Goal: Communication & Community: Answer question/provide support

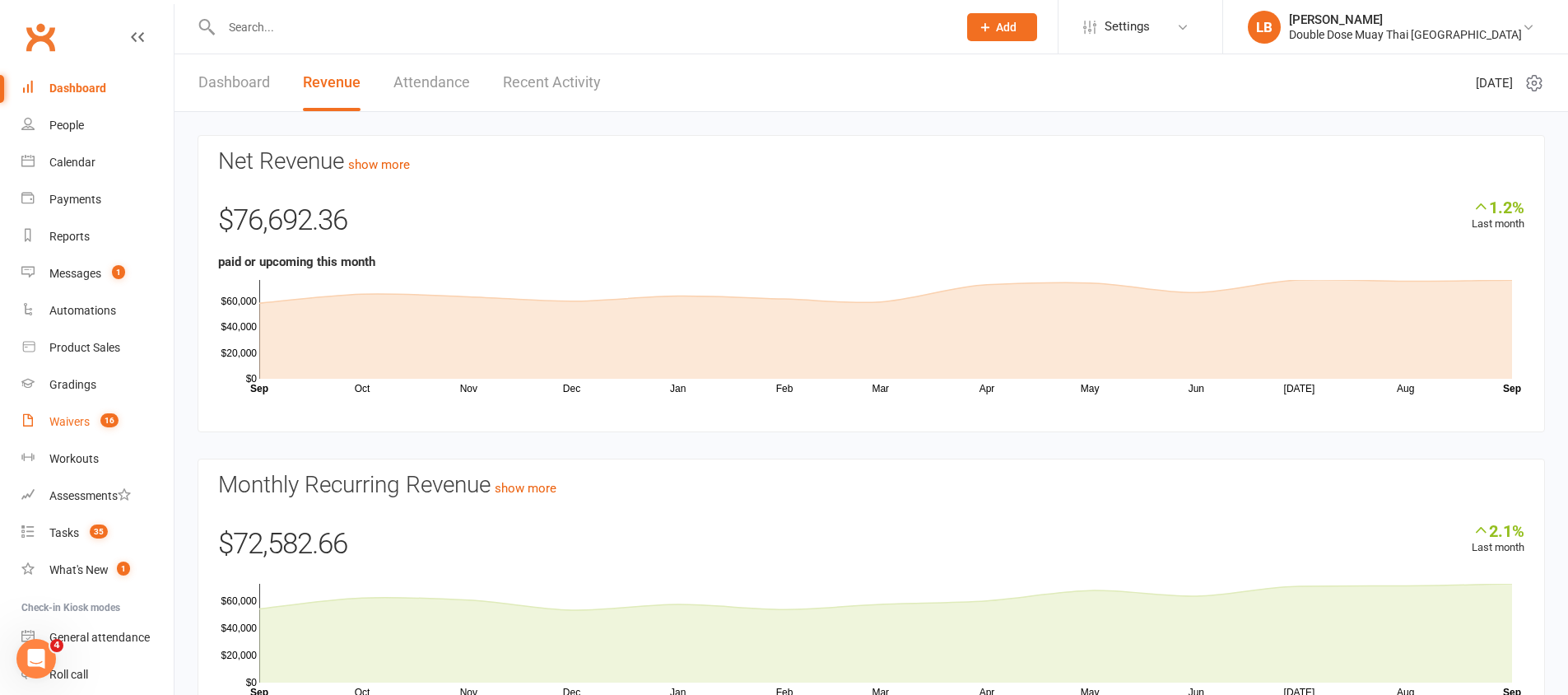
click at [89, 431] on link "Waivers 16" at bounding box center [97, 421] width 152 height 37
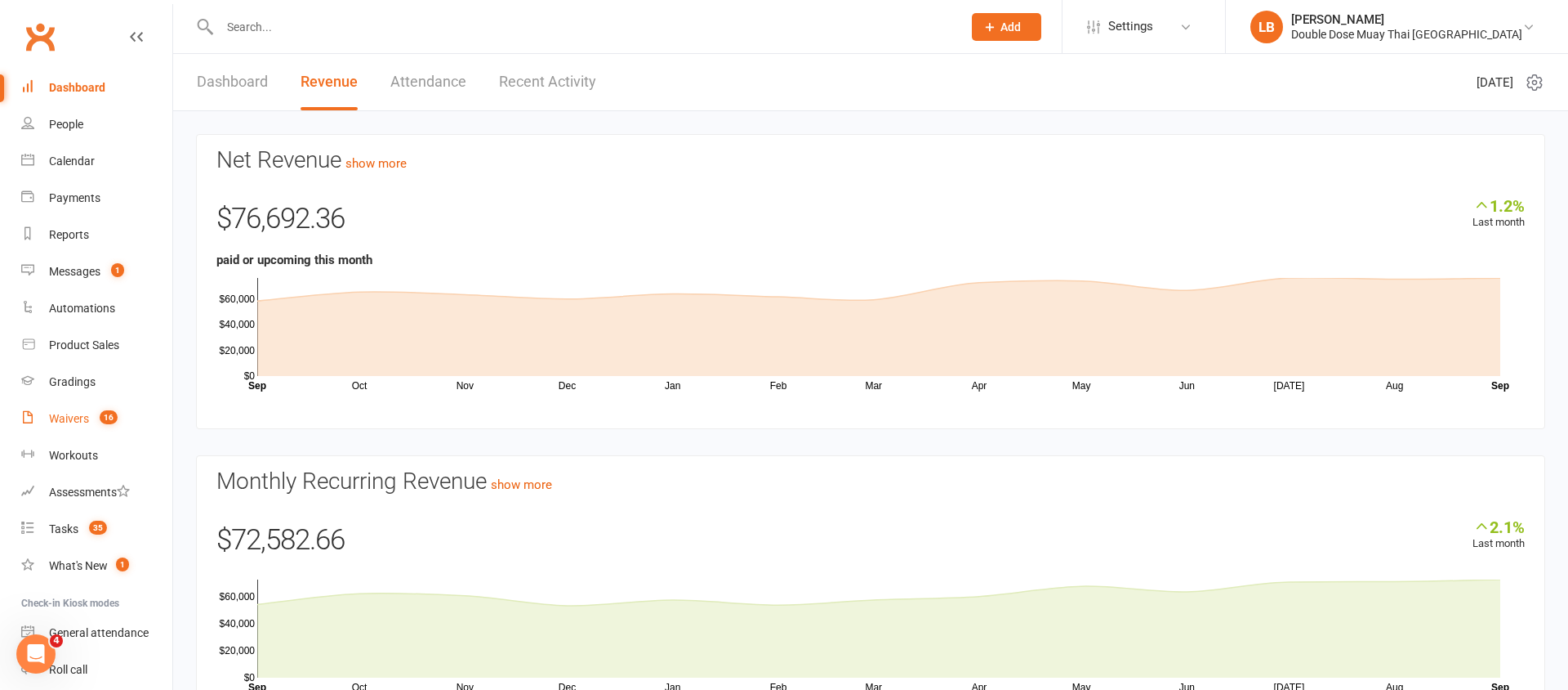
select select "100"
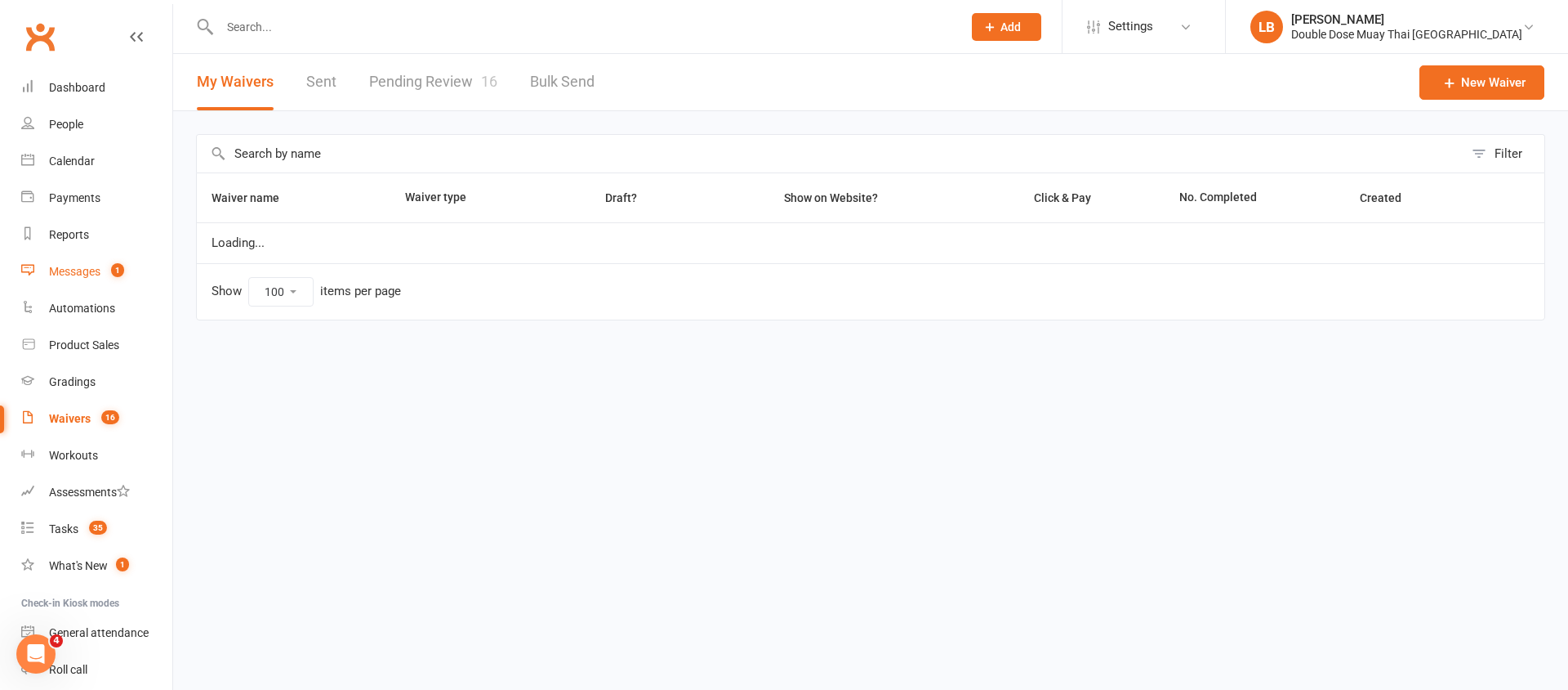
click at [108, 268] on count-badge "1" at bounding box center [114, 271] width 21 height 13
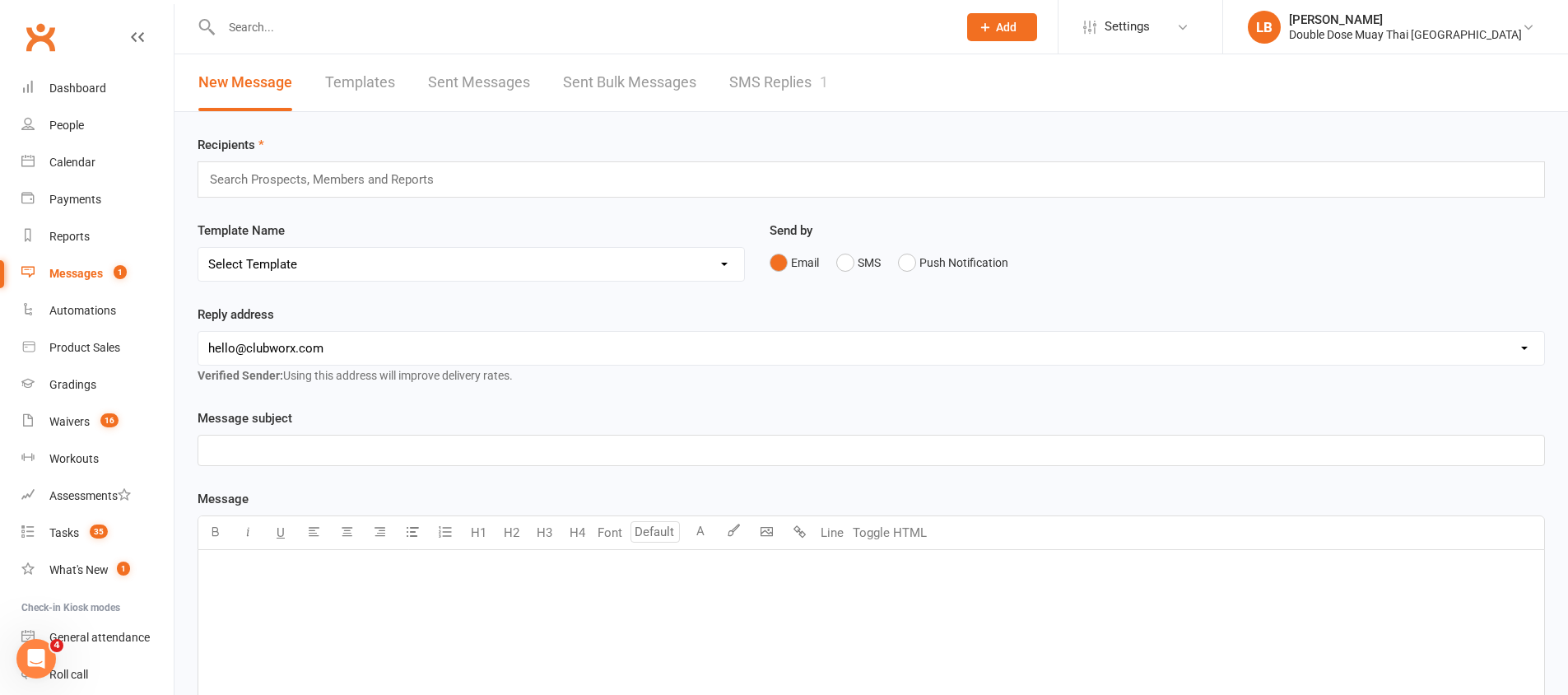
click at [803, 87] on link "SMS Replies 1" at bounding box center [779, 82] width 99 height 57
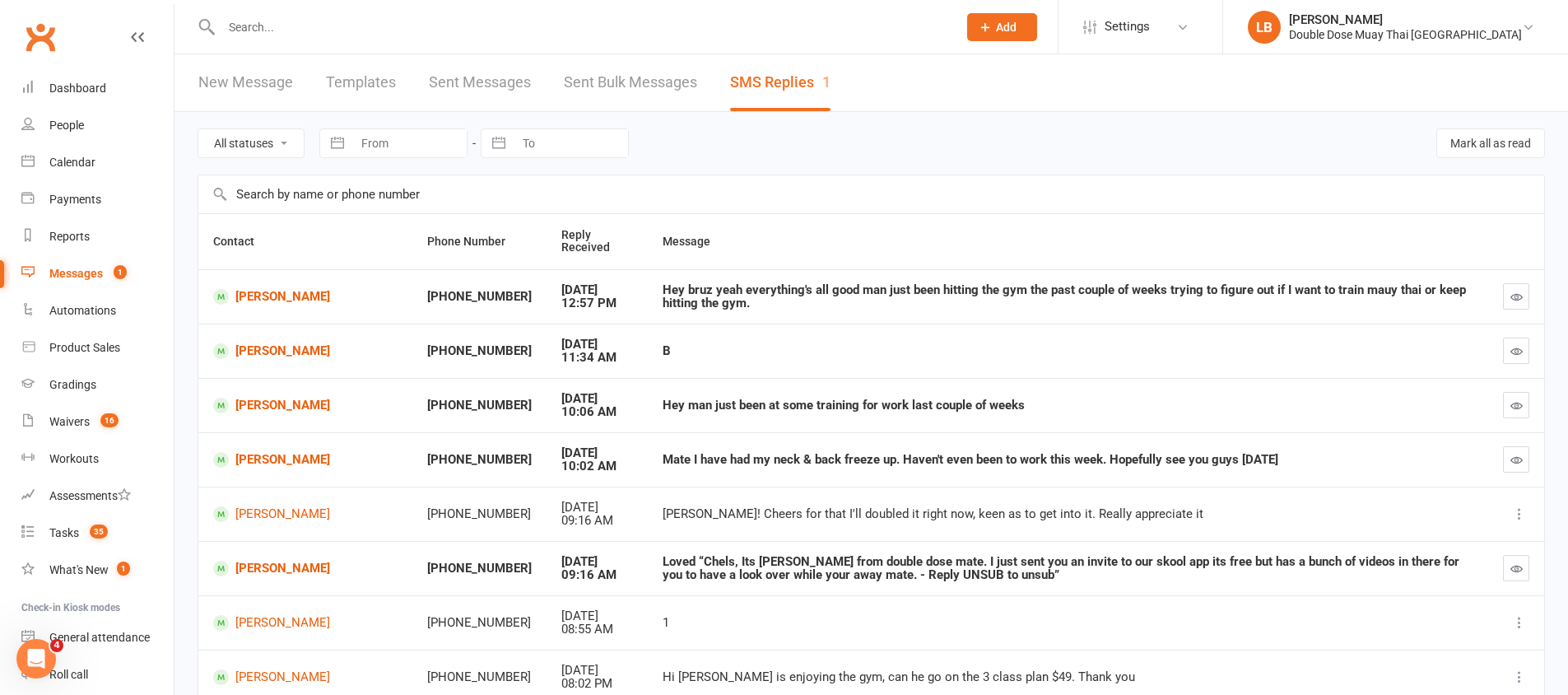
drag, startPoint x: 633, startPoint y: 290, endPoint x: 692, endPoint y: 290, distance: 59.0
click at [662, 289] on div "Hey bruz yeah everything's all good man just been hitting the gym the past coup…" at bounding box center [1067, 297] width 810 height 27
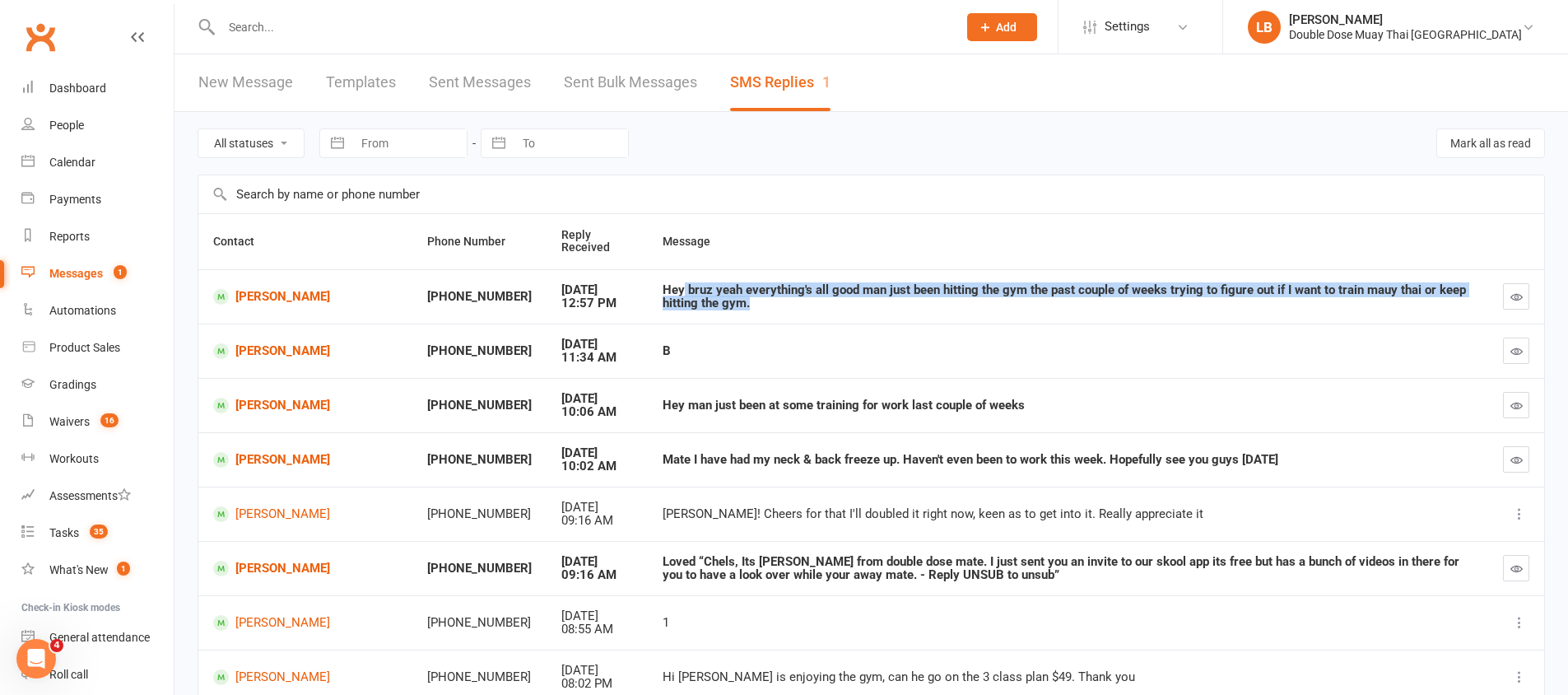
drag, startPoint x: 692, startPoint y: 290, endPoint x: 806, endPoint y: 306, distance: 115.1
click at [806, 306] on div "Hey bruz yeah everything's all good man just been hitting the gym the past coup…" at bounding box center [1067, 297] width 810 height 27
click at [777, 304] on div "Hey bruz yeah everything's all good man just been hitting the gym the past coup…" at bounding box center [1067, 297] width 810 height 27
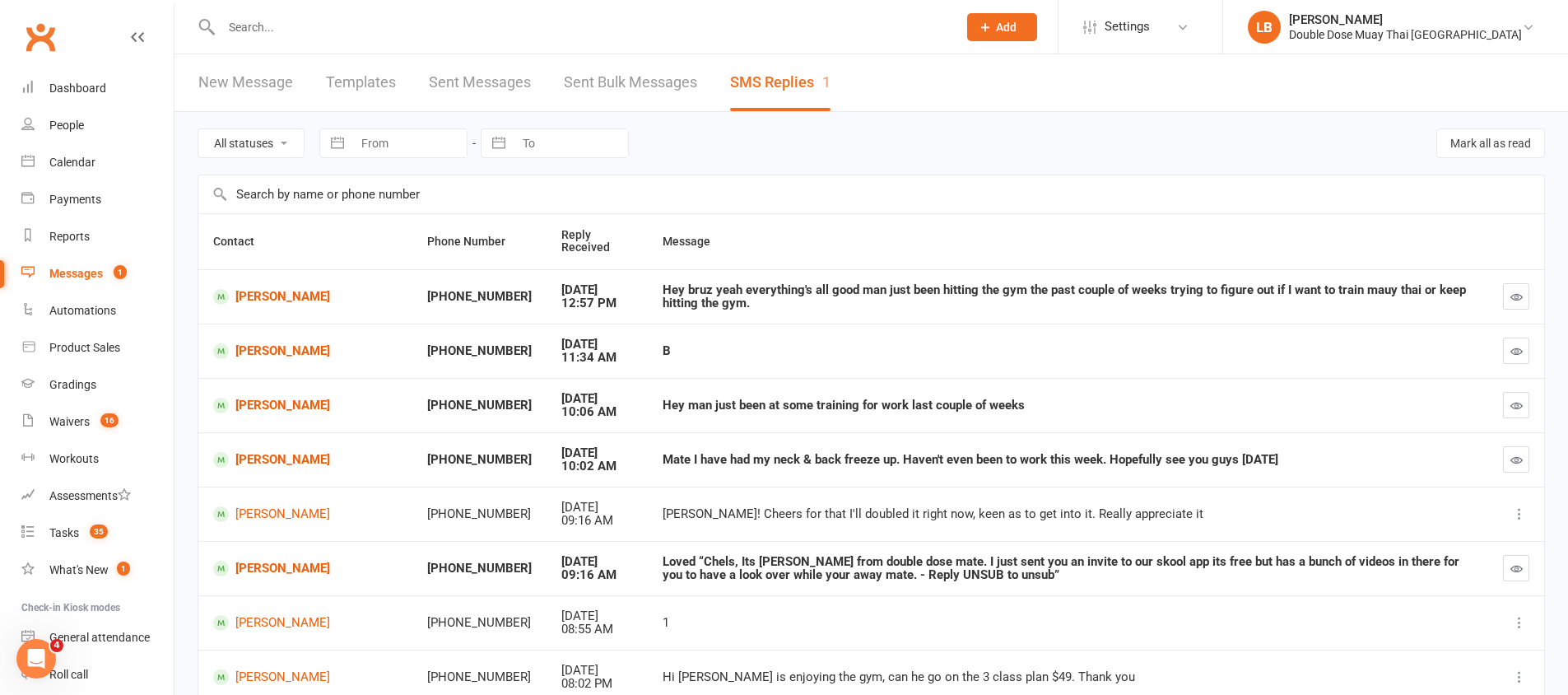
click at [662, 460] on div "Mate I have had my neck & back freeze up. Haven't even been to work this week. …" at bounding box center [1067, 460] width 810 height 14
drag, startPoint x: 653, startPoint y: 458, endPoint x: 1280, endPoint y: 446, distance: 627.1
click at [1280, 446] on td "Mate I have had my neck & back freeze up. Haven't even been to work this week. …" at bounding box center [1068, 459] width 840 height 54
click at [1279, 445] on td "Mate I have had my neck & back freeze up. Haven't even been to work this week. …" at bounding box center [1068, 459] width 840 height 54
click at [1516, 467] on button "button" at bounding box center [1515, 459] width 26 height 26
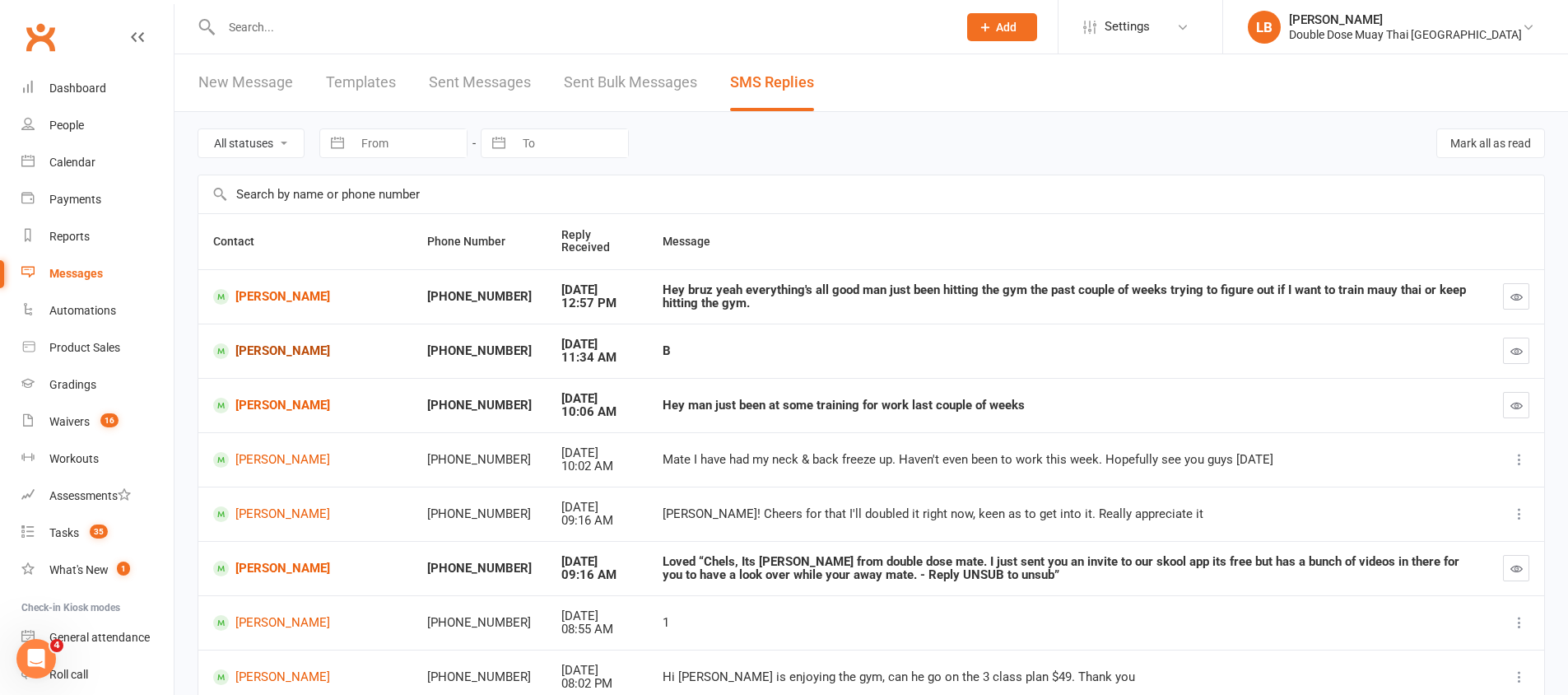
click at [283, 346] on link "[PERSON_NAME]" at bounding box center [305, 351] width 185 height 15
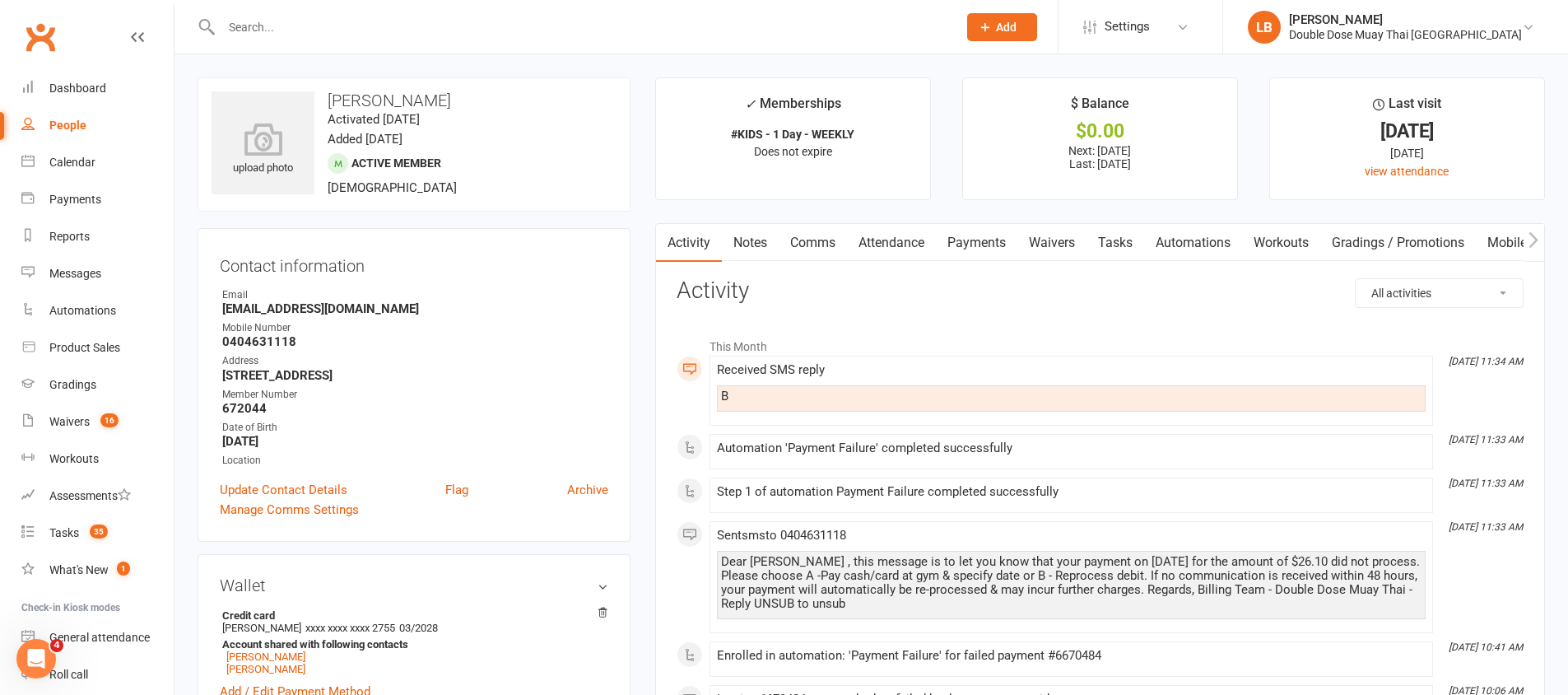
drag, startPoint x: 982, startPoint y: 242, endPoint x: 1071, endPoint y: 242, distance: 89.0
click at [984, 242] on link "Payments" at bounding box center [976, 242] width 81 height 38
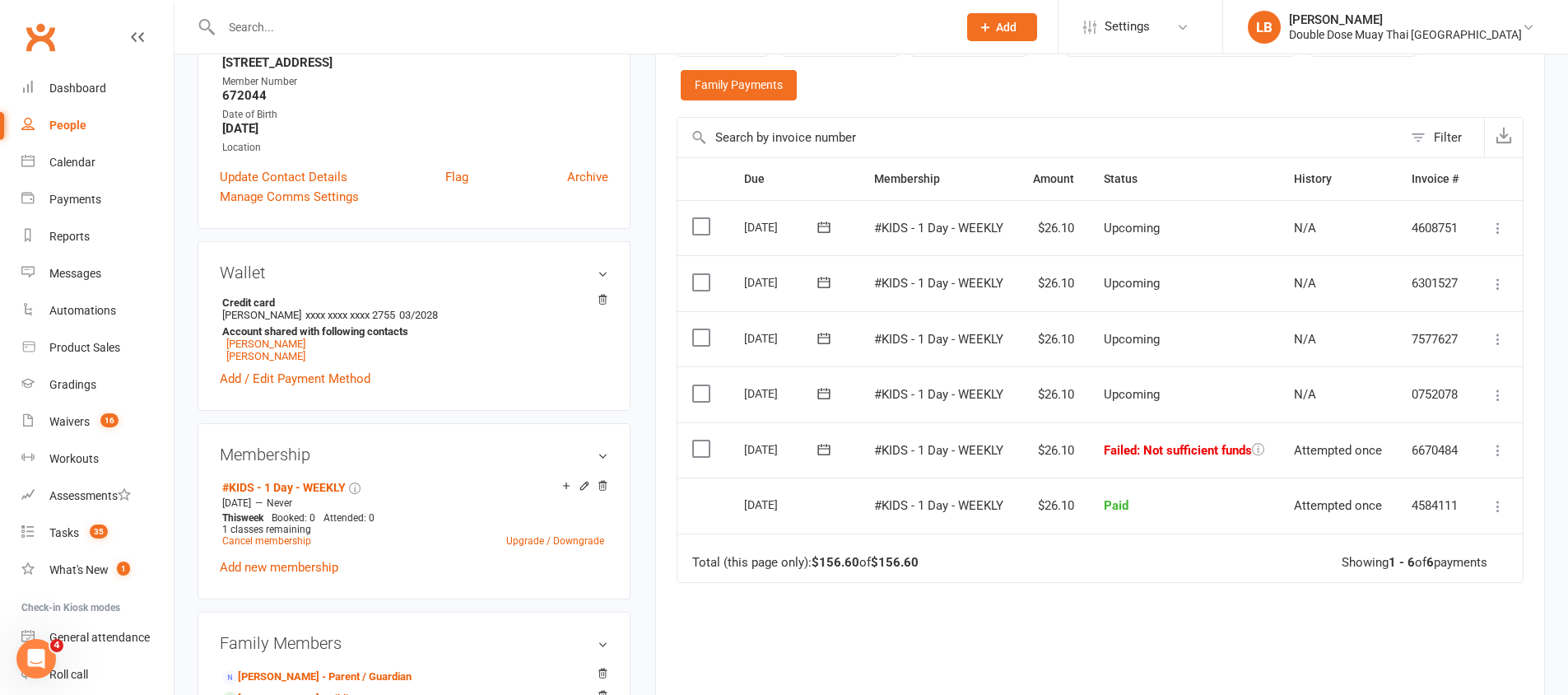
scroll to position [316, 0]
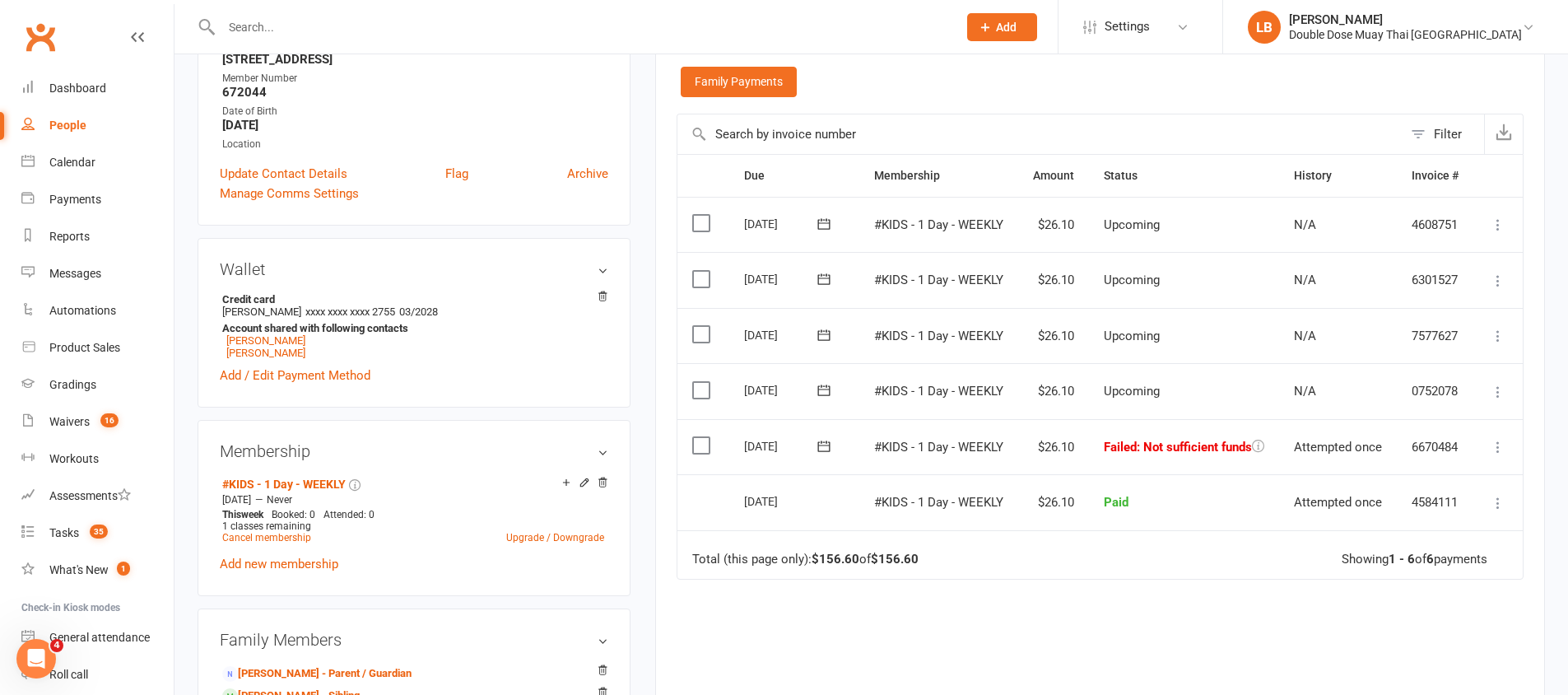
click at [1502, 447] on icon at bounding box center [1498, 447] width 16 height 16
click at [919, 343] on td "#KIDS - 1 Day - WEEKLY" at bounding box center [938, 336] width 159 height 56
click at [829, 442] on icon at bounding box center [824, 446] width 13 height 11
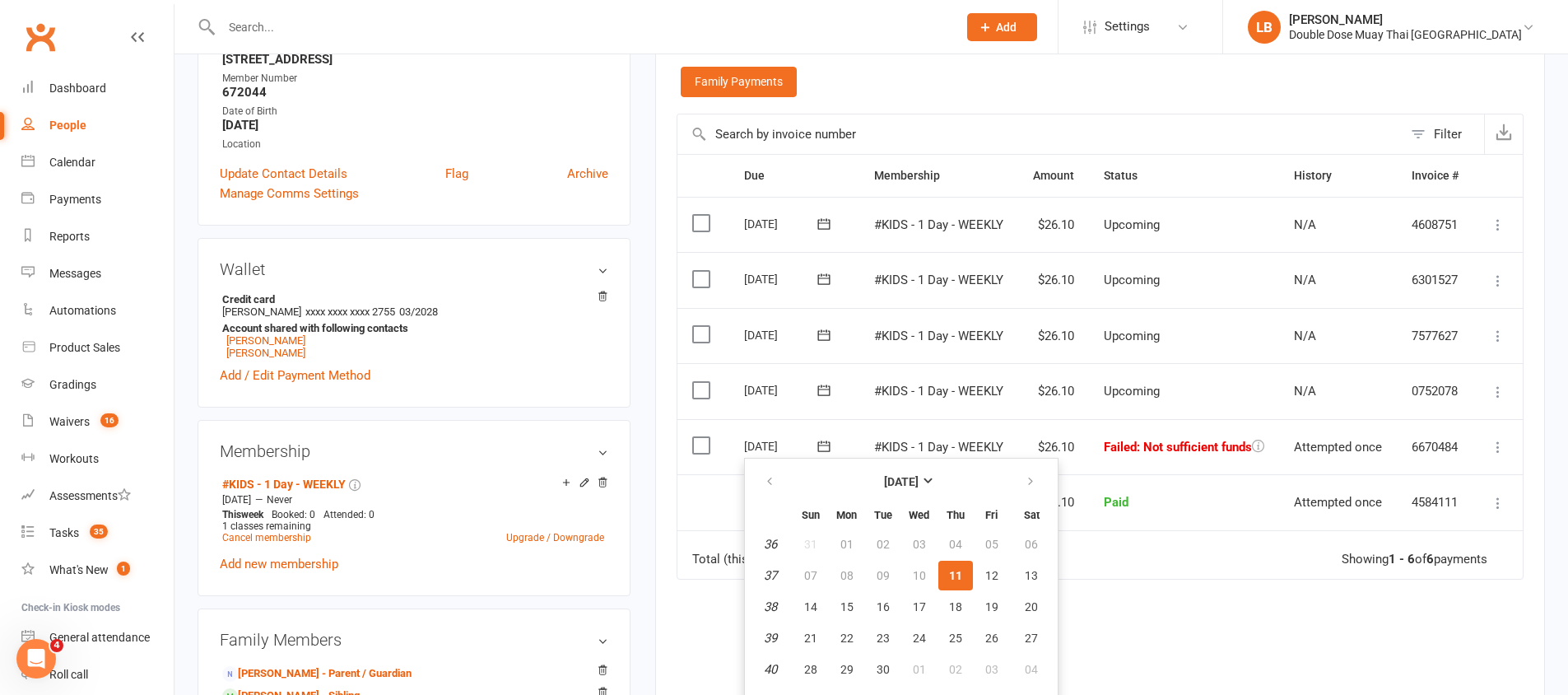
click at [953, 572] on span "11" at bounding box center [955, 575] width 14 height 14
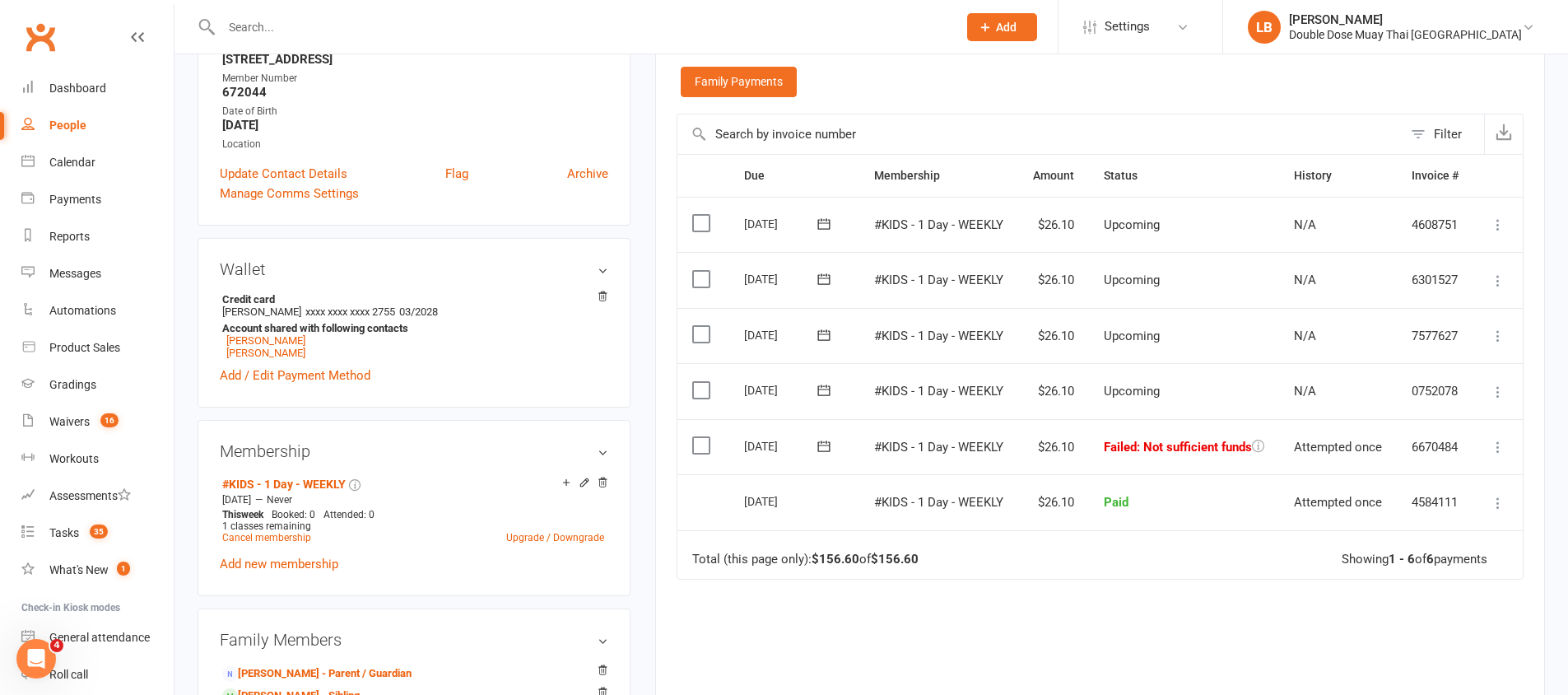
click at [817, 451] on icon at bounding box center [824, 446] width 16 height 16
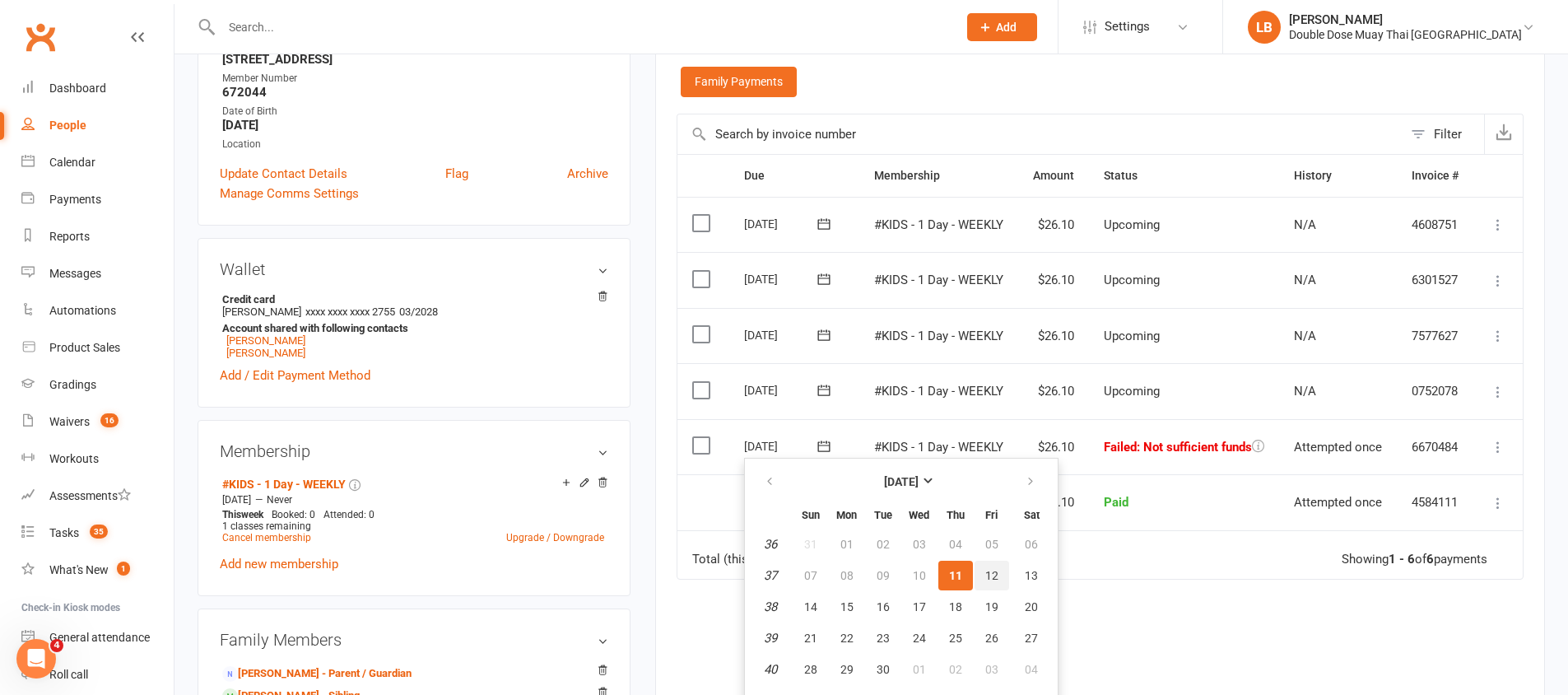
click at [994, 574] on span "12" at bounding box center [991, 575] width 14 height 14
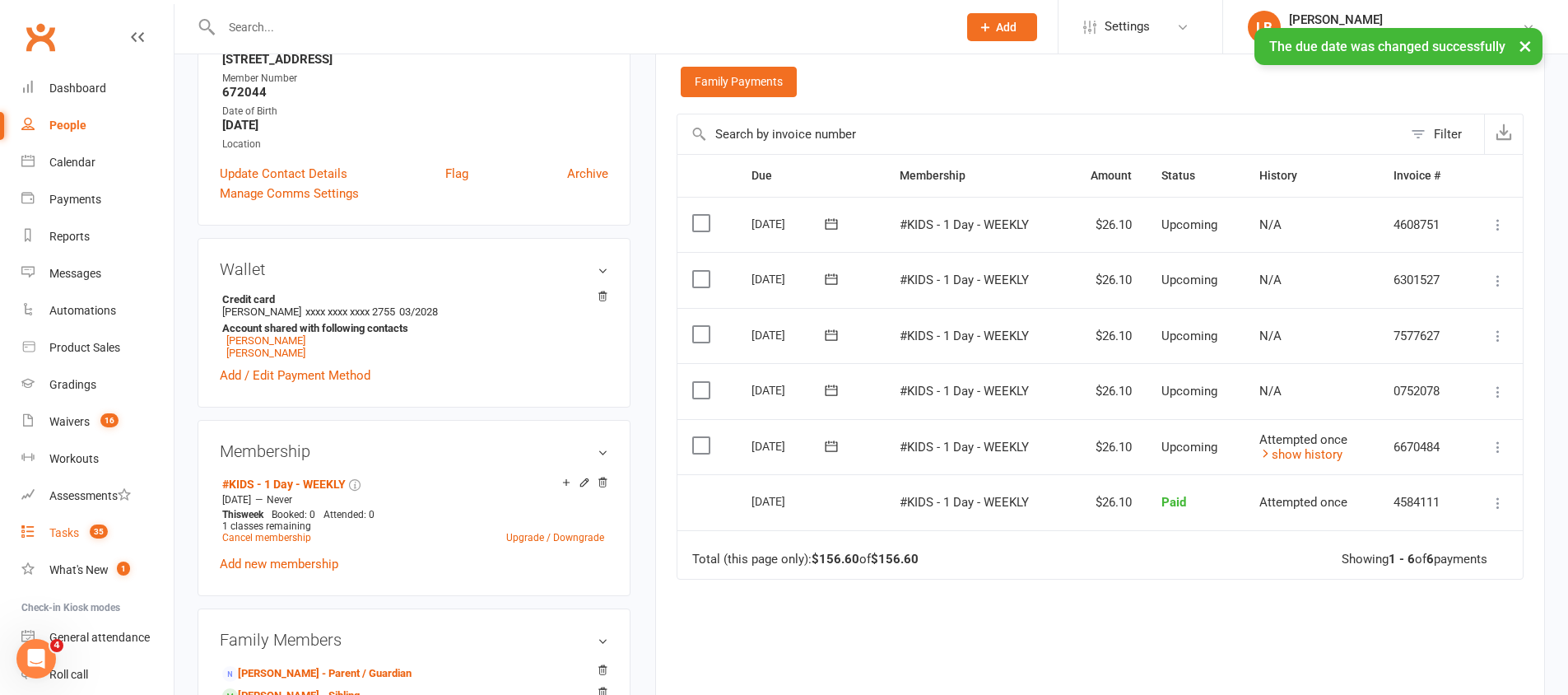
click at [60, 540] on link "Tasks 35" at bounding box center [97, 533] width 152 height 37
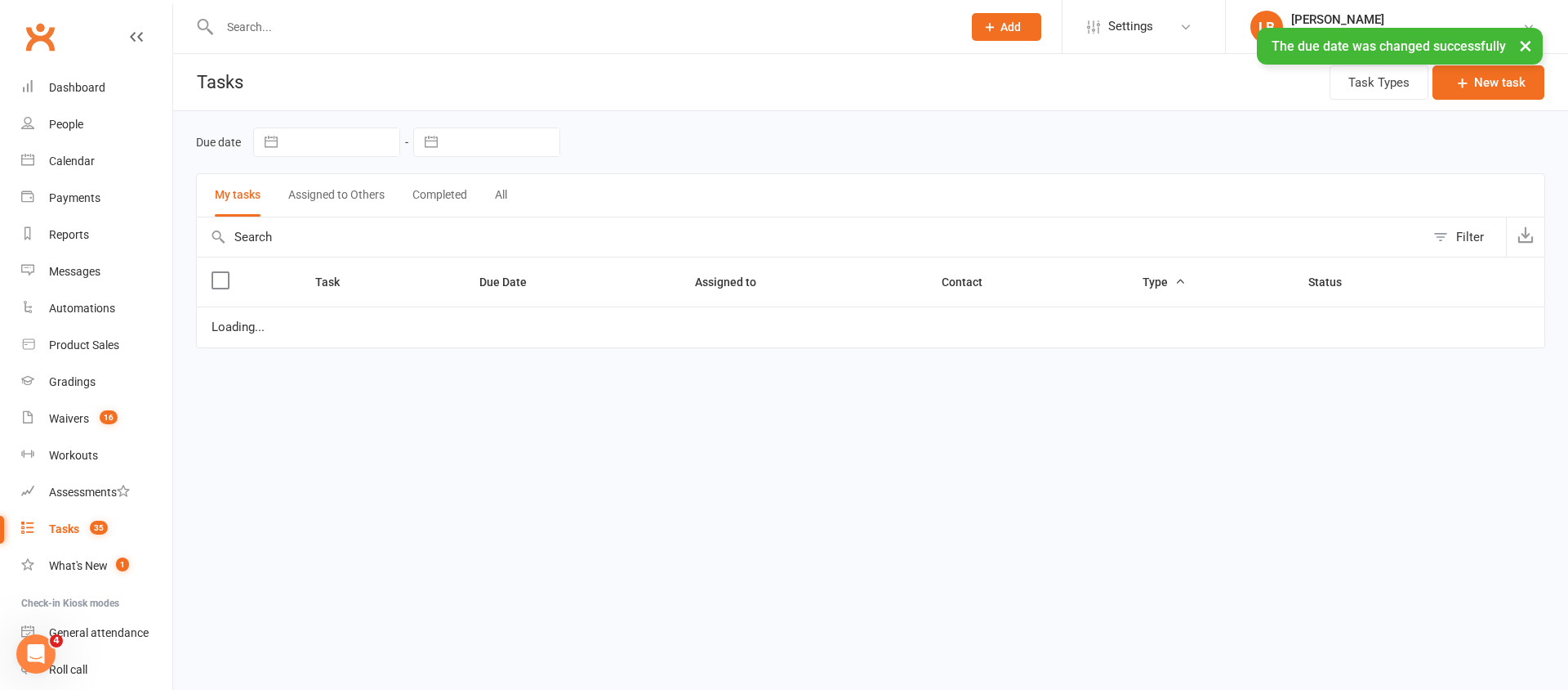
select select "started"
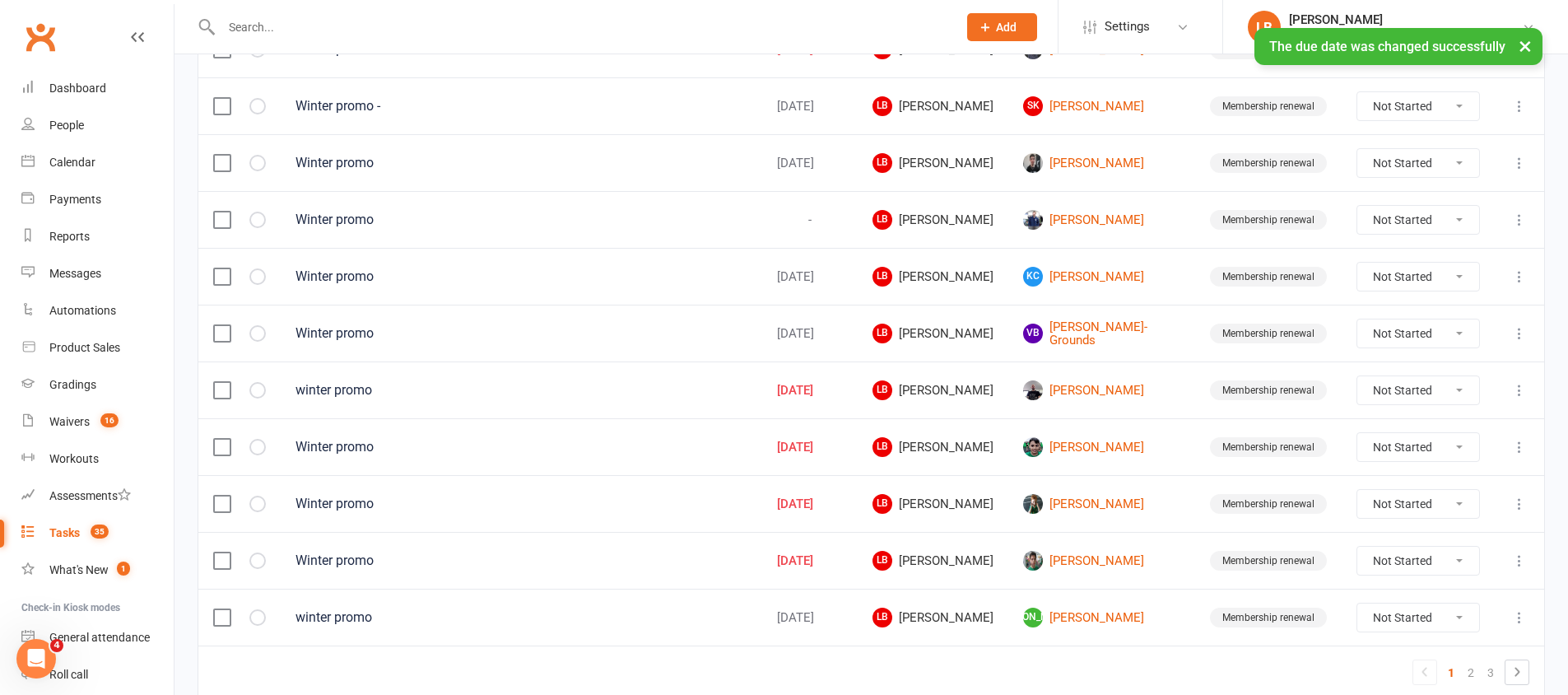
scroll to position [1162, 0]
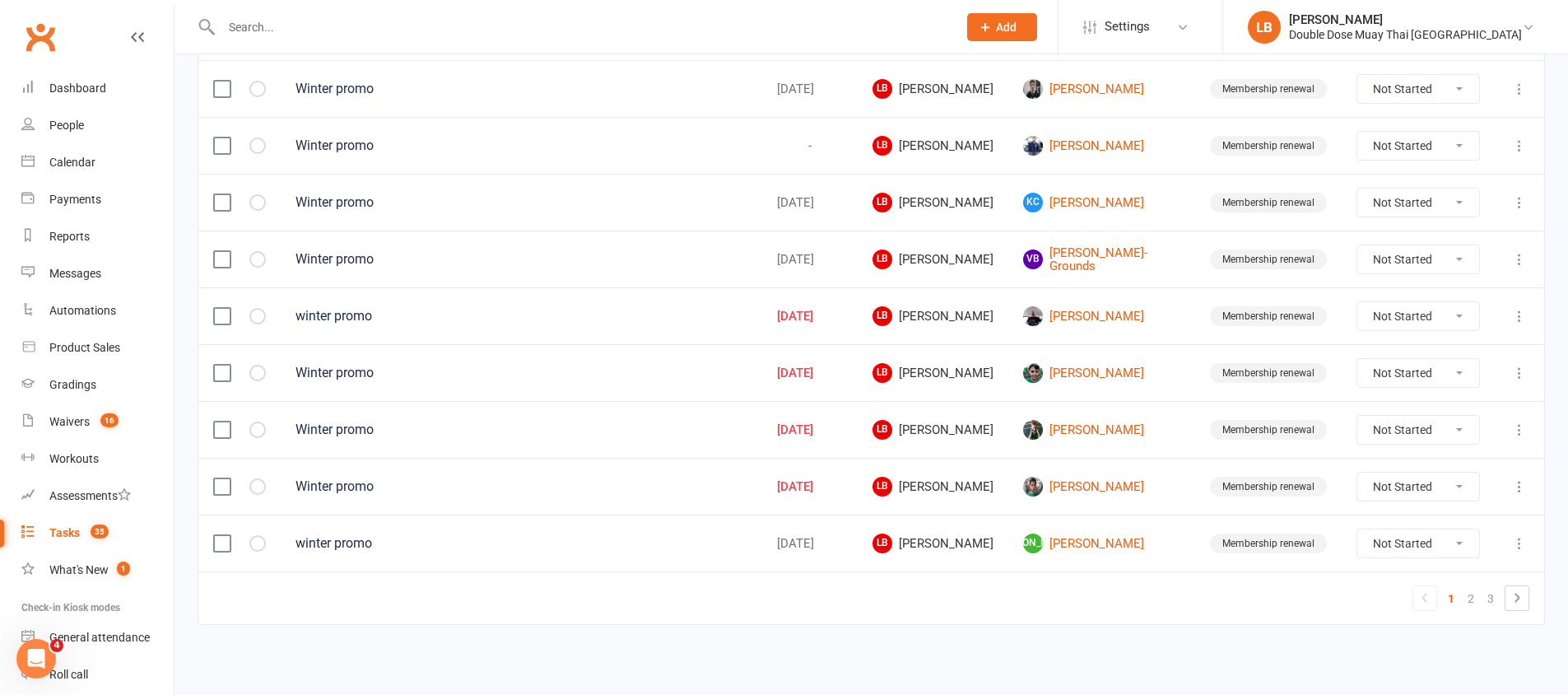
click at [1463, 592] on link "2" at bounding box center [1471, 599] width 20 height 23
select select "started"
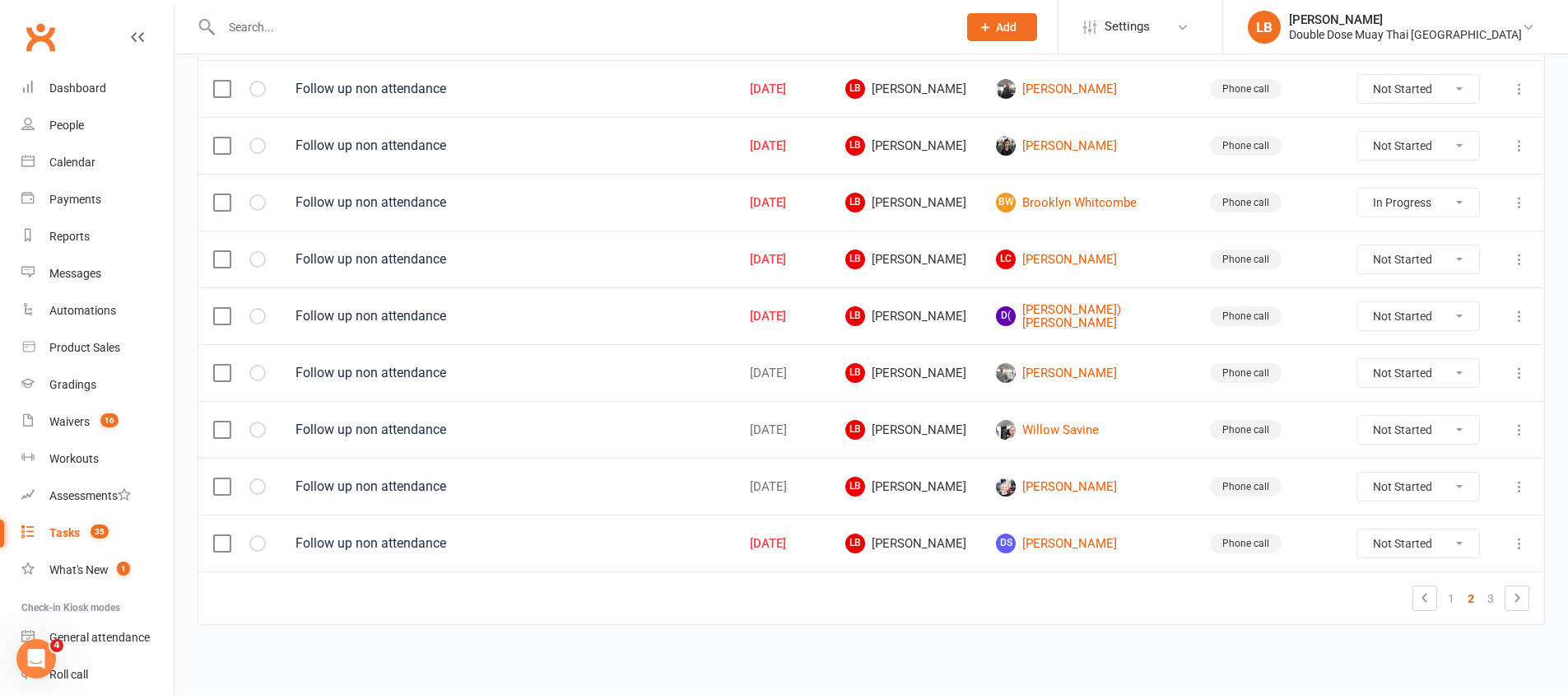
click at [1431, 374] on select "Not Started In Progress Waiting Complete" at bounding box center [1418, 372] width 122 height 28
select select "unstarted"
select select "started"
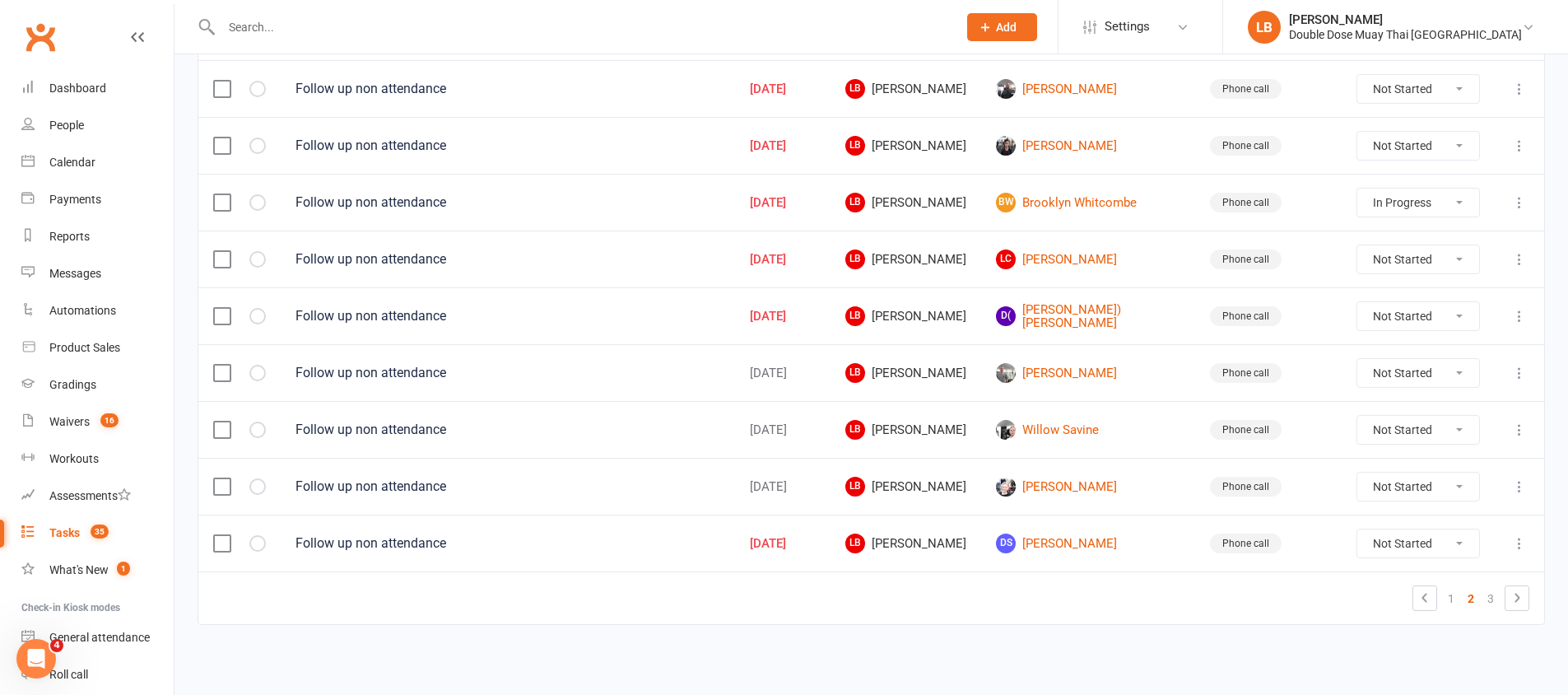
select select "started"
click at [1432, 145] on select "Not Started In Progress Waiting Complete" at bounding box center [1418, 145] width 122 height 28
select select "unstarted"
select select "started"
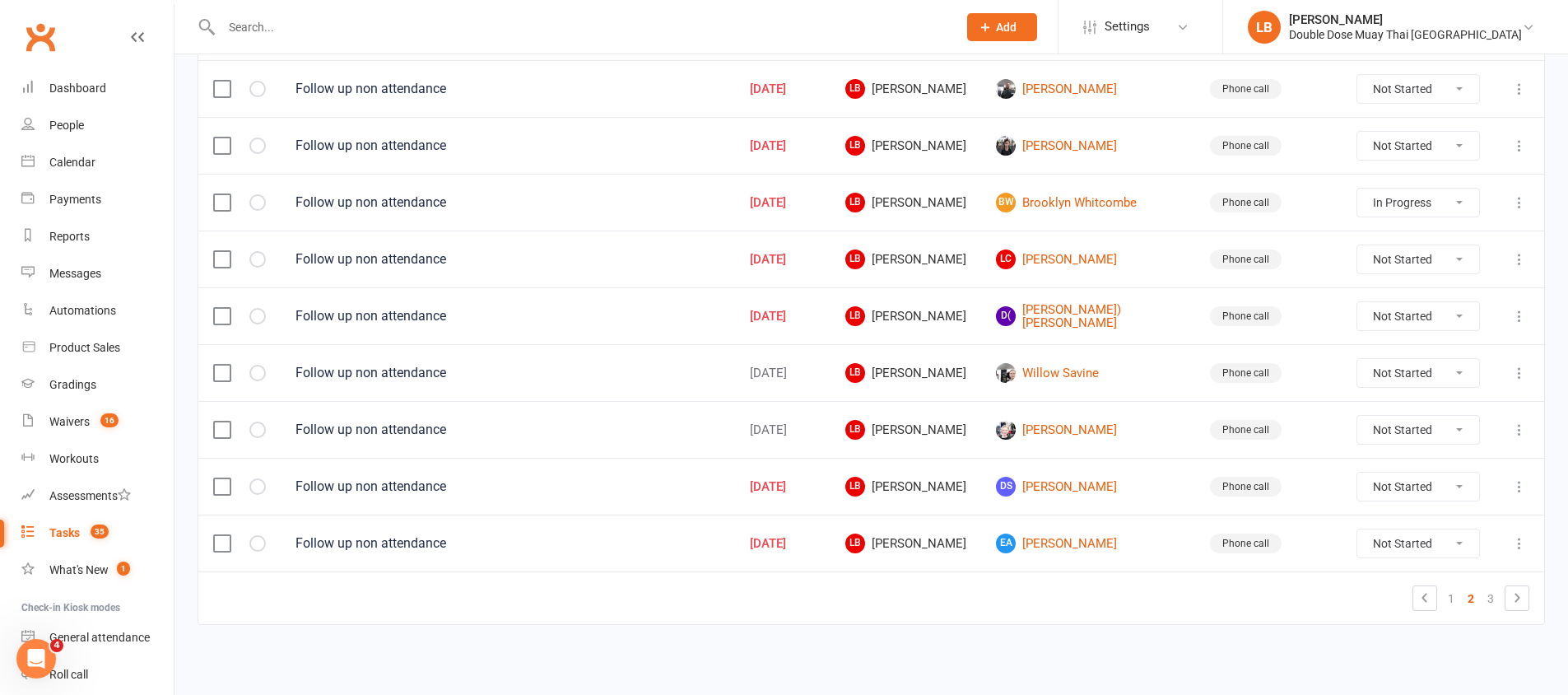
select select "started"
click at [1409, 204] on select "Not Started In Progress Waiting Complete" at bounding box center [1418, 202] width 122 height 28
select select "unstarted"
select select "started"
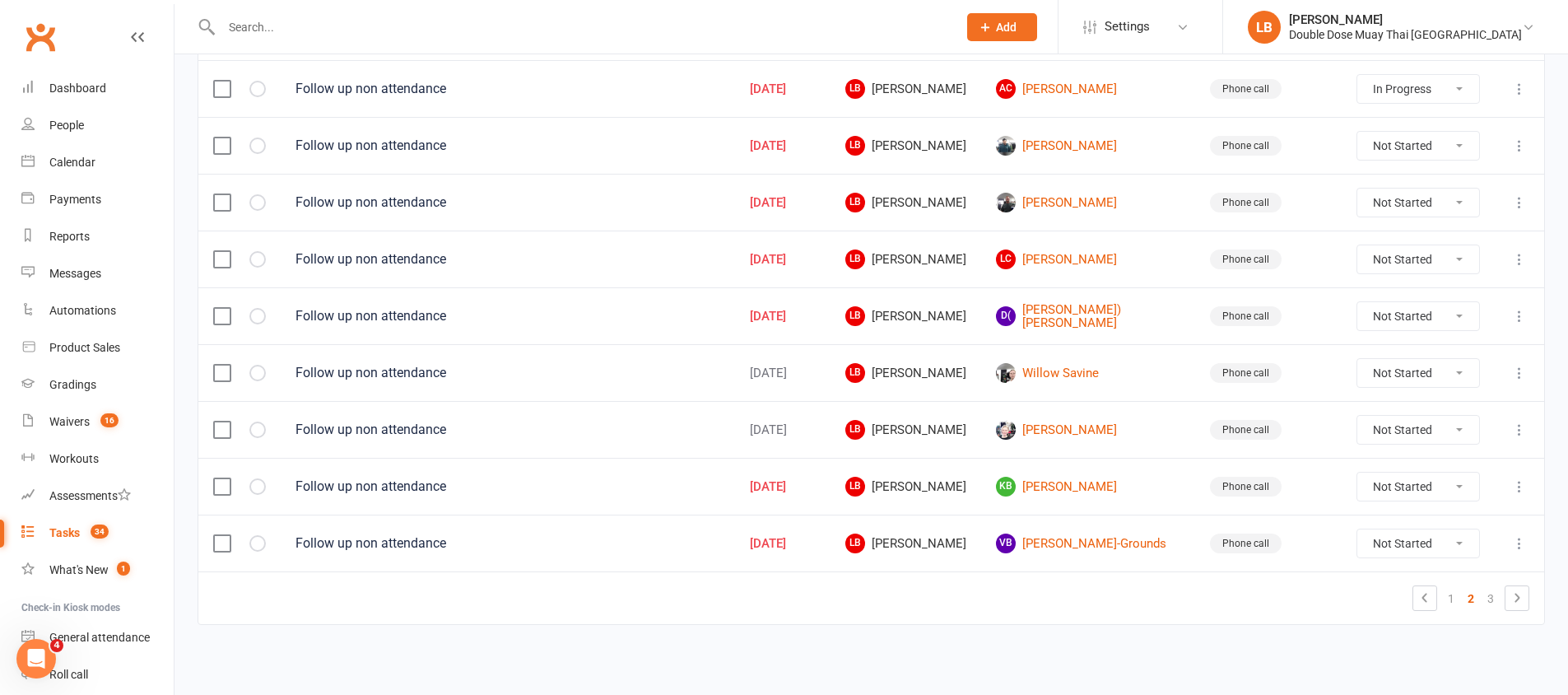
select select "started"
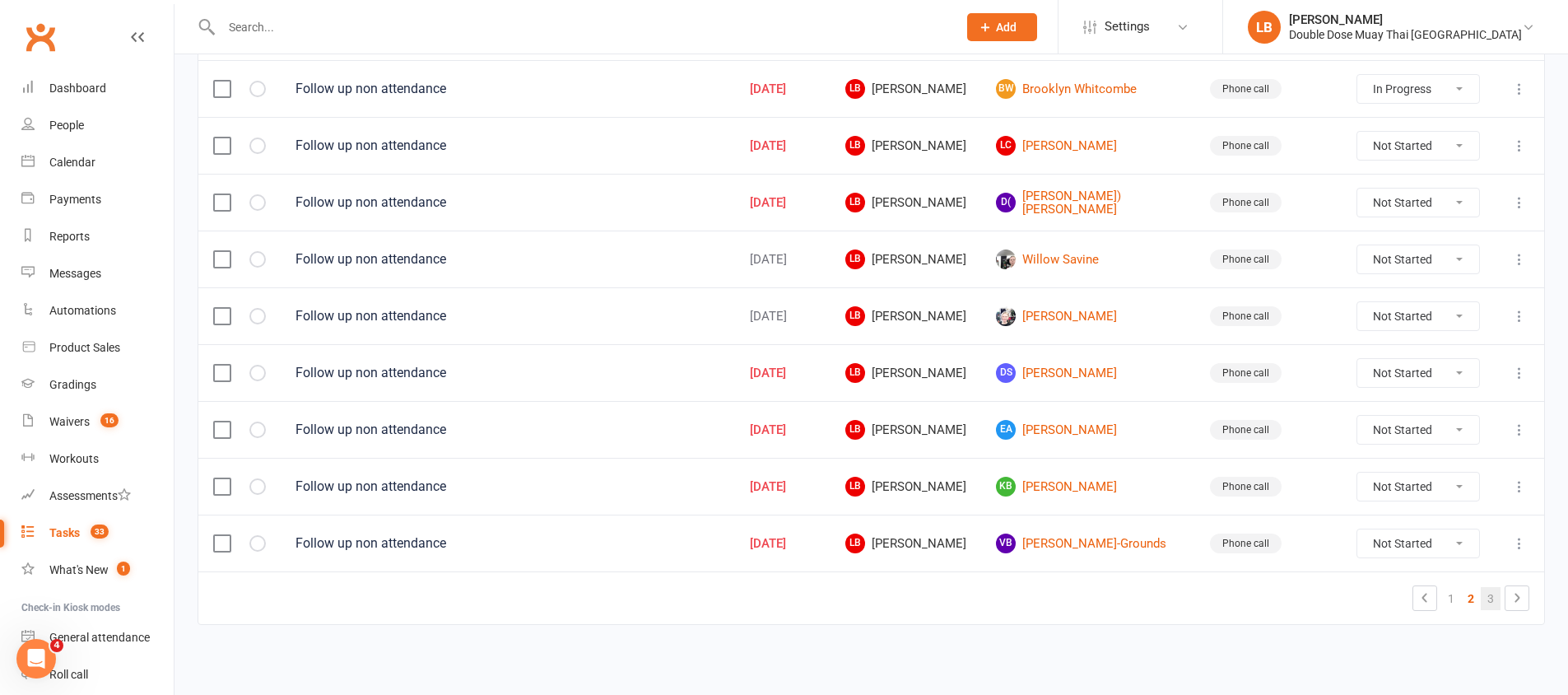
click at [1490, 594] on link "3" at bounding box center [1491, 599] width 20 height 23
select select "started"
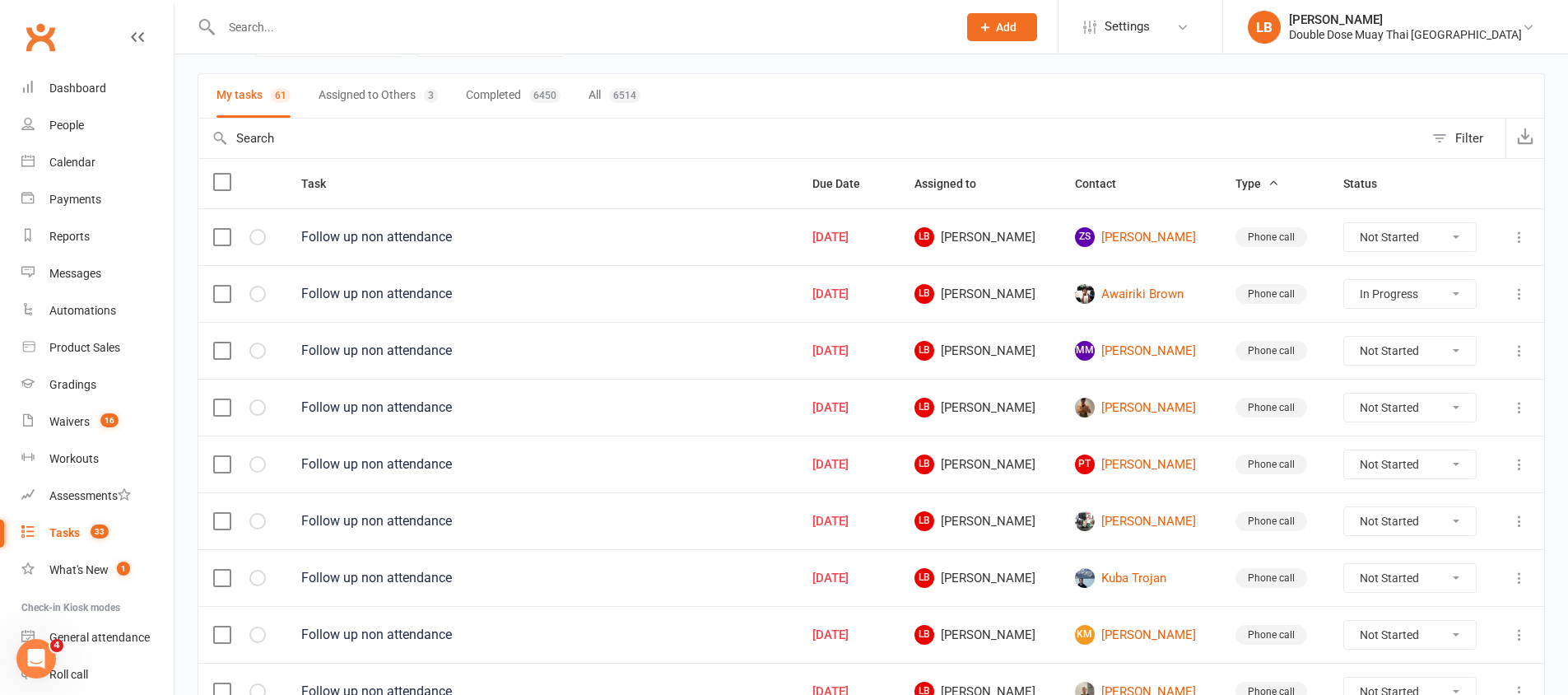
scroll to position [0, 0]
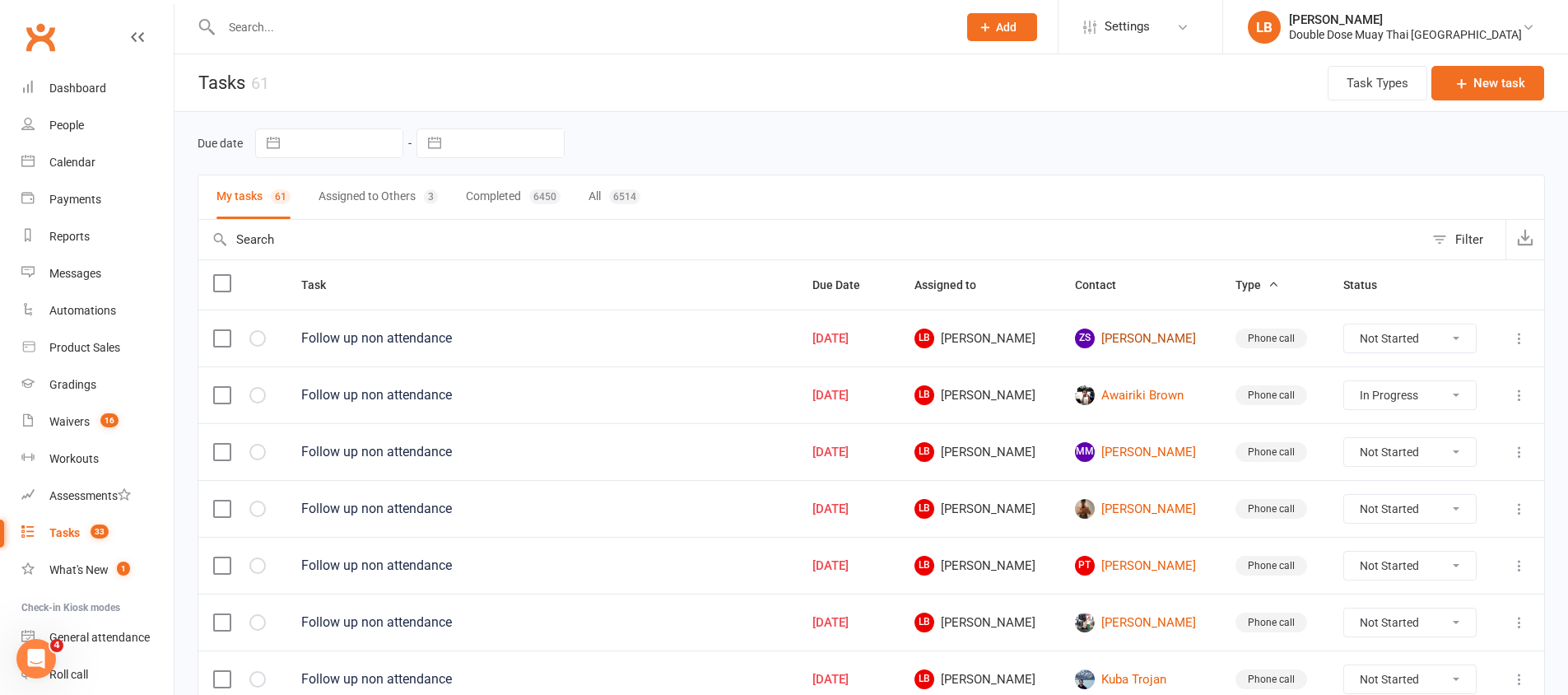
click at [1164, 332] on link "ZS Zavier Strydom" at bounding box center [1140, 338] width 131 height 20
click at [0, 0] on div "Loading" at bounding box center [0, 0] width 0 height 0
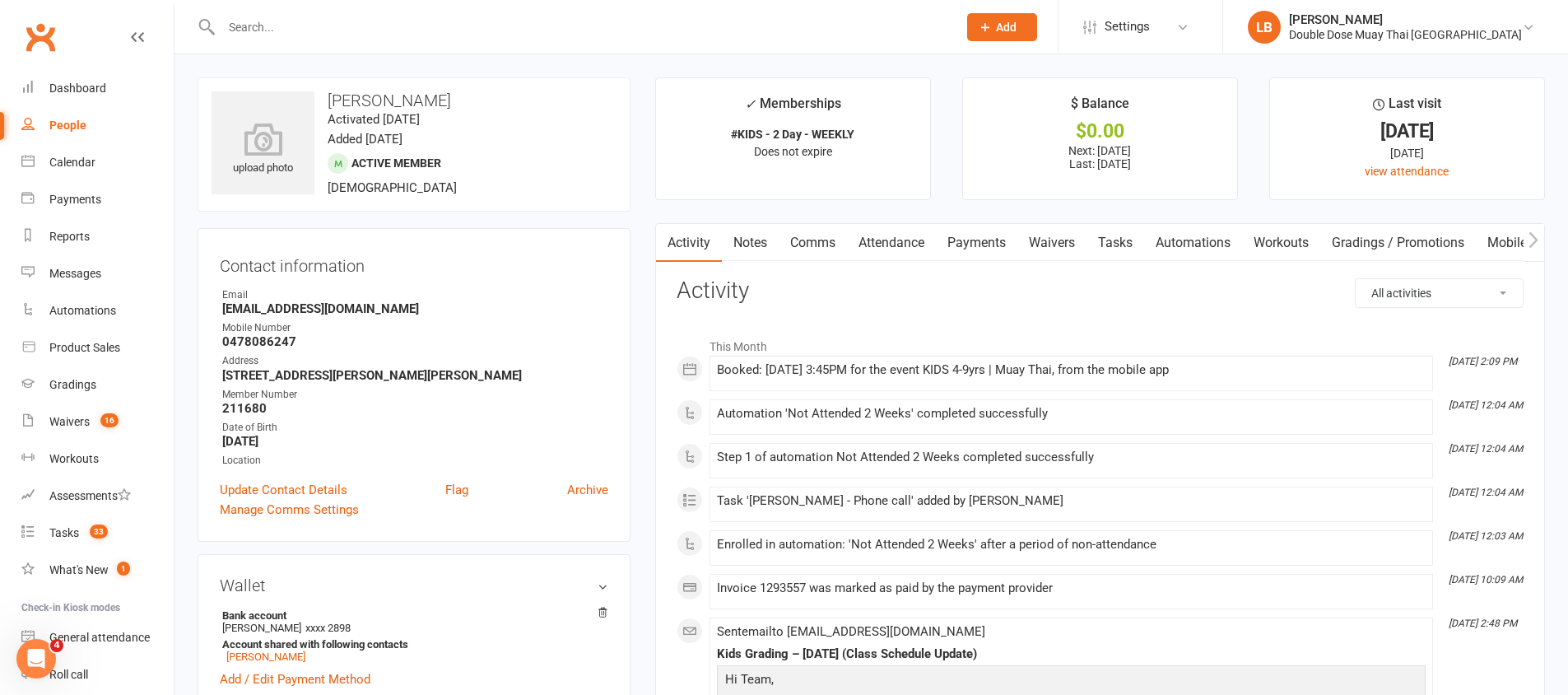
click at [779, 363] on div "Booked: 10 Sep 2025 at 3:45PM for the event KIDS 4-9yrs | Muay Thai, from the m…" at bounding box center [1071, 370] width 708 height 14
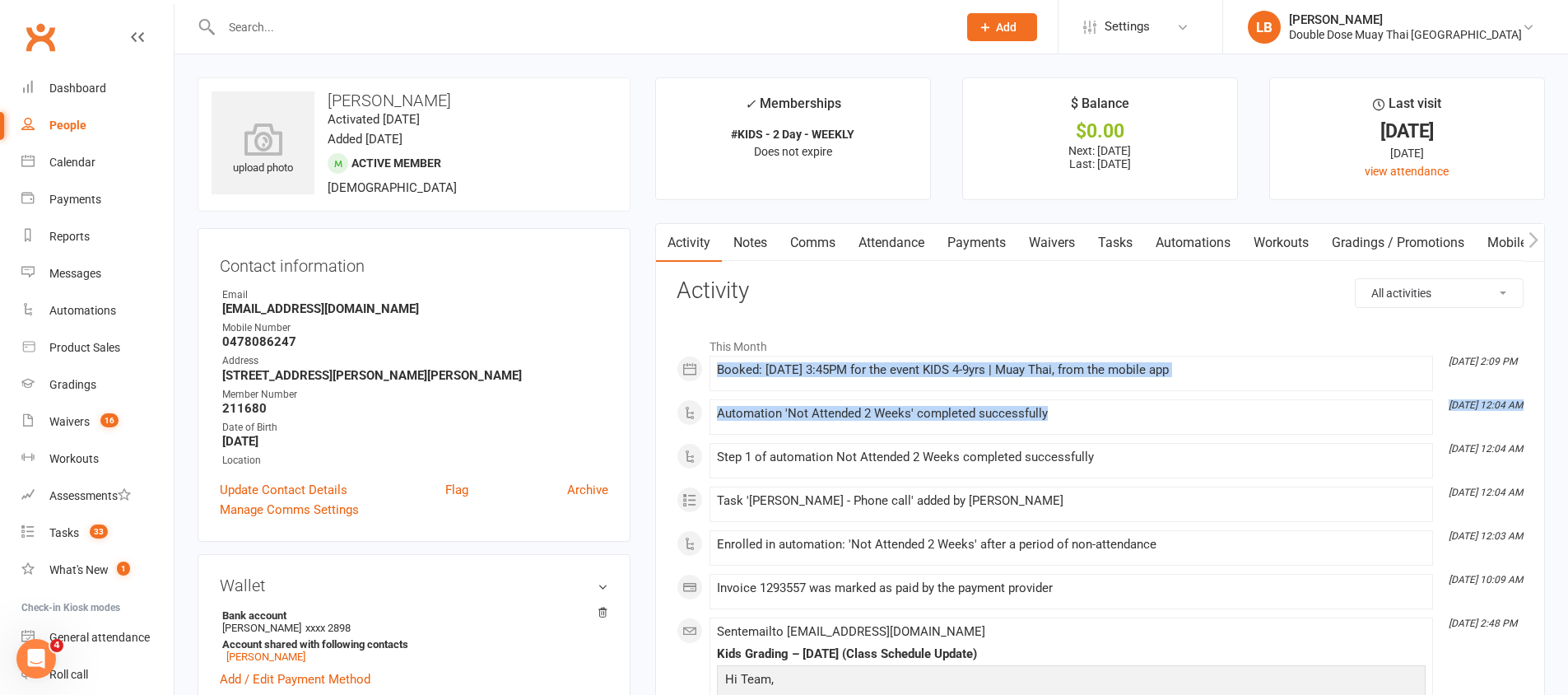
drag, startPoint x: 779, startPoint y: 361, endPoint x: 1016, endPoint y: 408, distance: 241.6
click at [1016, 408] on div "This Month Sep 10, 2:09 PM Booked: 10 Sep 2025 at 3:45PM for the event KIDS 4-9…" at bounding box center [1100, 593] width 847 height 528
click at [1046, 407] on div "Automation 'Not Attended 2 Weeks' completed successfully" at bounding box center [1071, 414] width 708 height 14
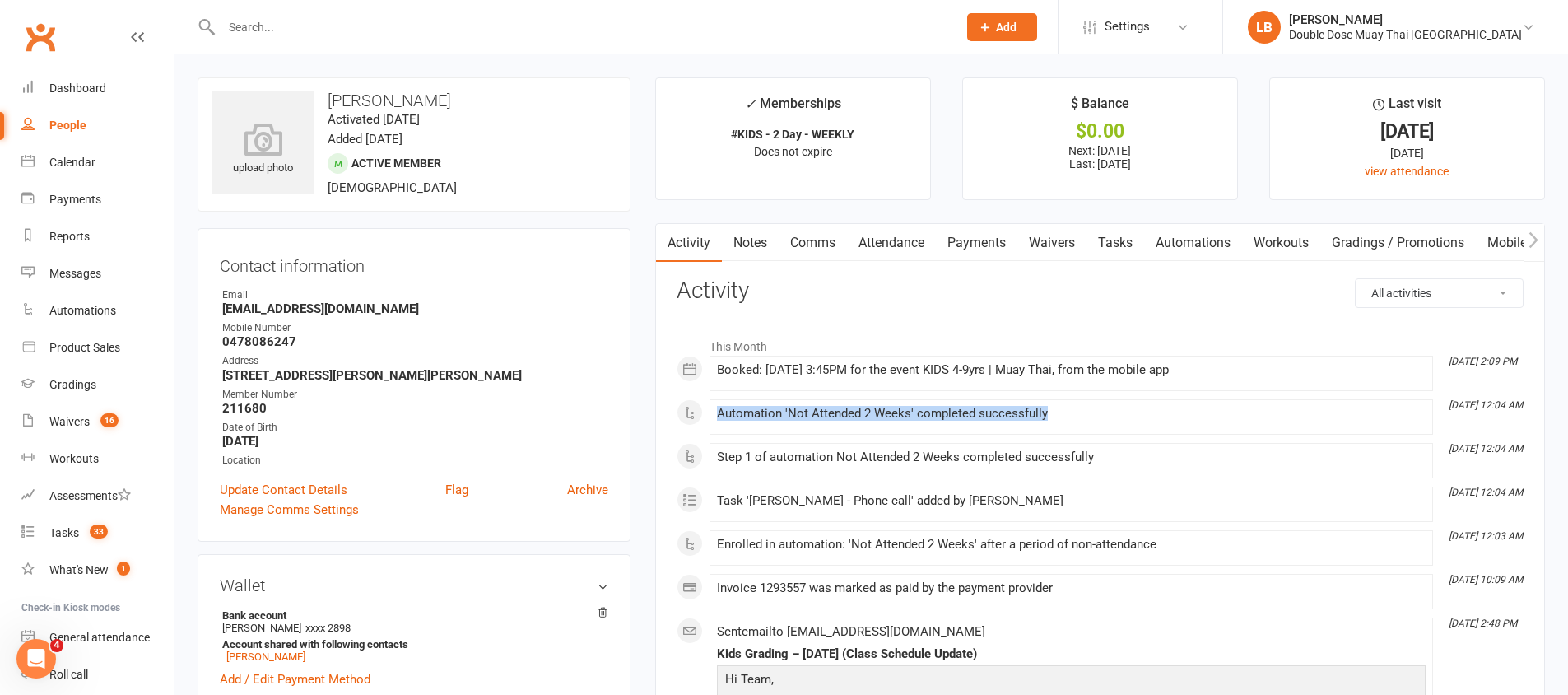
click at [1046, 407] on div "Automation 'Not Attended 2 Weeks' completed successfully" at bounding box center [1071, 414] width 708 height 14
click at [1134, 251] on link "Tasks" at bounding box center [1115, 242] width 58 height 38
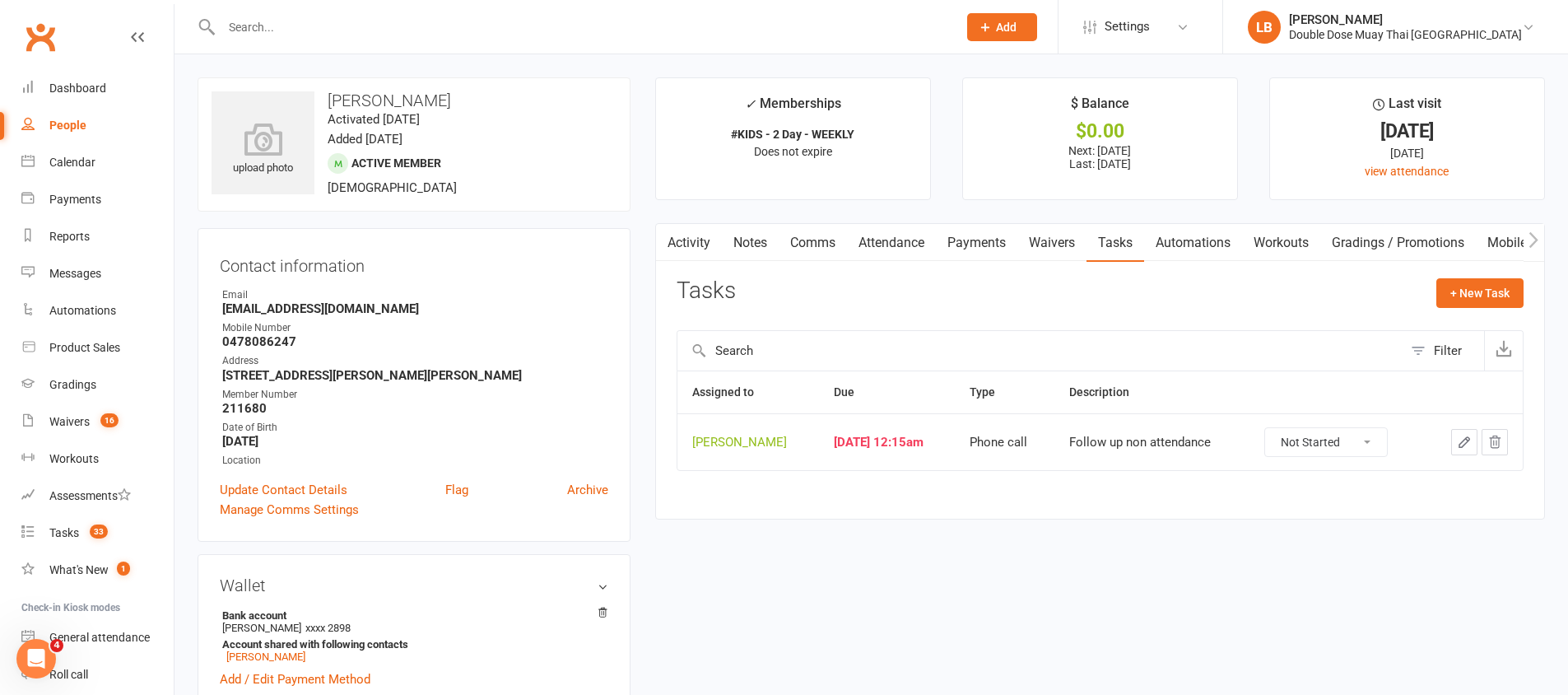
click at [1303, 444] on select "Not Started In Progress Waiting Complete" at bounding box center [1326, 442] width 122 height 28
select select "unstarted"
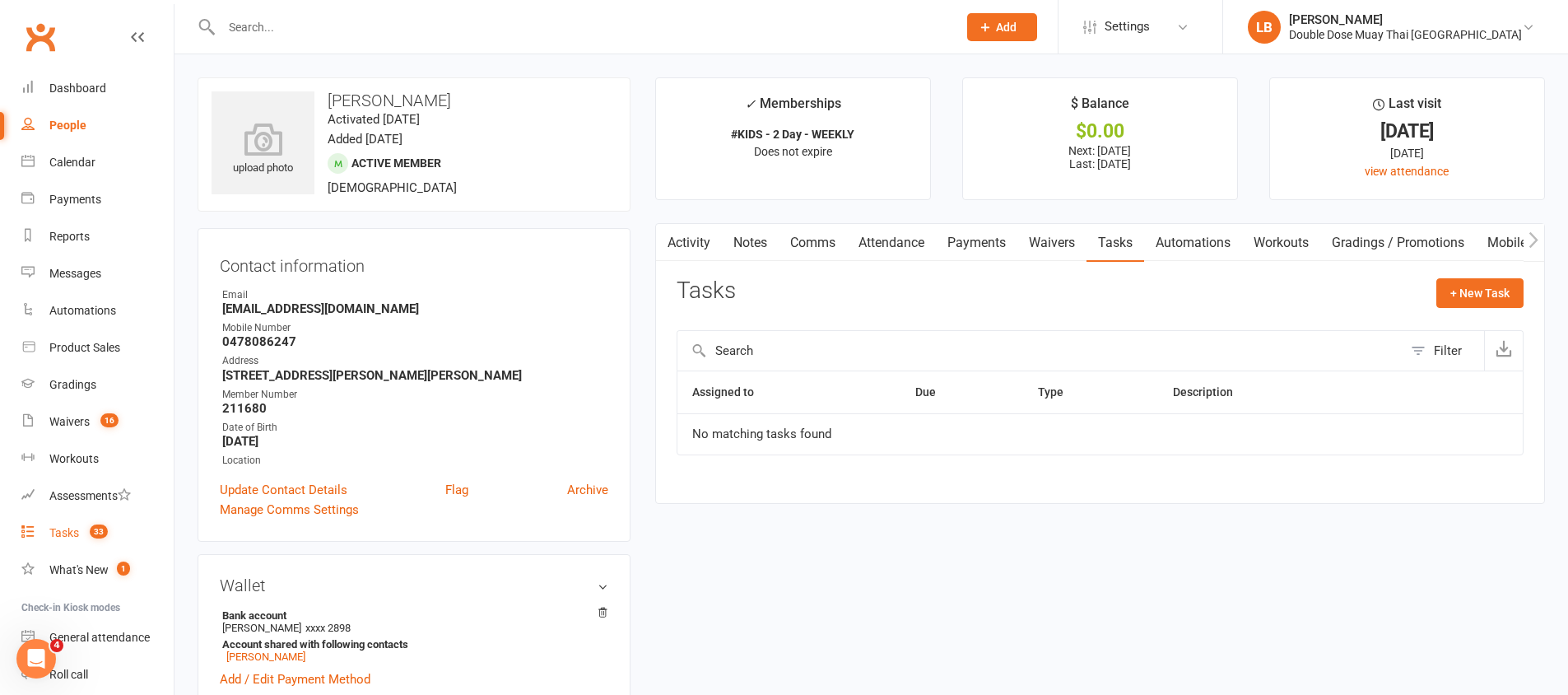
click at [105, 531] on span "33" at bounding box center [99, 532] width 18 height 14
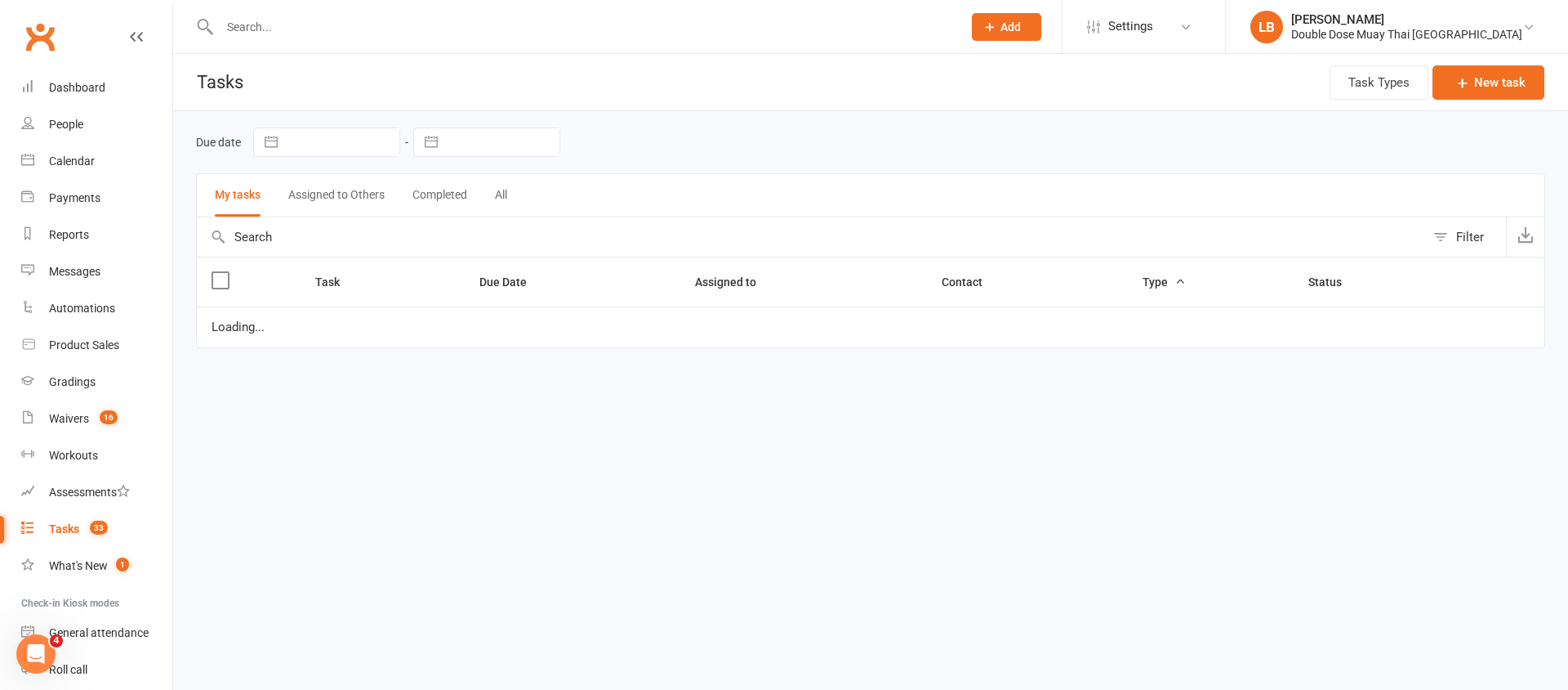
select select "started"
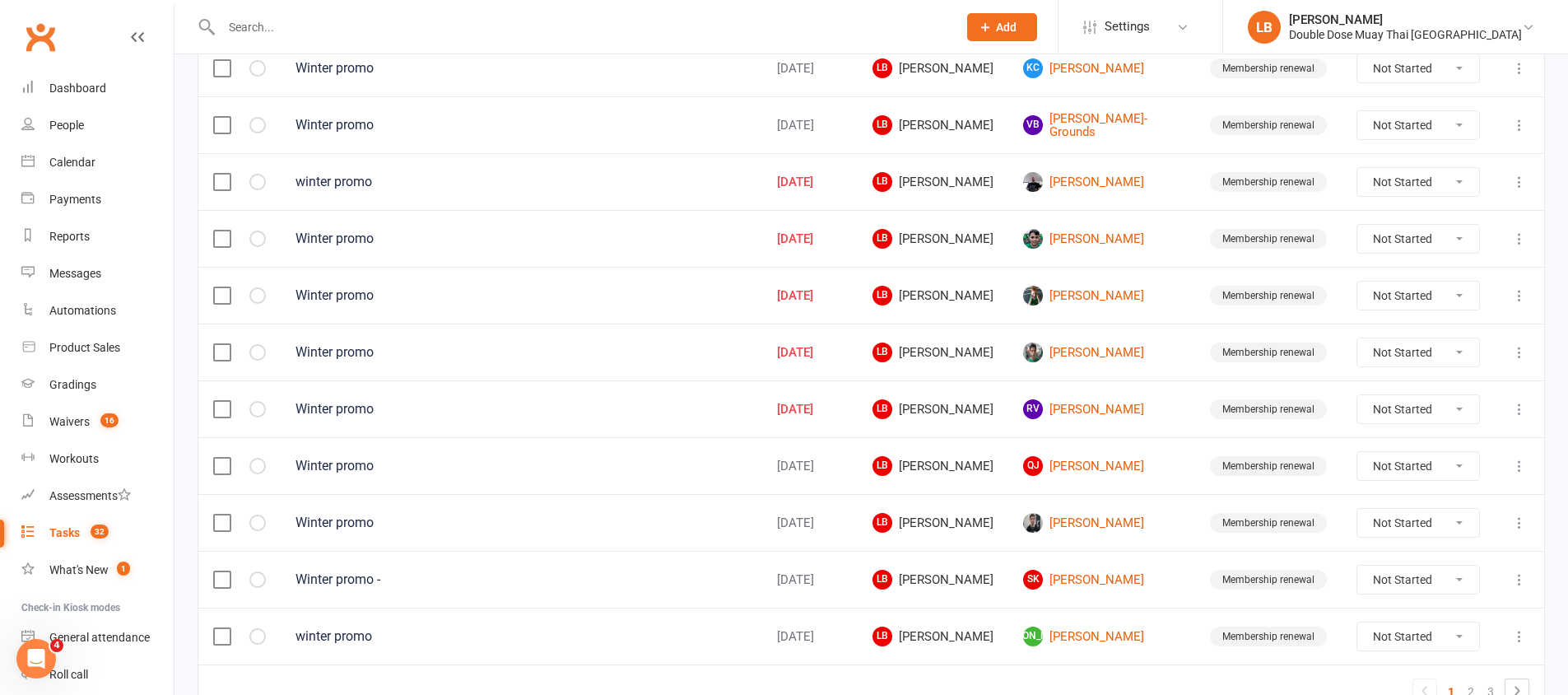
scroll to position [1162, 0]
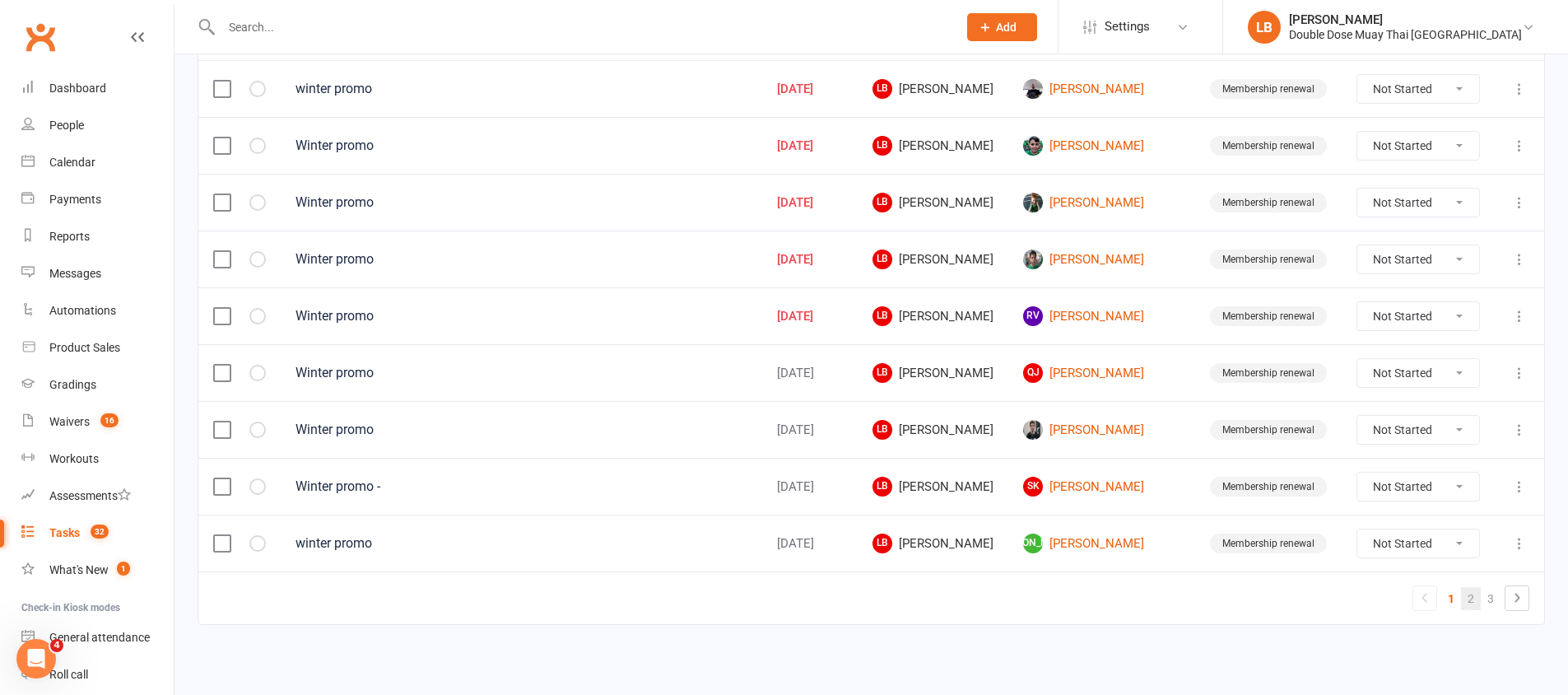
click at [1468, 599] on link "2" at bounding box center [1471, 599] width 20 height 23
select select "started"
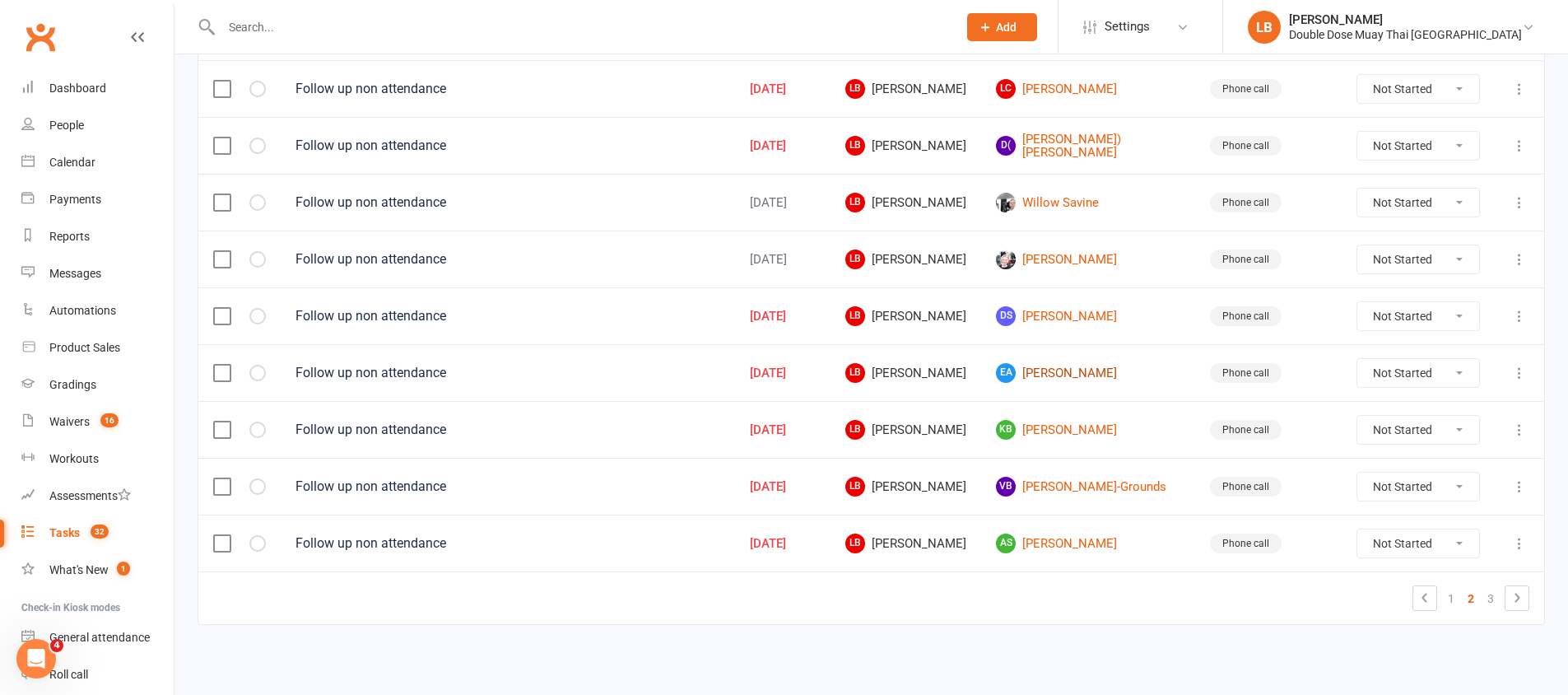
click at [1137, 372] on link "EA Evaleene Acheson" at bounding box center [1088, 373] width 185 height 20
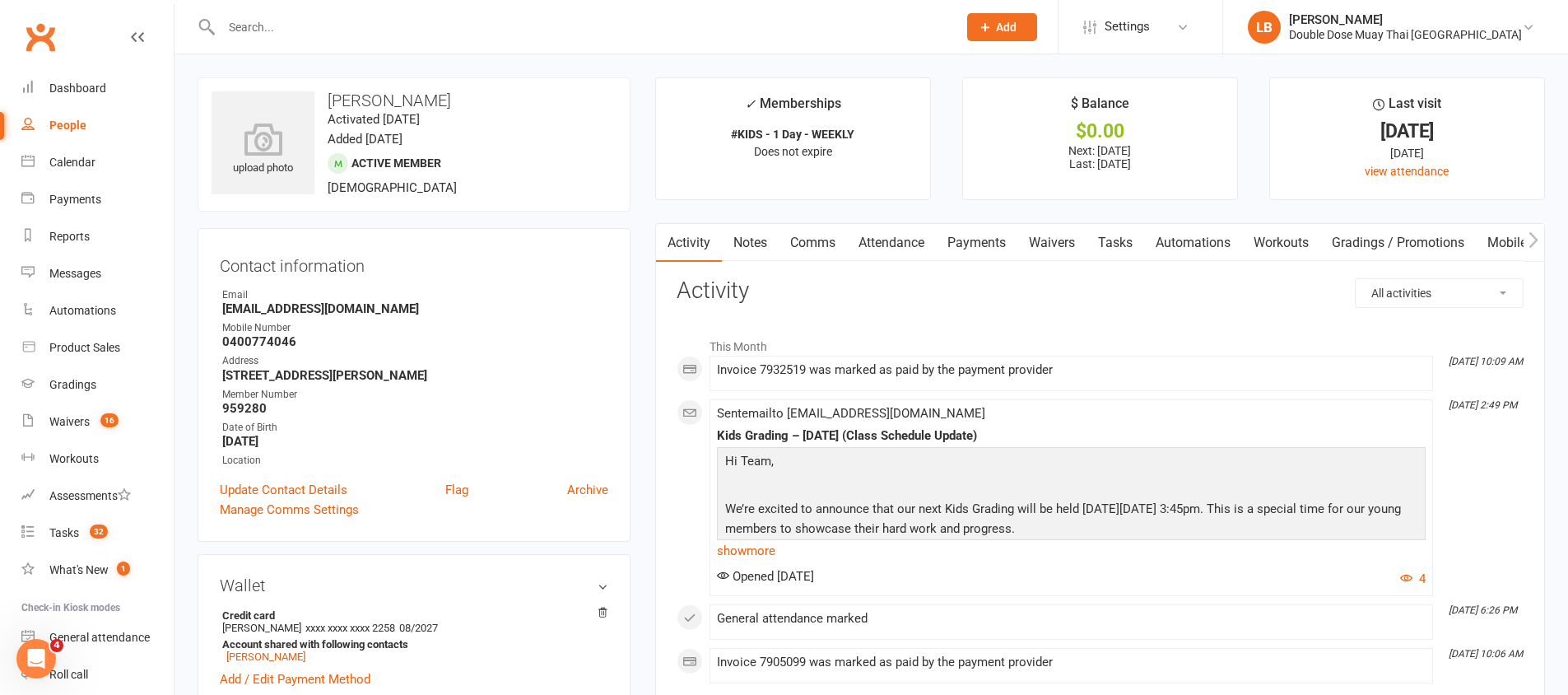
drag, startPoint x: 396, startPoint y: 103, endPoint x: 470, endPoint y: 99, distance: 74.1
click at [470, 99] on h3 "Evaleene Acheson" at bounding box center [414, 100] width 405 height 18
click at [477, 101] on h3 "Evaleene Acheson" at bounding box center [414, 100] width 405 height 18
drag, startPoint x: 330, startPoint y: 98, endPoint x: 420, endPoint y: 100, distance: 90.0
click at [410, 99] on h3 "Evaleene Acheson" at bounding box center [414, 100] width 405 height 18
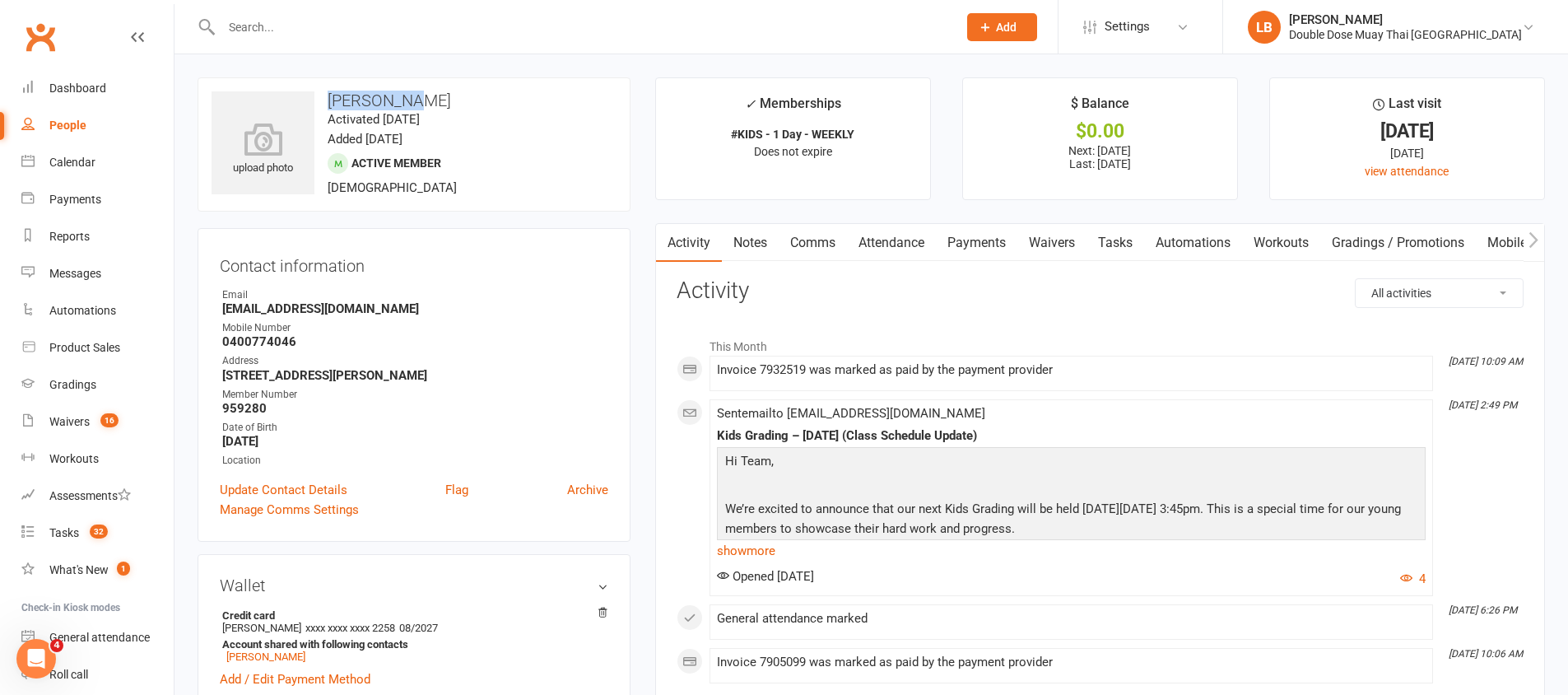
click at [1102, 233] on link "Tasks" at bounding box center [1115, 242] width 58 height 38
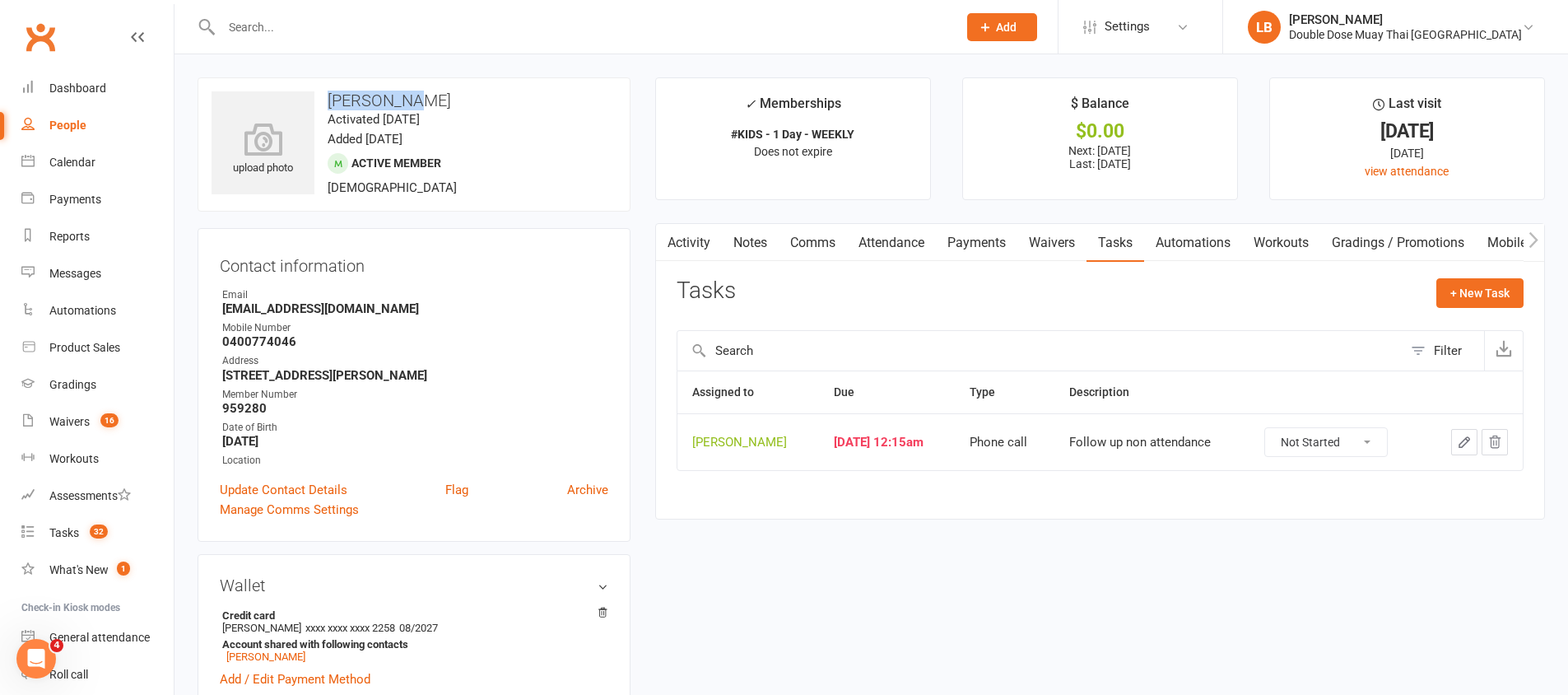
click at [1313, 436] on select "Not Started In Progress Waiting Complete" at bounding box center [1326, 442] width 122 height 28
select select "unstarted"
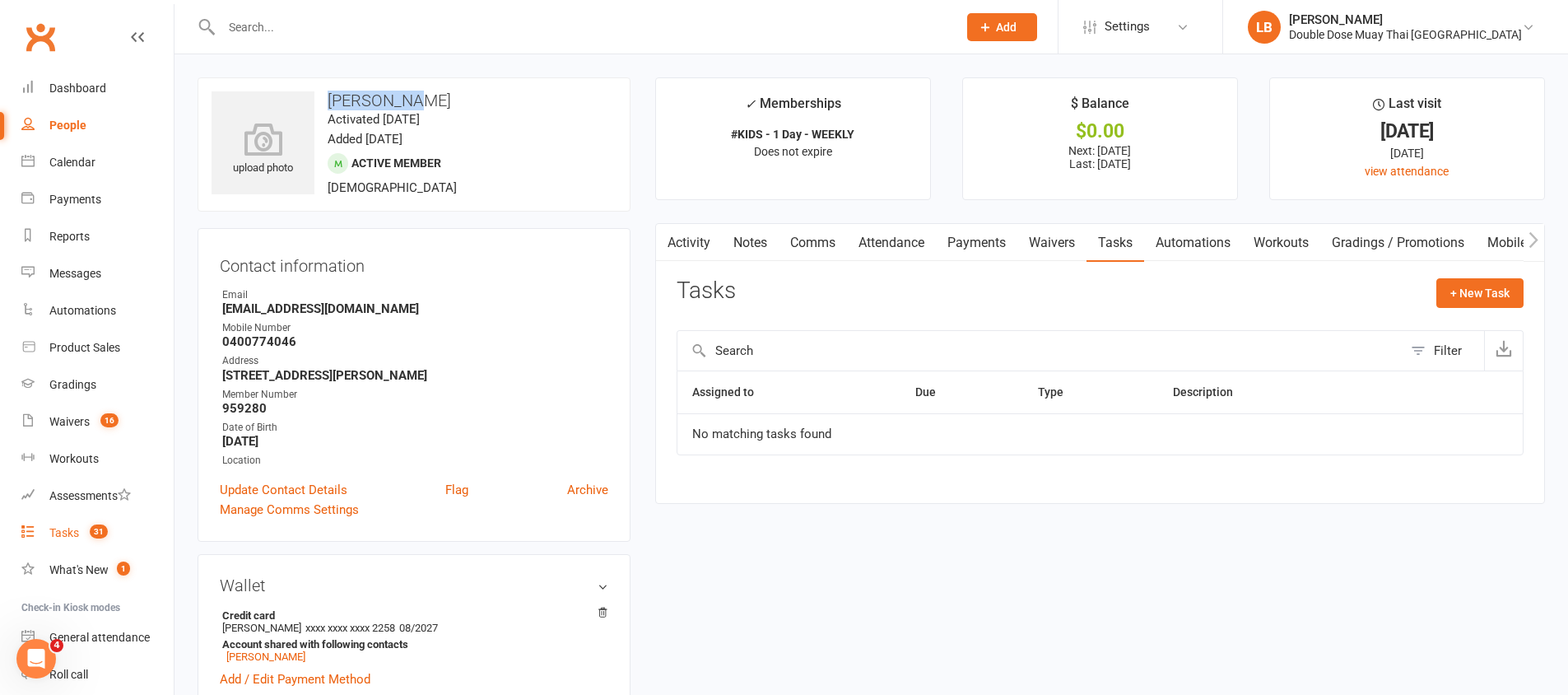
click at [59, 531] on div "Tasks" at bounding box center [64, 533] width 30 height 14
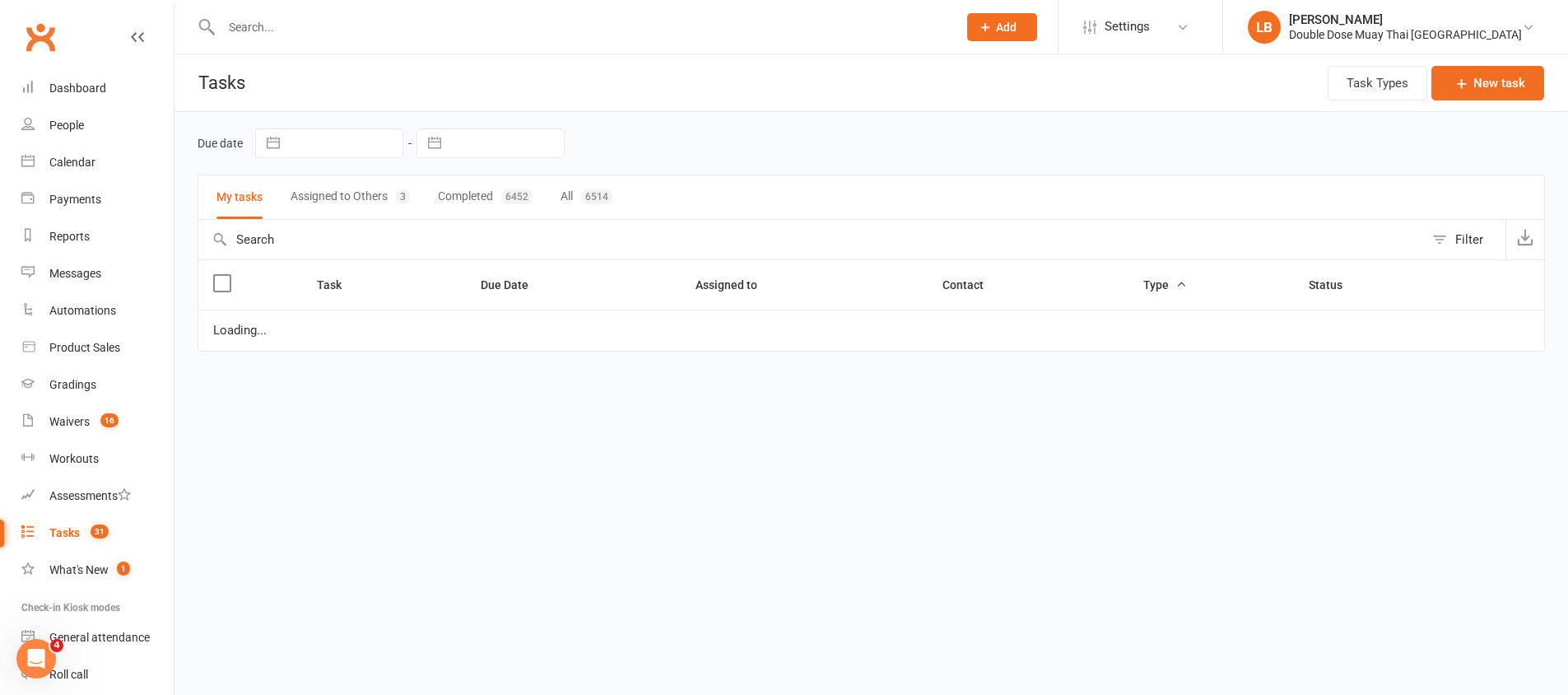
select select "started"
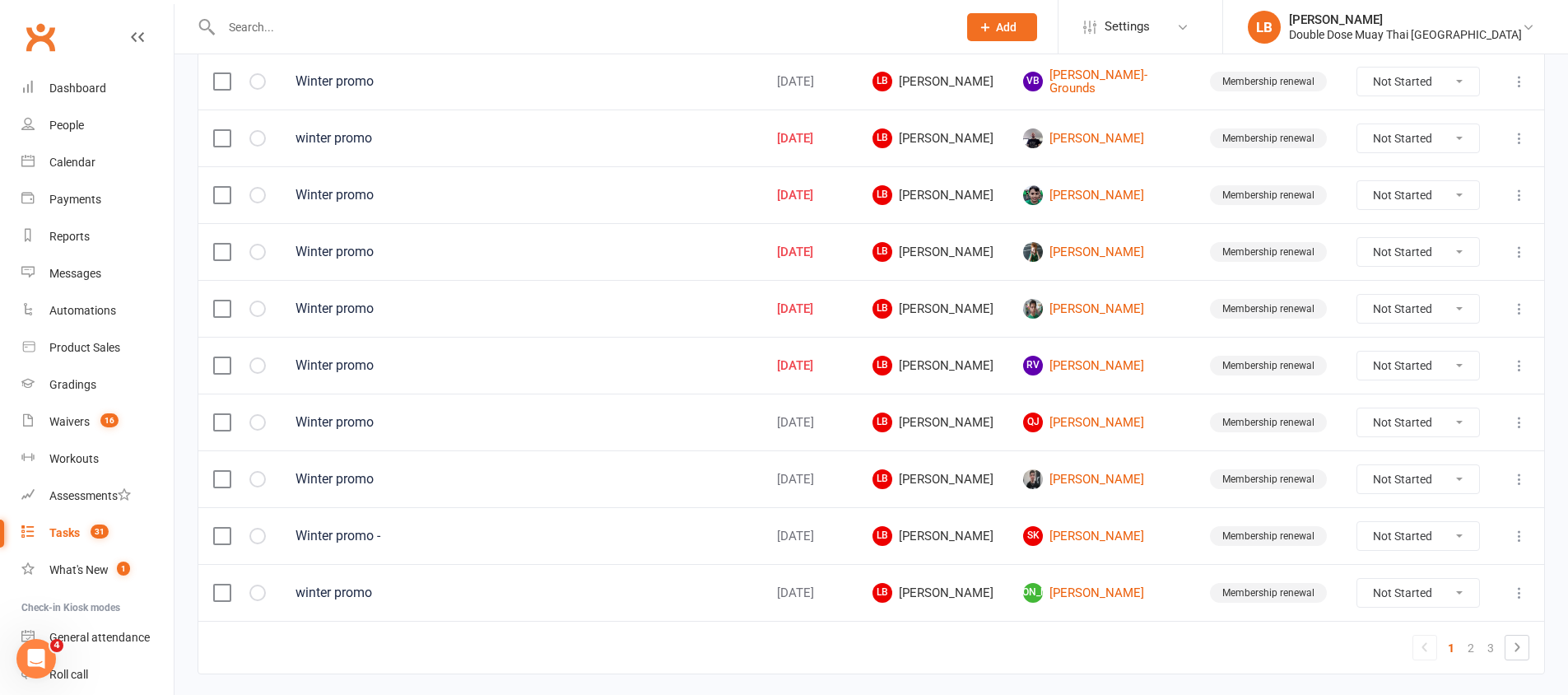
scroll to position [1162, 0]
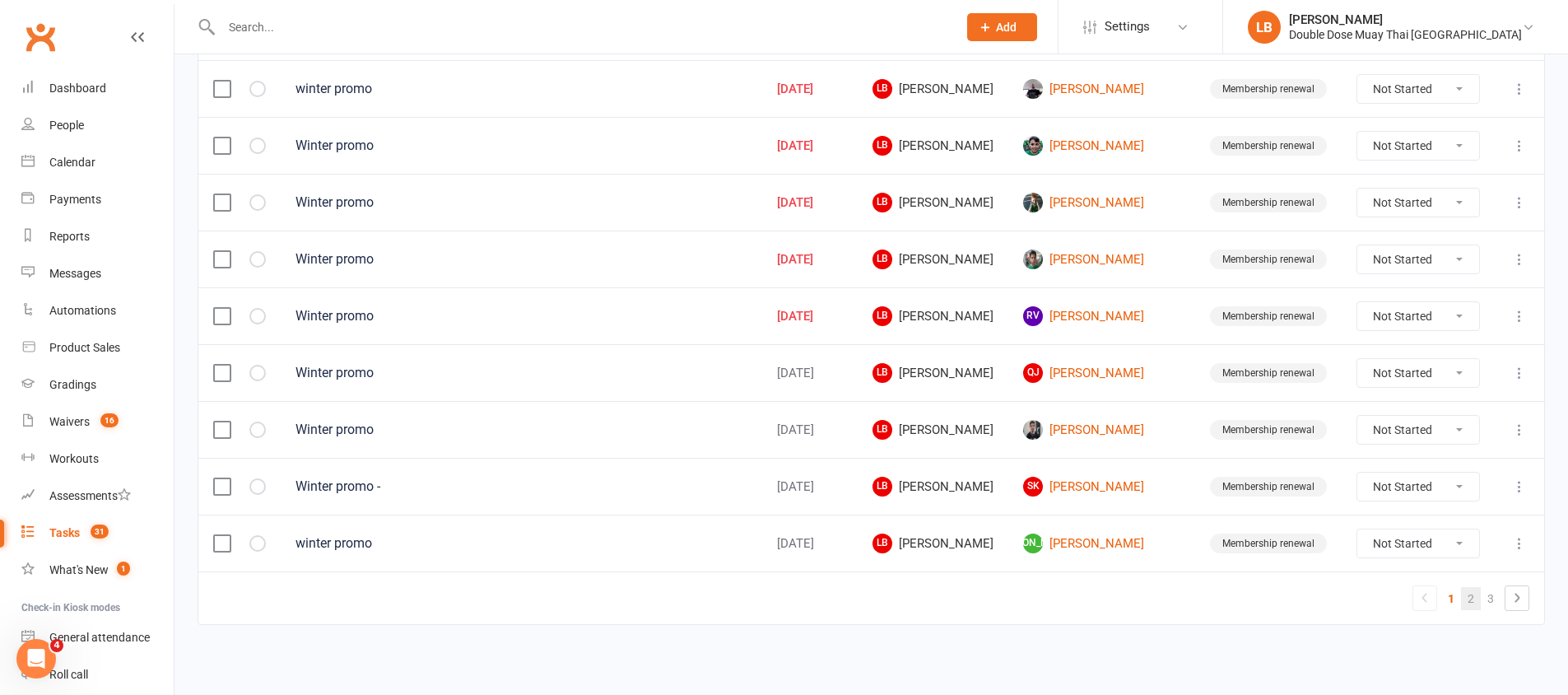
click at [1473, 604] on link "2" at bounding box center [1471, 599] width 20 height 23
select select "started"
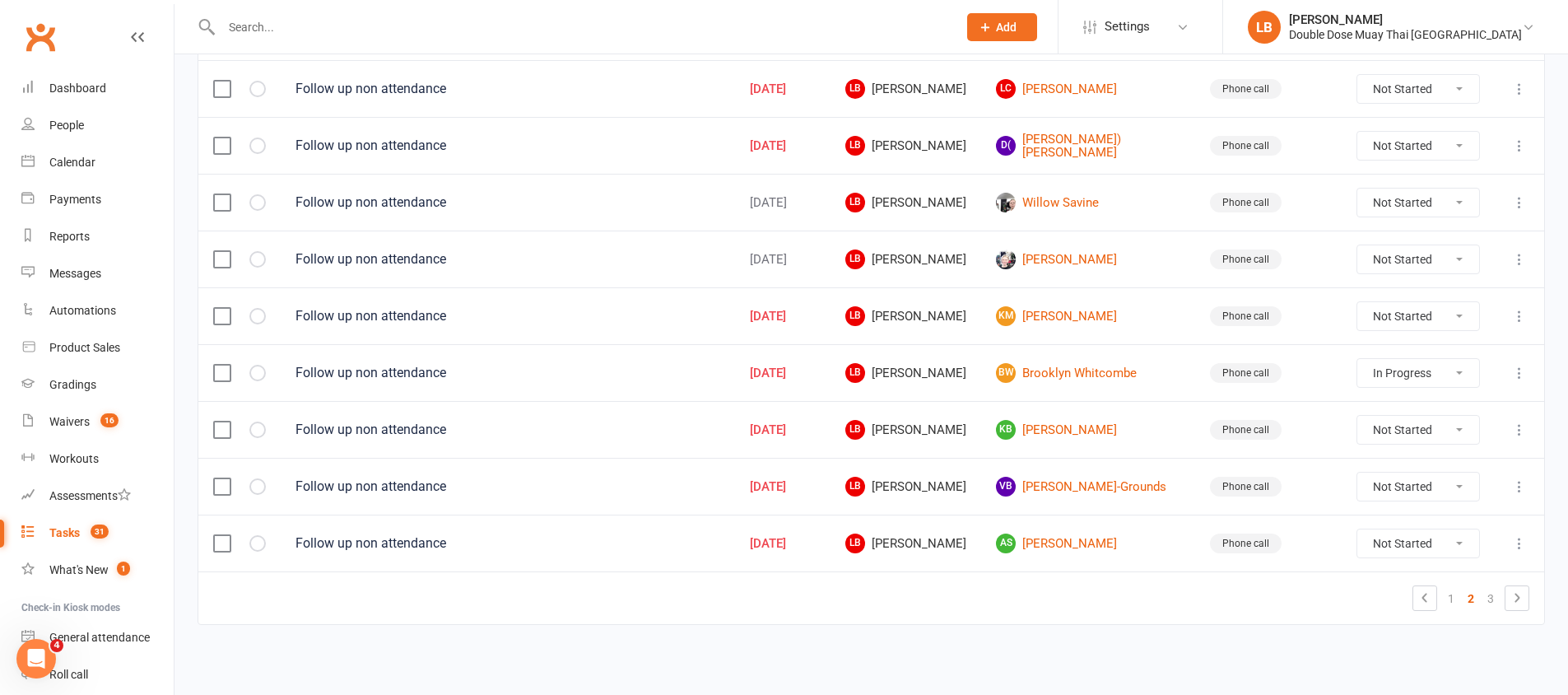
scroll to position [1158, 0]
click at [1072, 479] on link "VB Vinn Brosnan-Grounds" at bounding box center [1088, 487] width 185 height 20
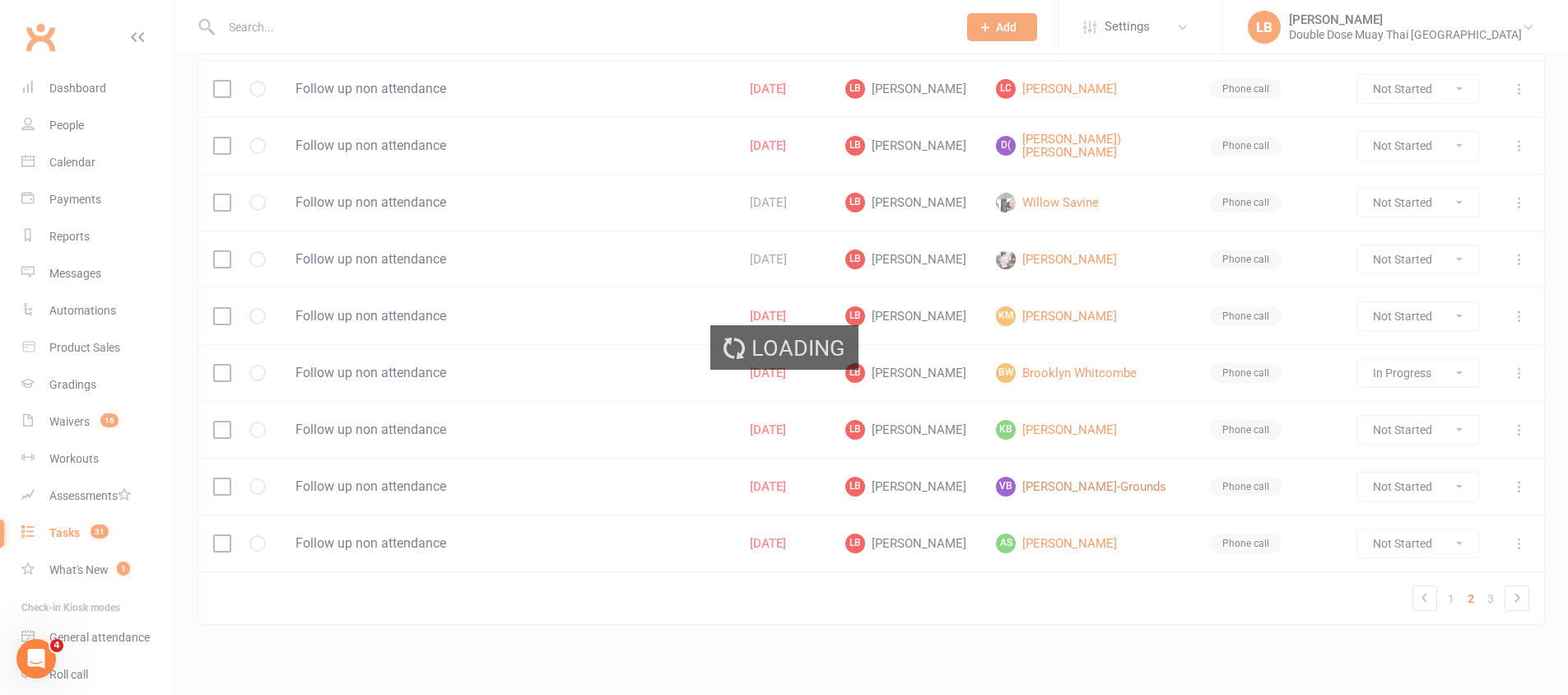
click at [1072, 479] on div "Loading" at bounding box center [784, 347] width 1568 height 695
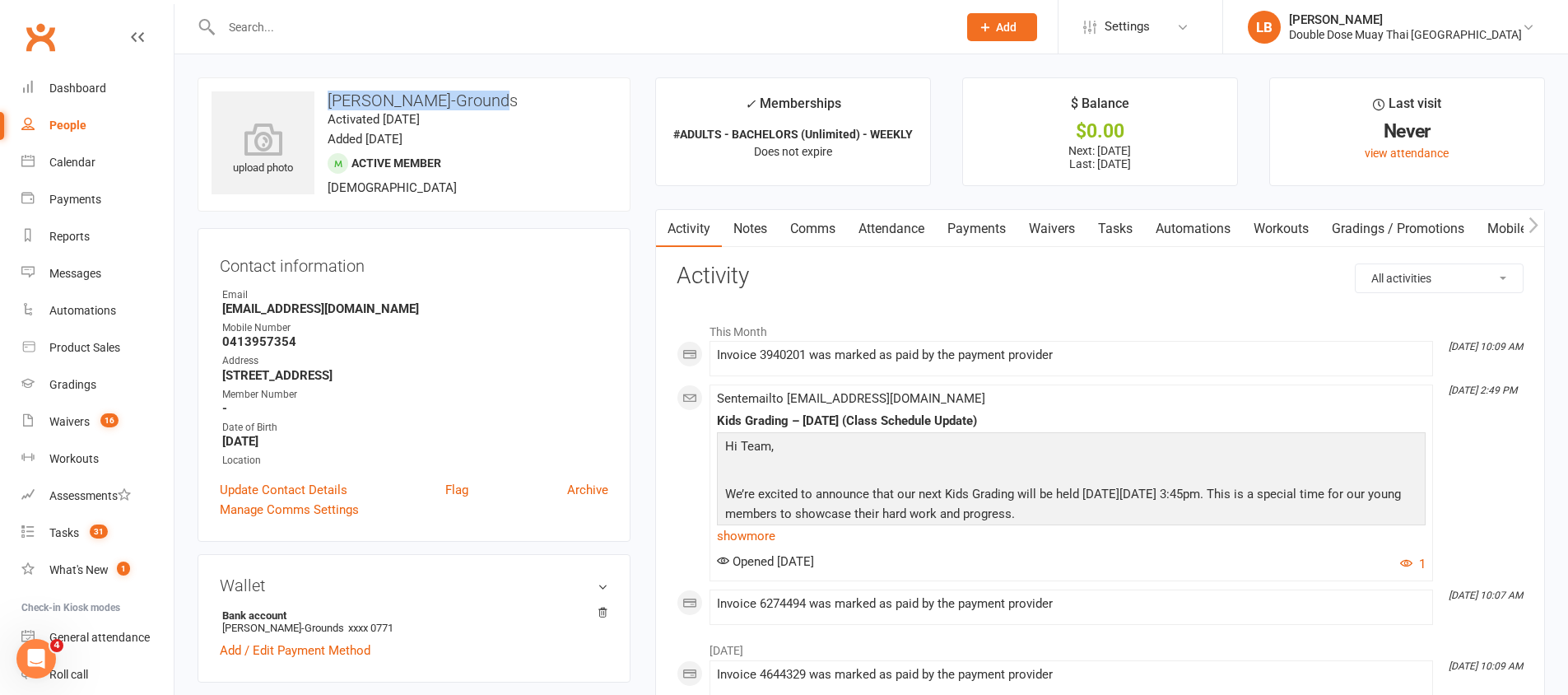
drag, startPoint x: 331, startPoint y: 97, endPoint x: 490, endPoint y: 108, distance: 159.4
click at [489, 108] on h3 "[PERSON_NAME]-Grounds" at bounding box center [414, 100] width 405 height 18
click at [490, 108] on h3 "[PERSON_NAME]-Grounds" at bounding box center [414, 100] width 405 height 18
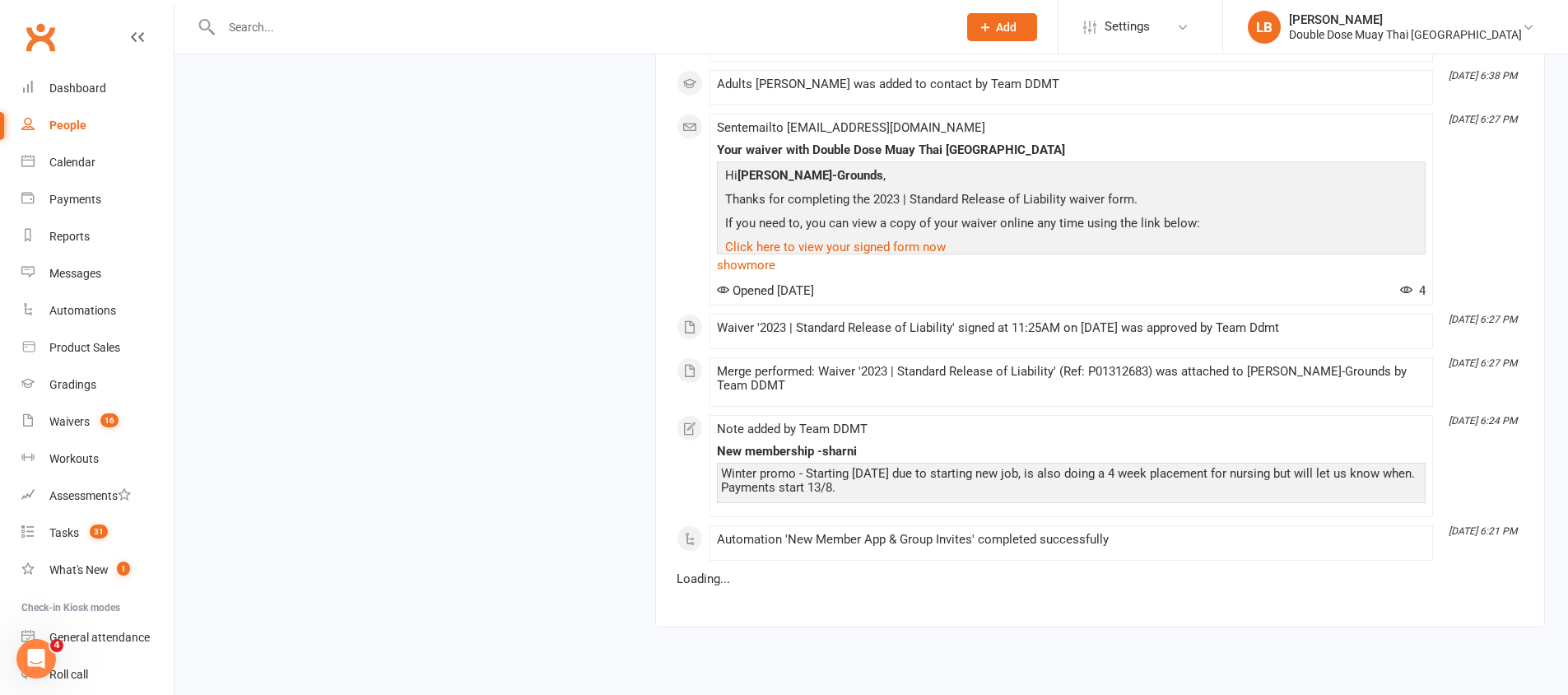
scroll to position [2080, 0]
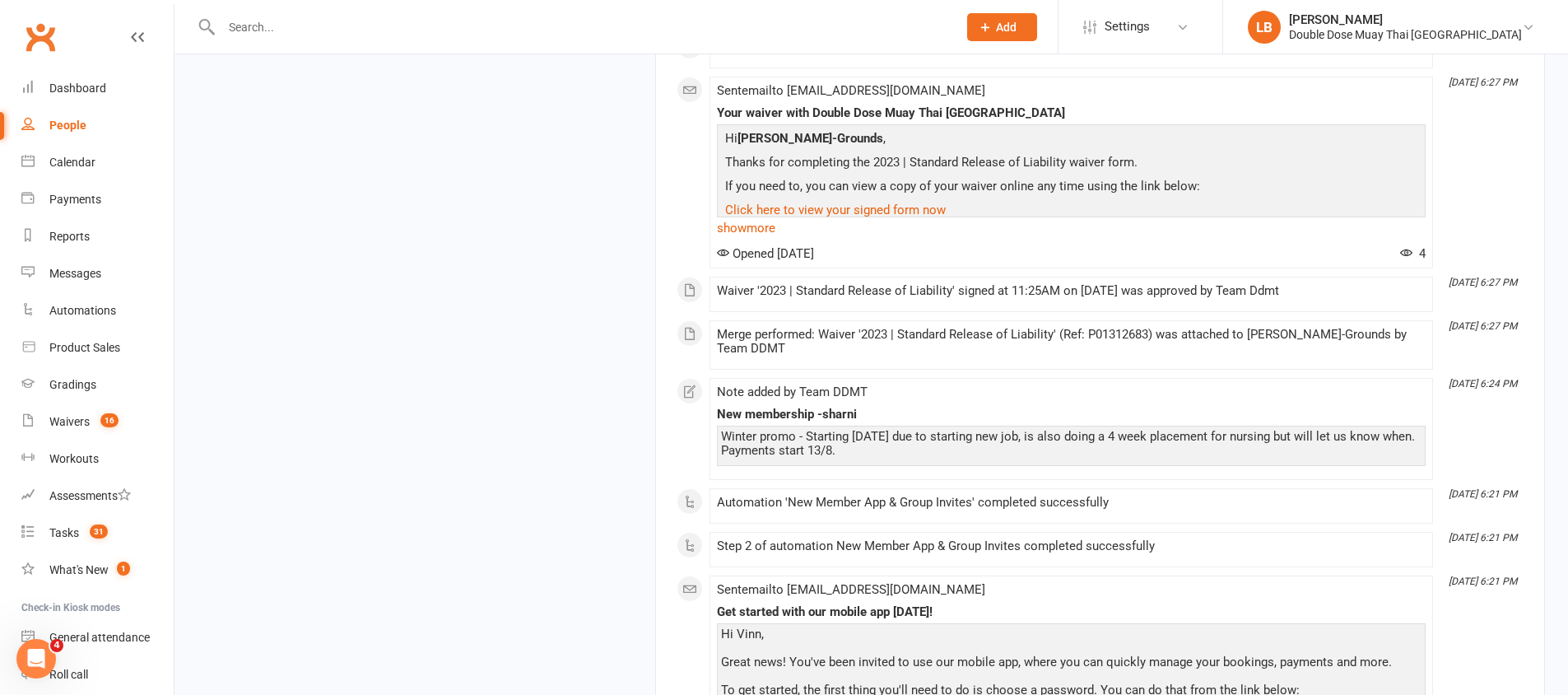
click at [741, 449] on div "Winter promo - Starting in 3 weeks due to starting new job, is also doing a 4 w…" at bounding box center [1071, 444] width 700 height 28
drag, startPoint x: 741, startPoint y: 449, endPoint x: 925, endPoint y: 469, distance: 185.1
click at [925, 469] on div "Note added by Team DDMT New membership -sharni Winter promo - Starting in 3 wee…" at bounding box center [1071, 428] width 708 height 87
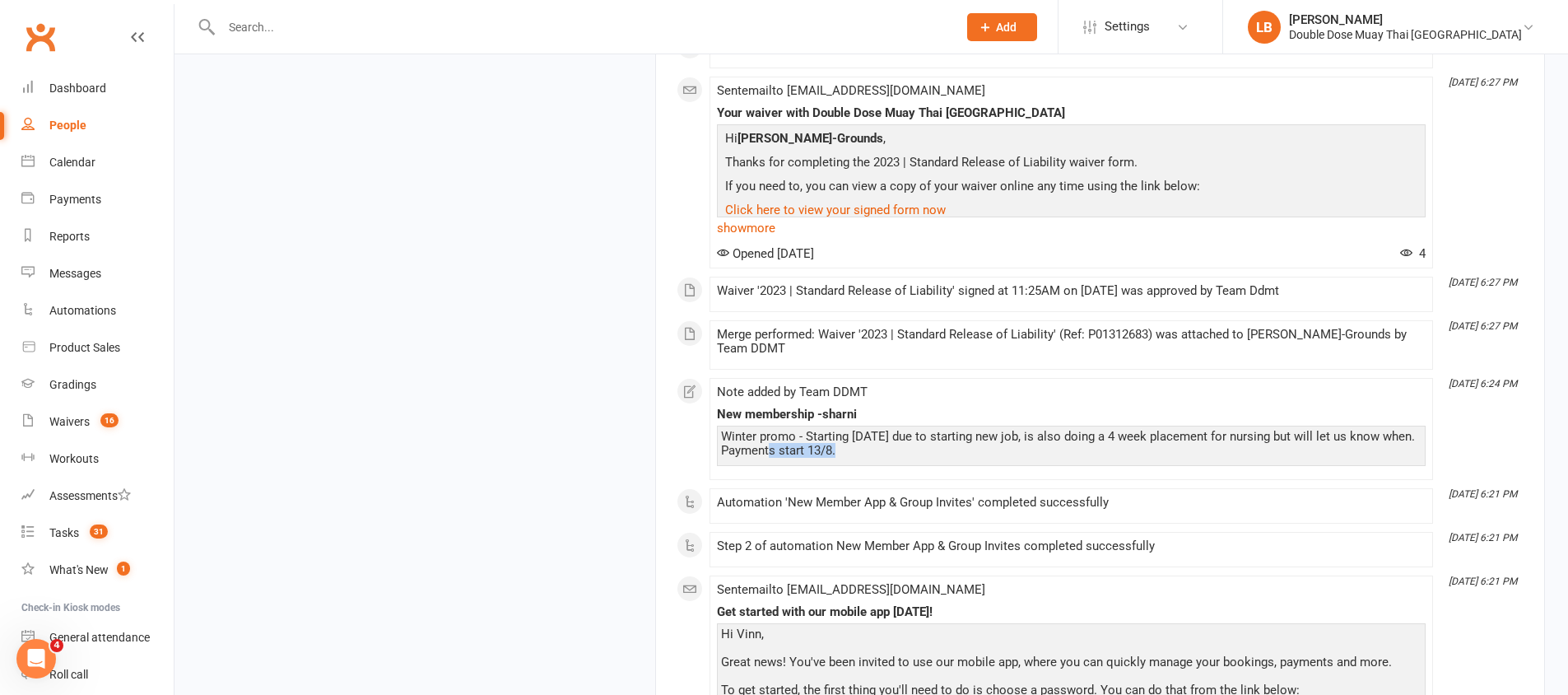
drag, startPoint x: 774, startPoint y: 448, endPoint x: 1458, endPoint y: 487, distance: 685.1
click at [870, 451] on div "Winter promo - Starting in 3 weeks due to starting new job, is also doing a 4 w…" at bounding box center [1071, 444] width 700 height 28
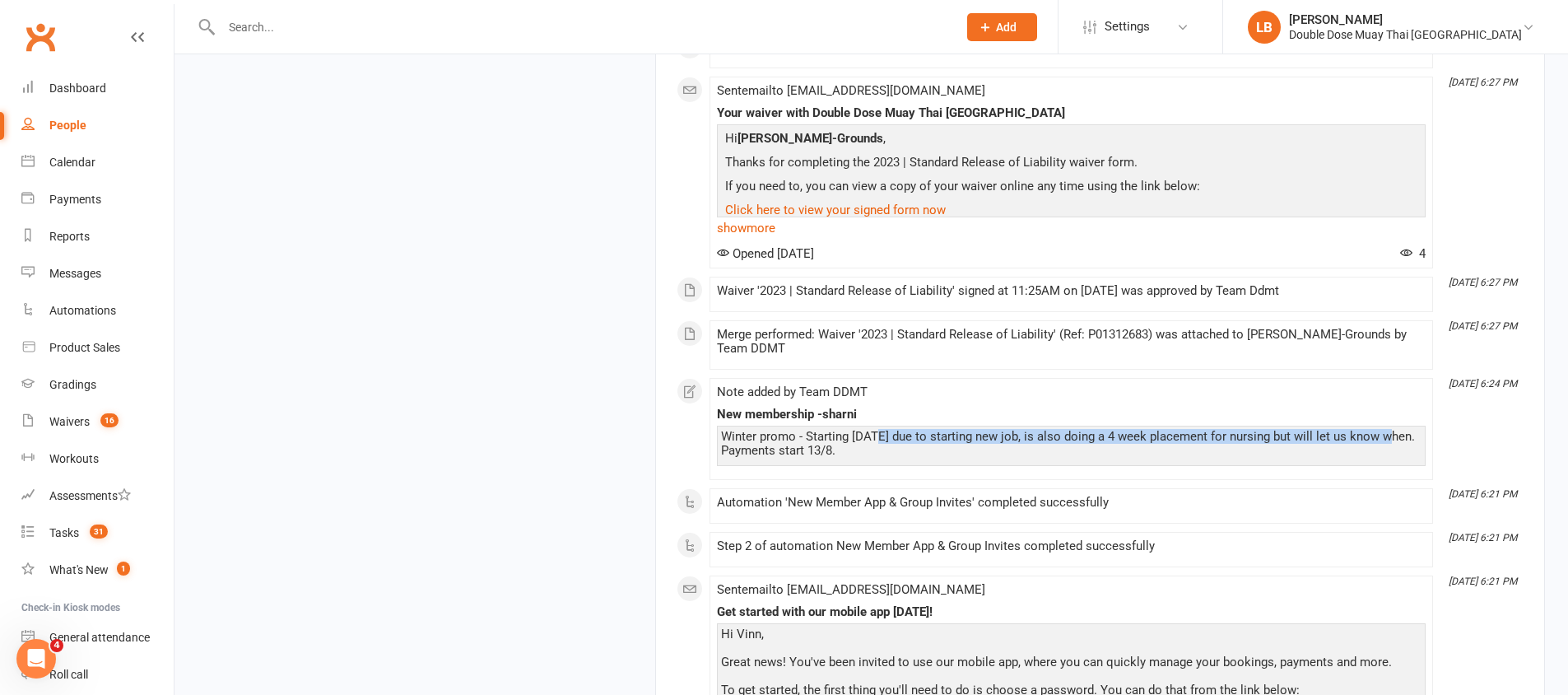
drag, startPoint x: 874, startPoint y: 432, endPoint x: 1392, endPoint y: 441, distance: 518.1
click at [1385, 437] on div "Winter promo - Starting in 3 weeks due to starting new job, is also doing a 4 w…" at bounding box center [1071, 444] width 700 height 28
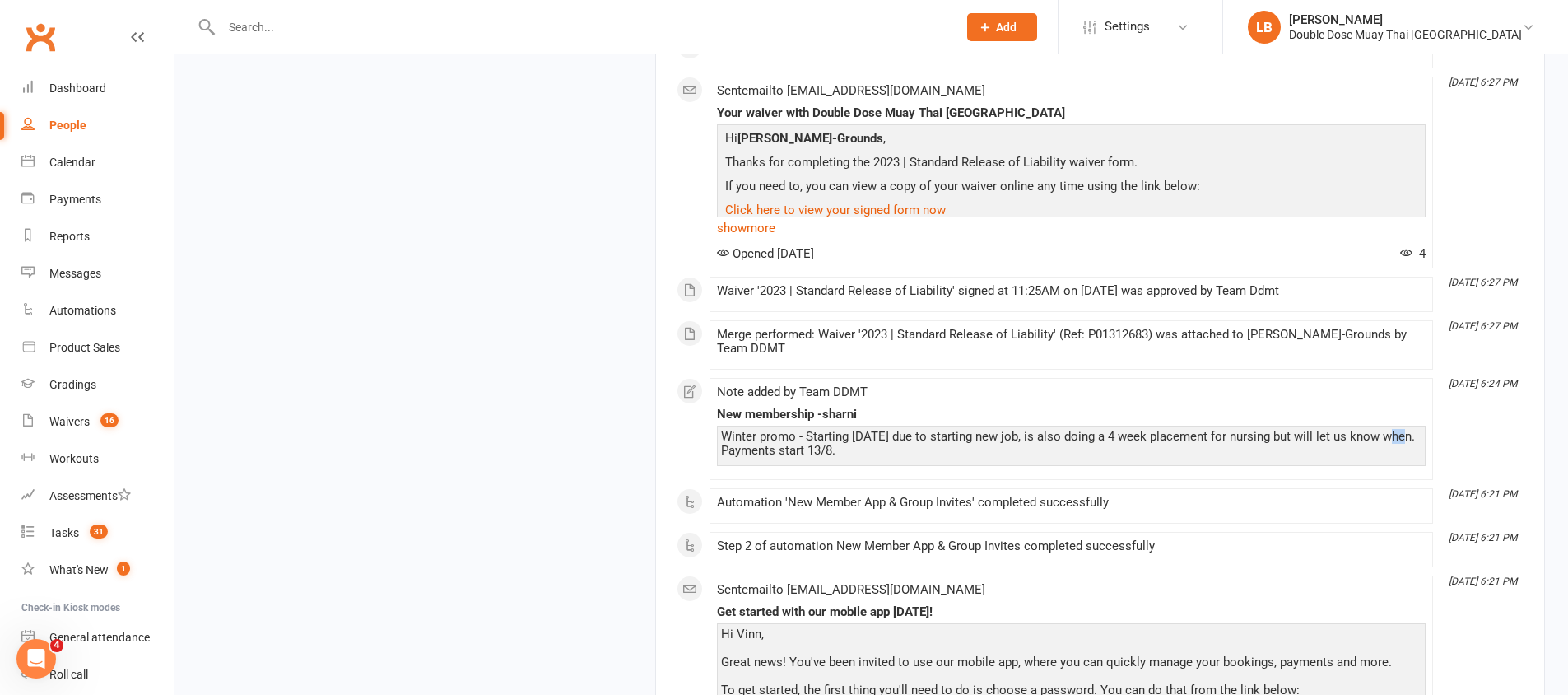
click at [1381, 437] on div "Winter promo - Starting in 3 weeks due to starting new job, is also doing a 4 w…" at bounding box center [1071, 444] width 700 height 28
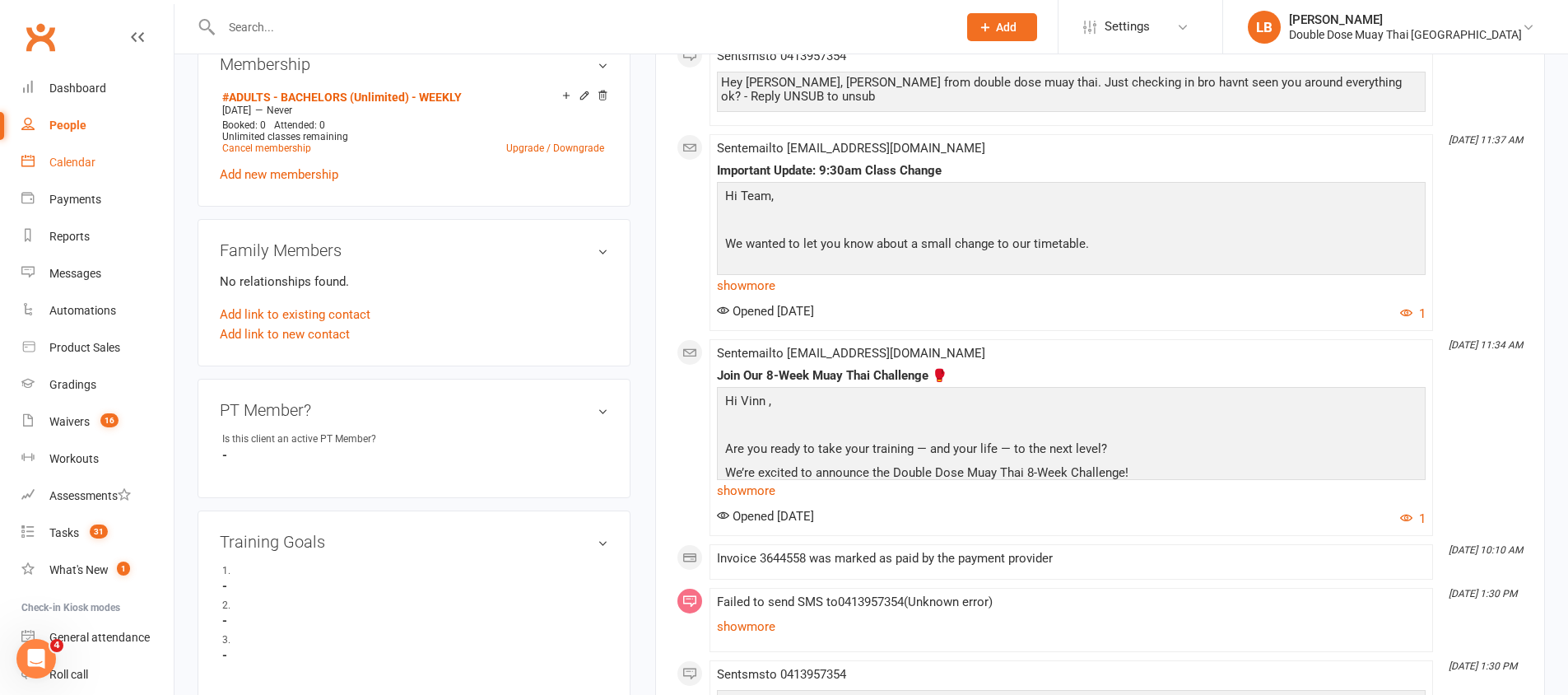
scroll to position [413, 0]
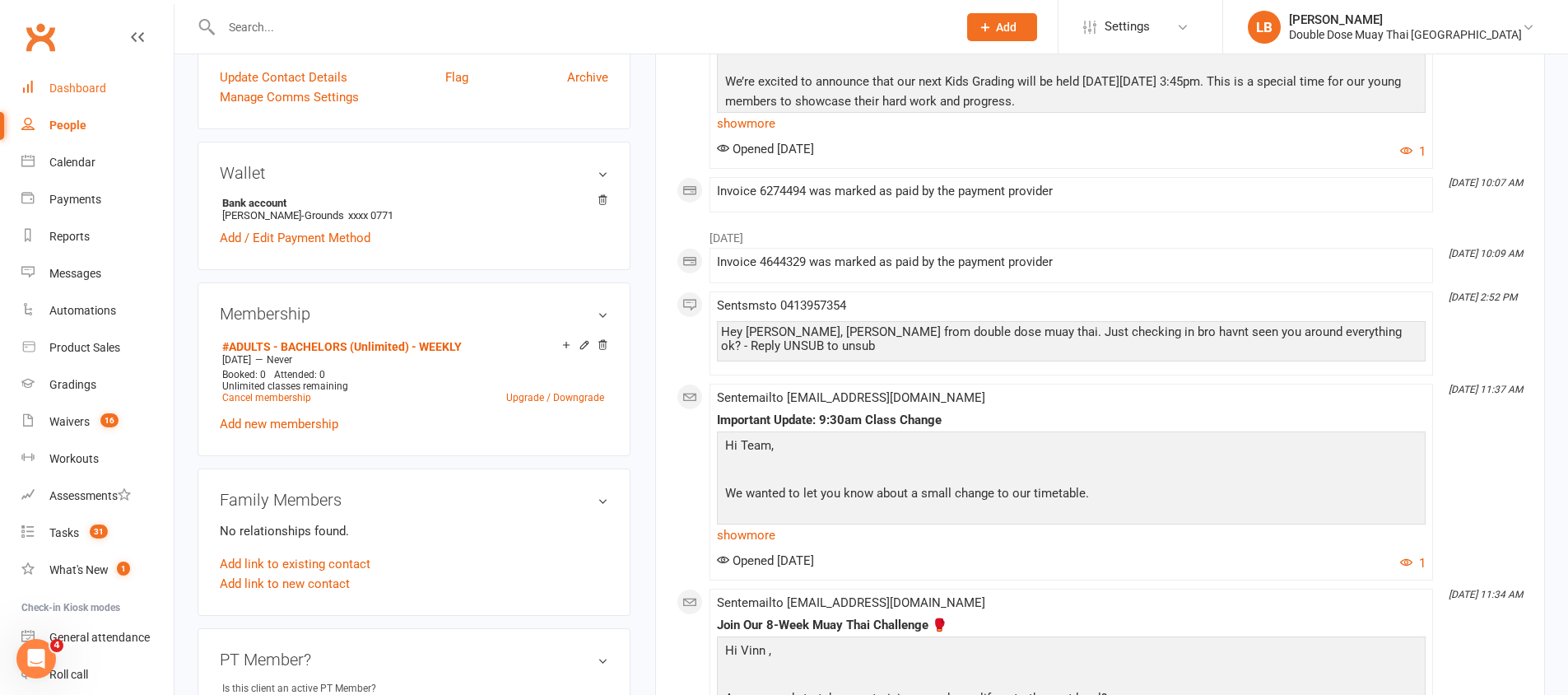
click at [94, 81] on div "Dashboard" at bounding box center [77, 87] width 57 height 14
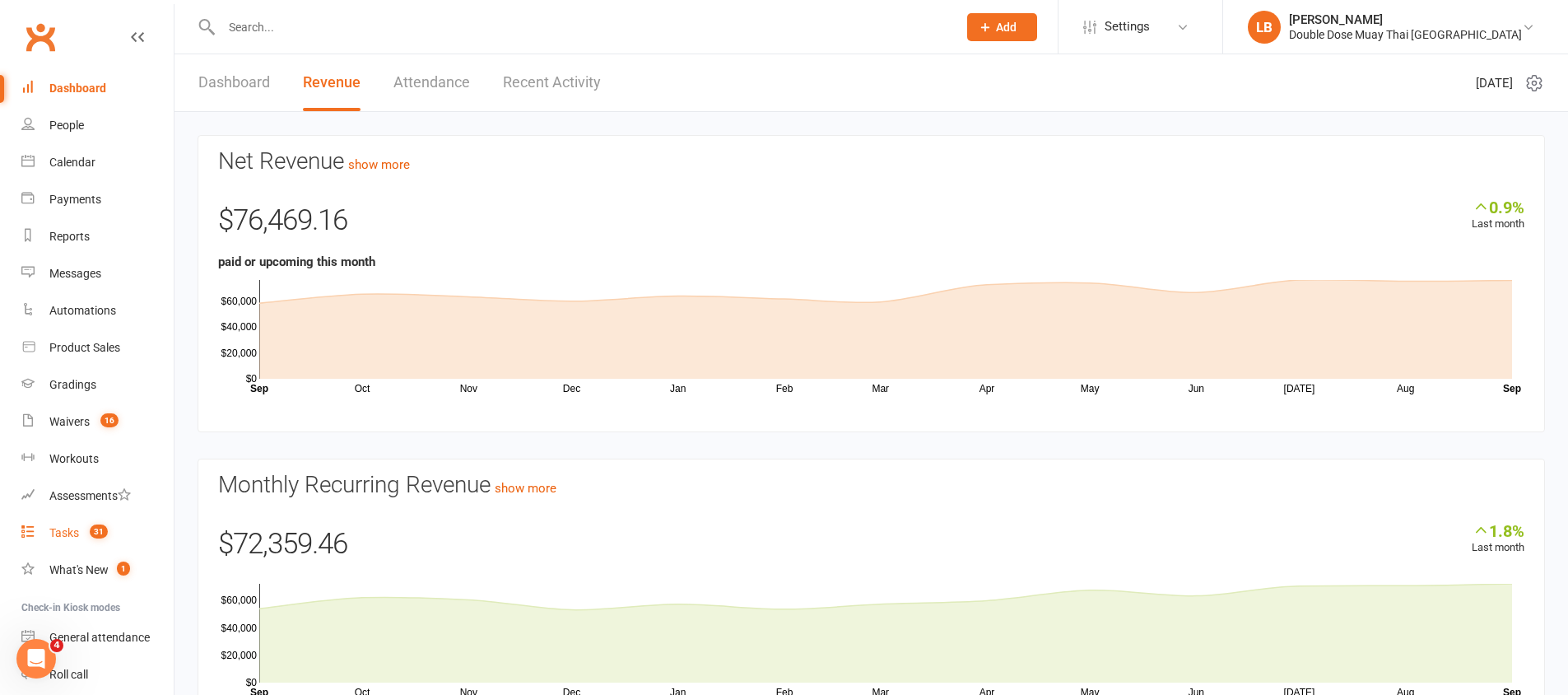
click at [93, 529] on span "31" at bounding box center [99, 532] width 18 height 14
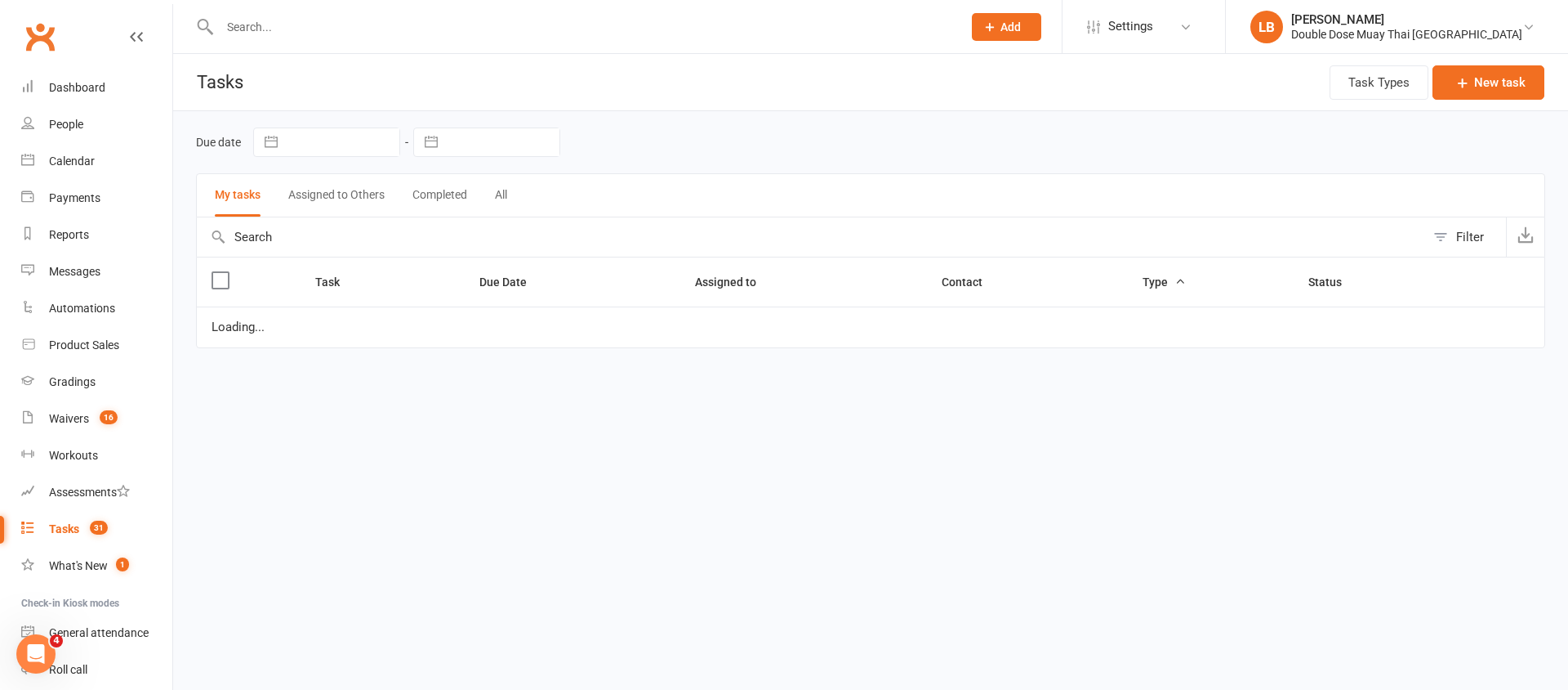
select select "started"
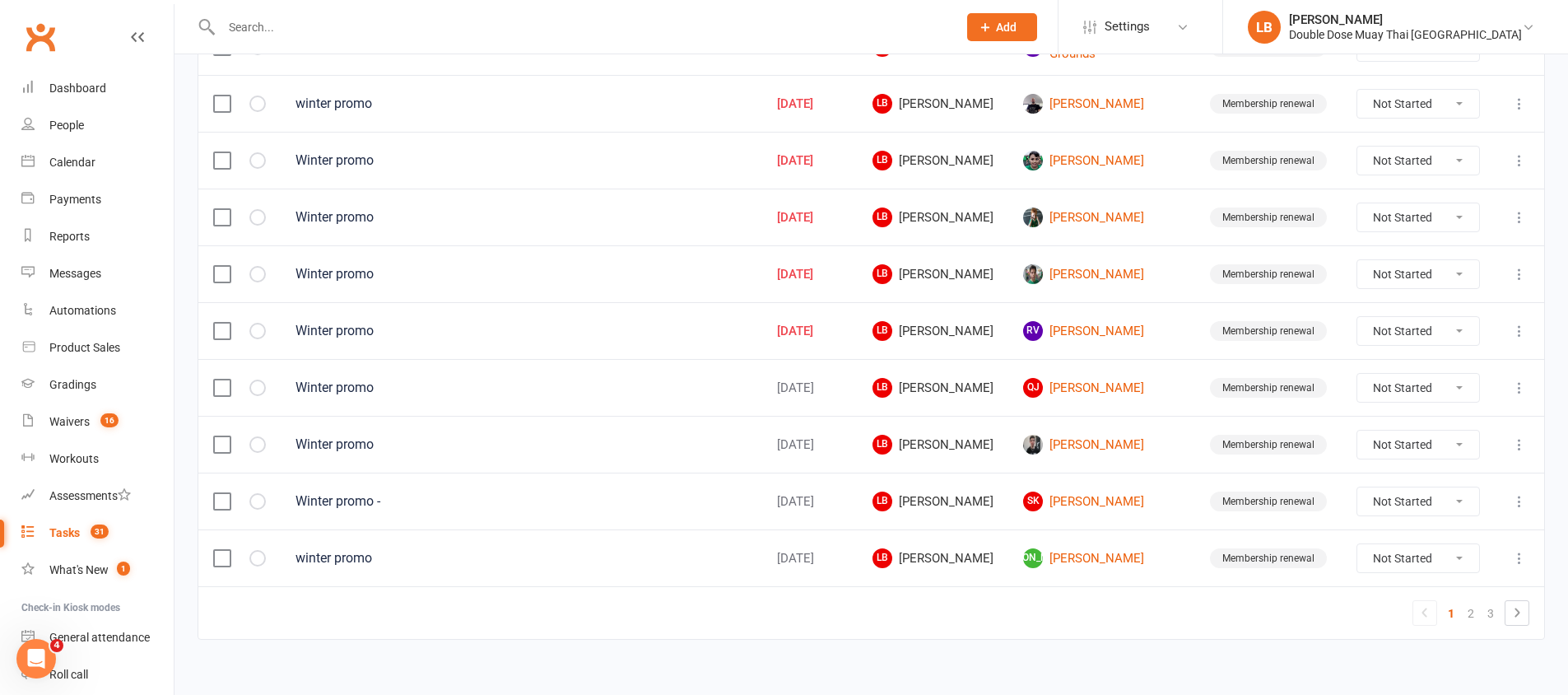
scroll to position [1130, 0]
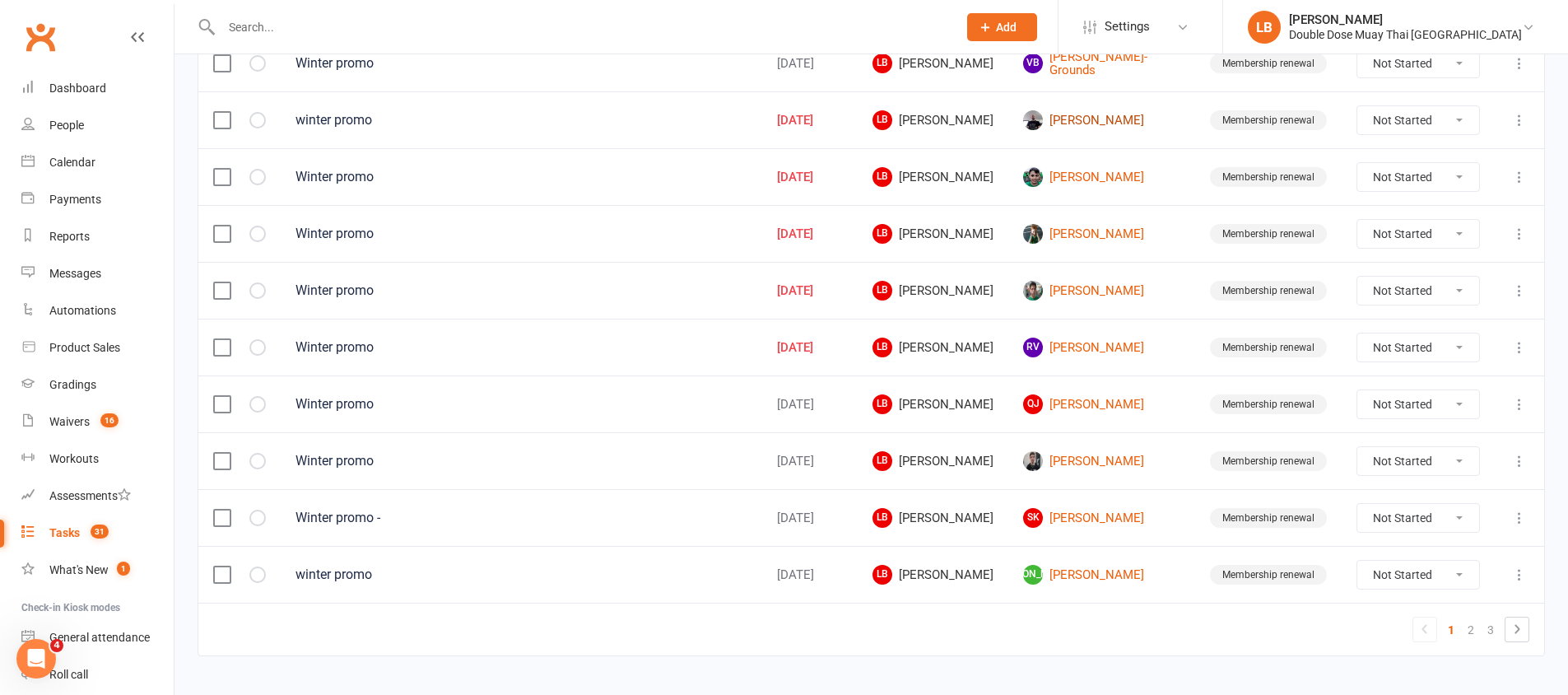
click at [1095, 116] on link "[PERSON_NAME]" at bounding box center [1101, 120] width 157 height 20
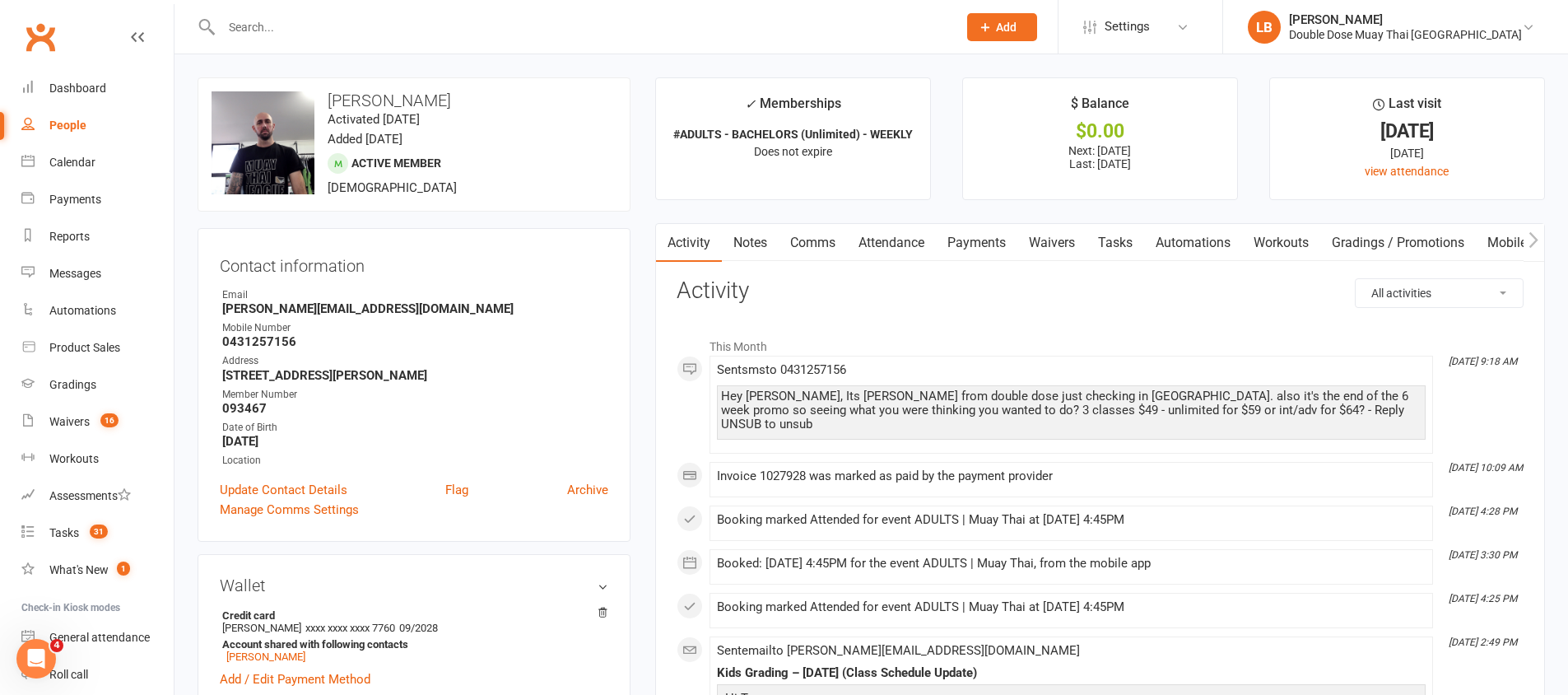
click at [794, 242] on link "Comms" at bounding box center [813, 242] width 68 height 38
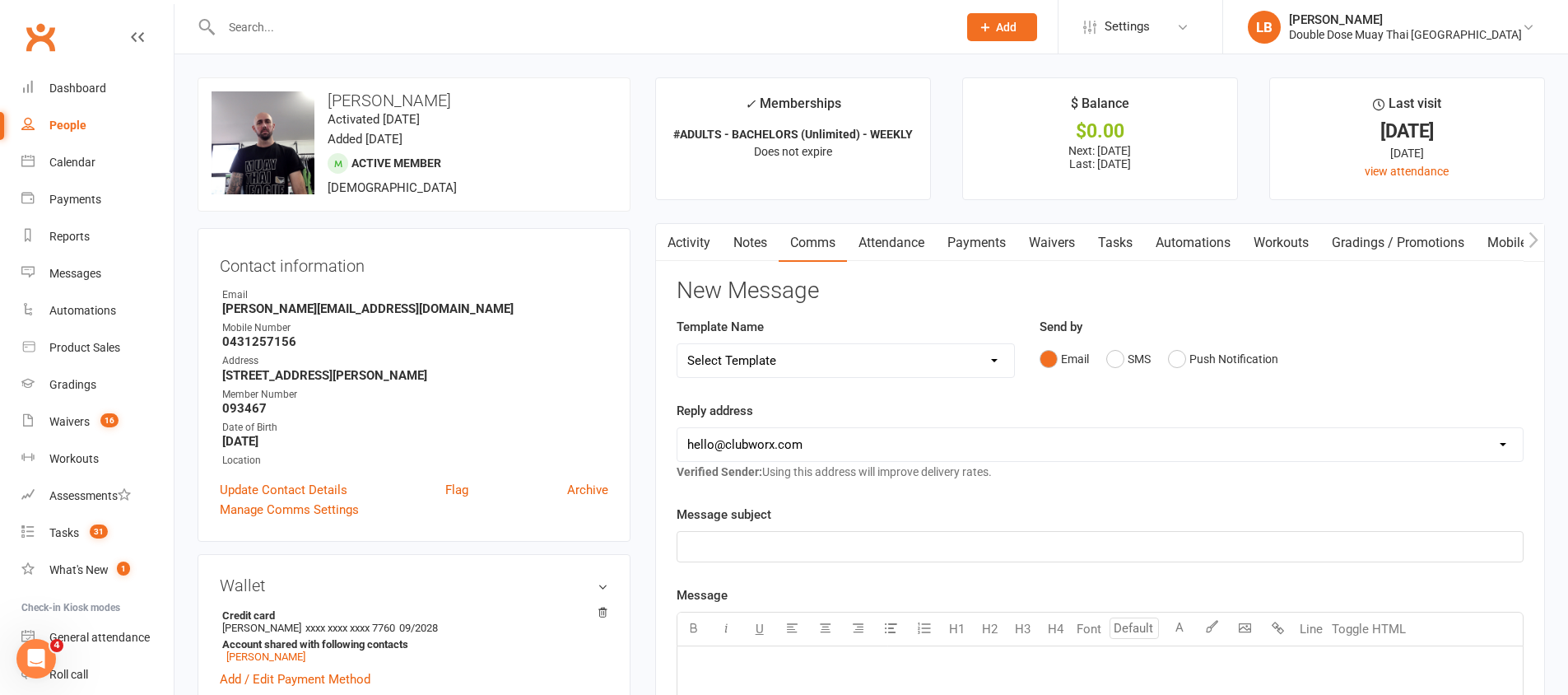
click at [1100, 352] on div "Email SMS Push Notification" at bounding box center [1281, 359] width 484 height 32
click at [1123, 358] on button "SMS" at bounding box center [1127, 359] width 44 height 32
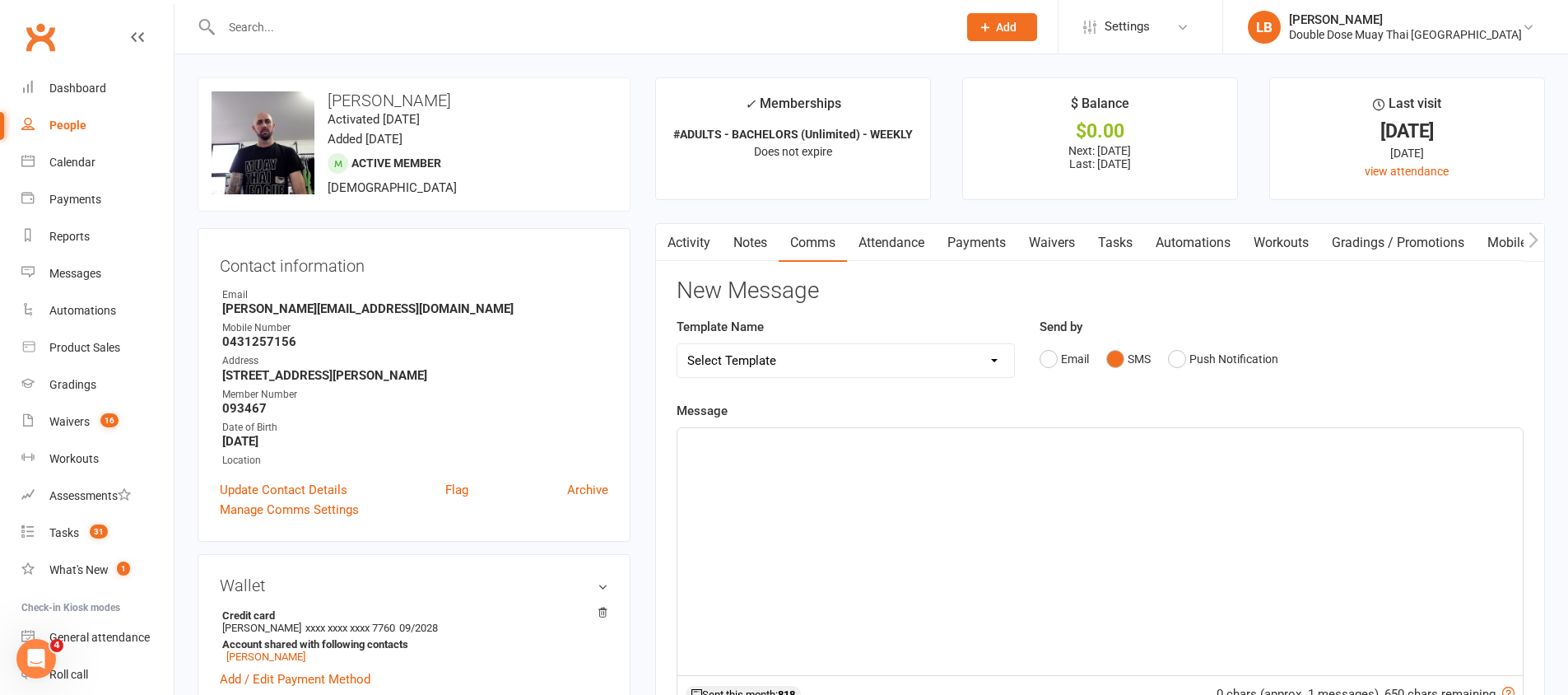
click at [1051, 488] on div "﻿" at bounding box center [1100, 552] width 845 height 247
click at [80, 81] on div "Dashboard" at bounding box center [77, 87] width 57 height 14
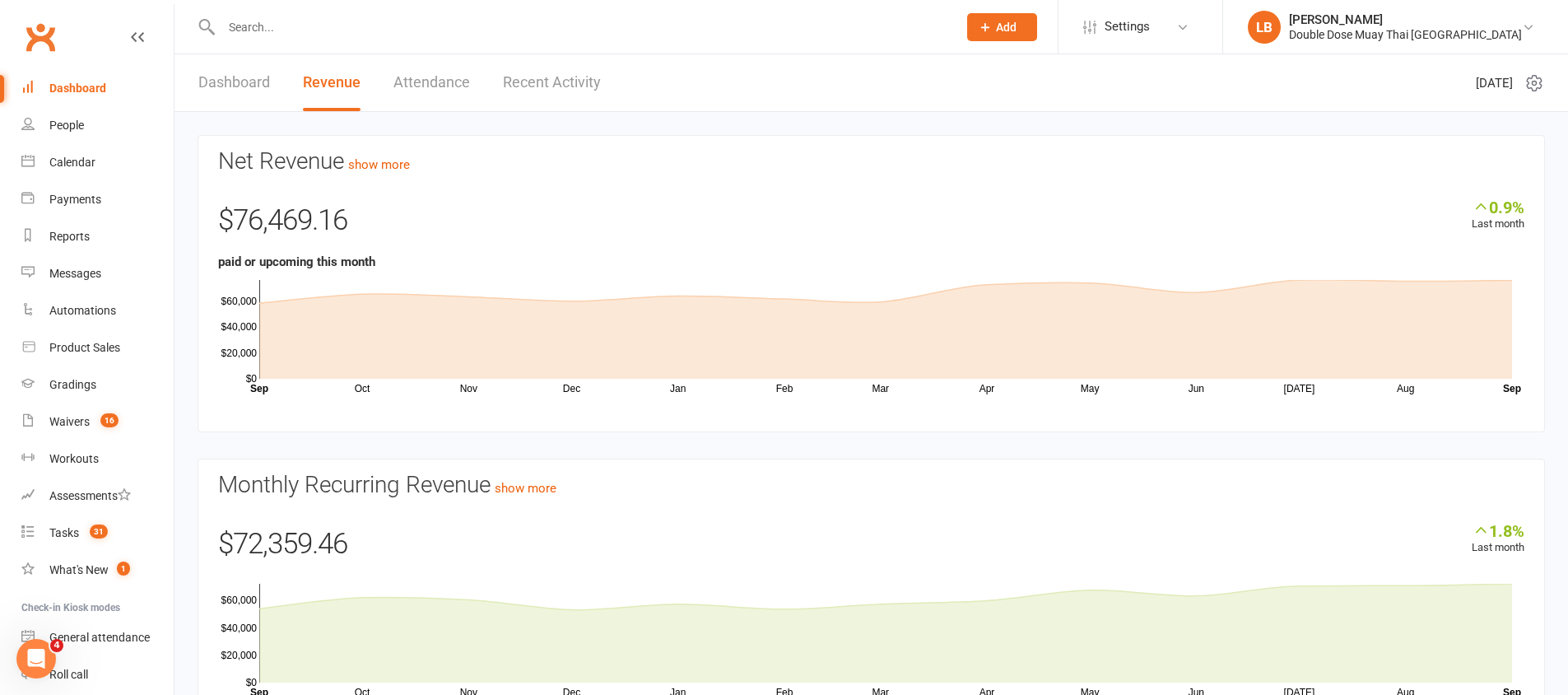
click at [339, 29] on input "text" at bounding box center [580, 27] width 729 height 23
paste input "Daniel Klein"
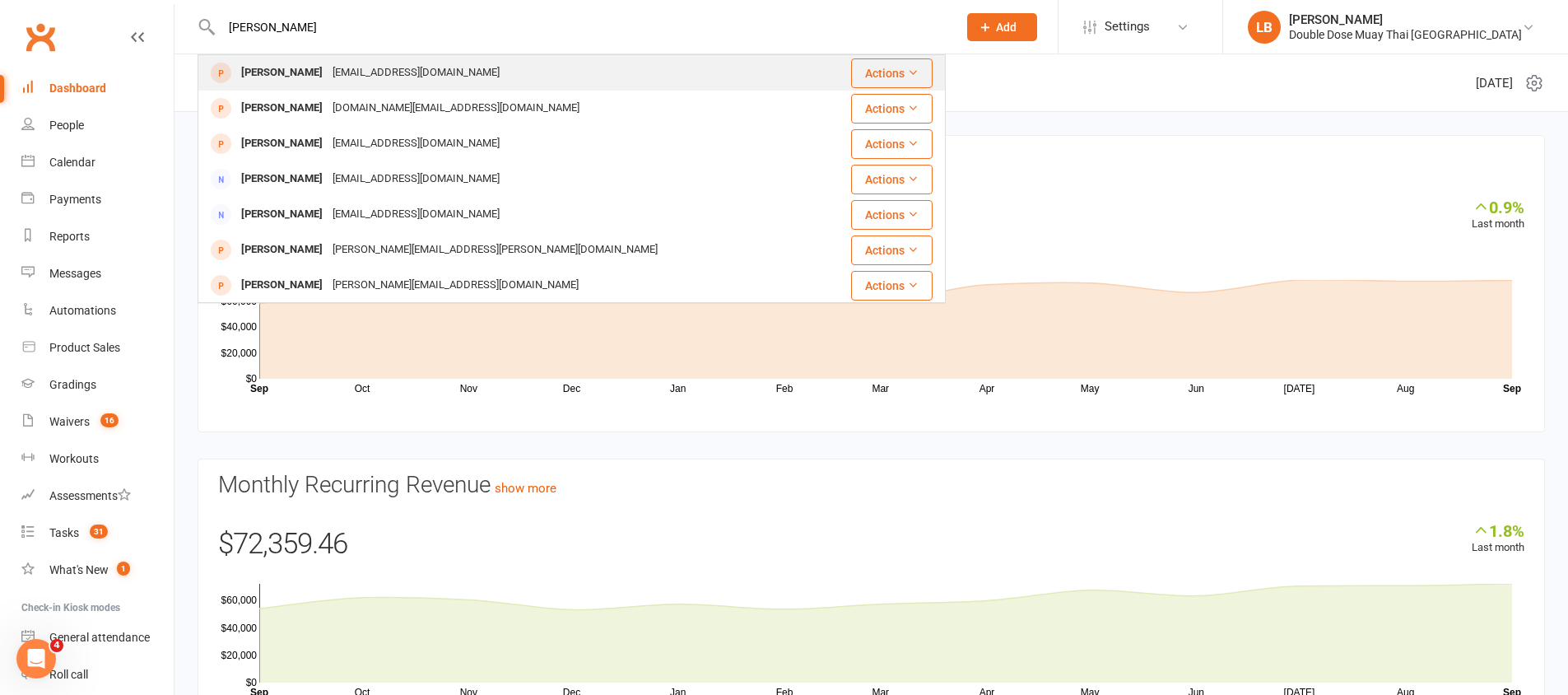
type input "Daniel Klein"
click at [363, 71] on div "djk316@outlook.com" at bounding box center [415, 73] width 177 height 23
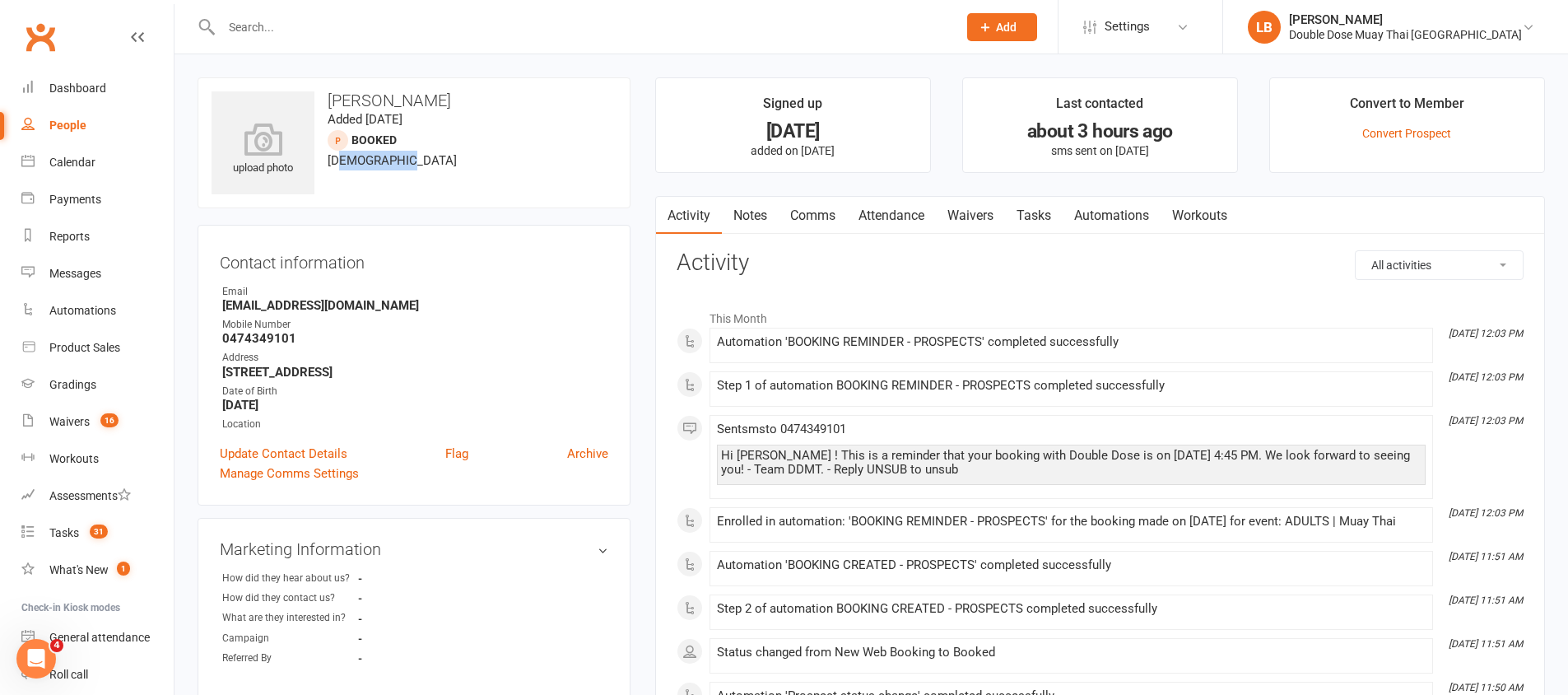
drag, startPoint x: 338, startPoint y: 166, endPoint x: 592, endPoint y: 190, distance: 255.1
click at [405, 180] on div "upload photo Daniel Klein Added 18 August, 2025 Booked prospect 38 years old" at bounding box center [414, 142] width 433 height 131
click at [92, 77] on link "Dashboard" at bounding box center [97, 88] width 152 height 37
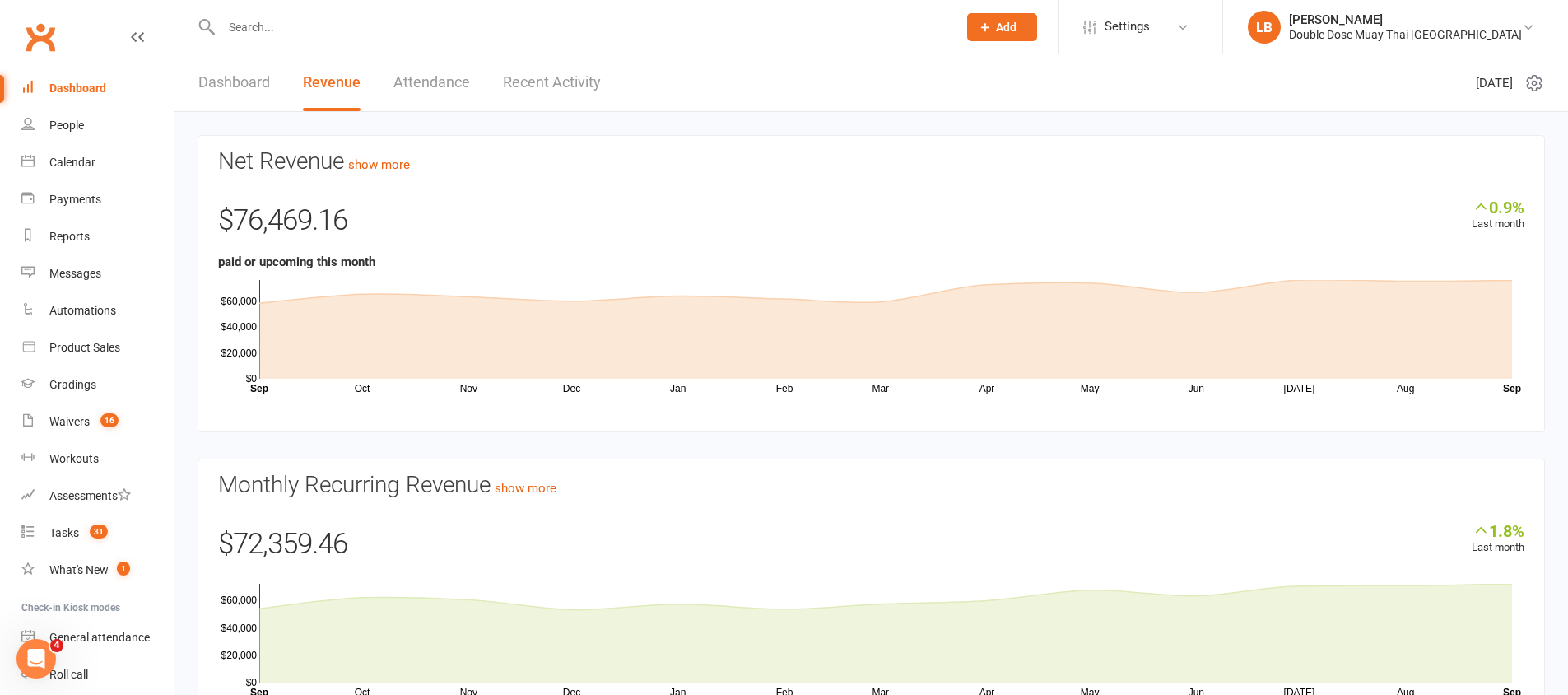
click at [225, 79] on link "Dashboard" at bounding box center [233, 82] width 71 height 57
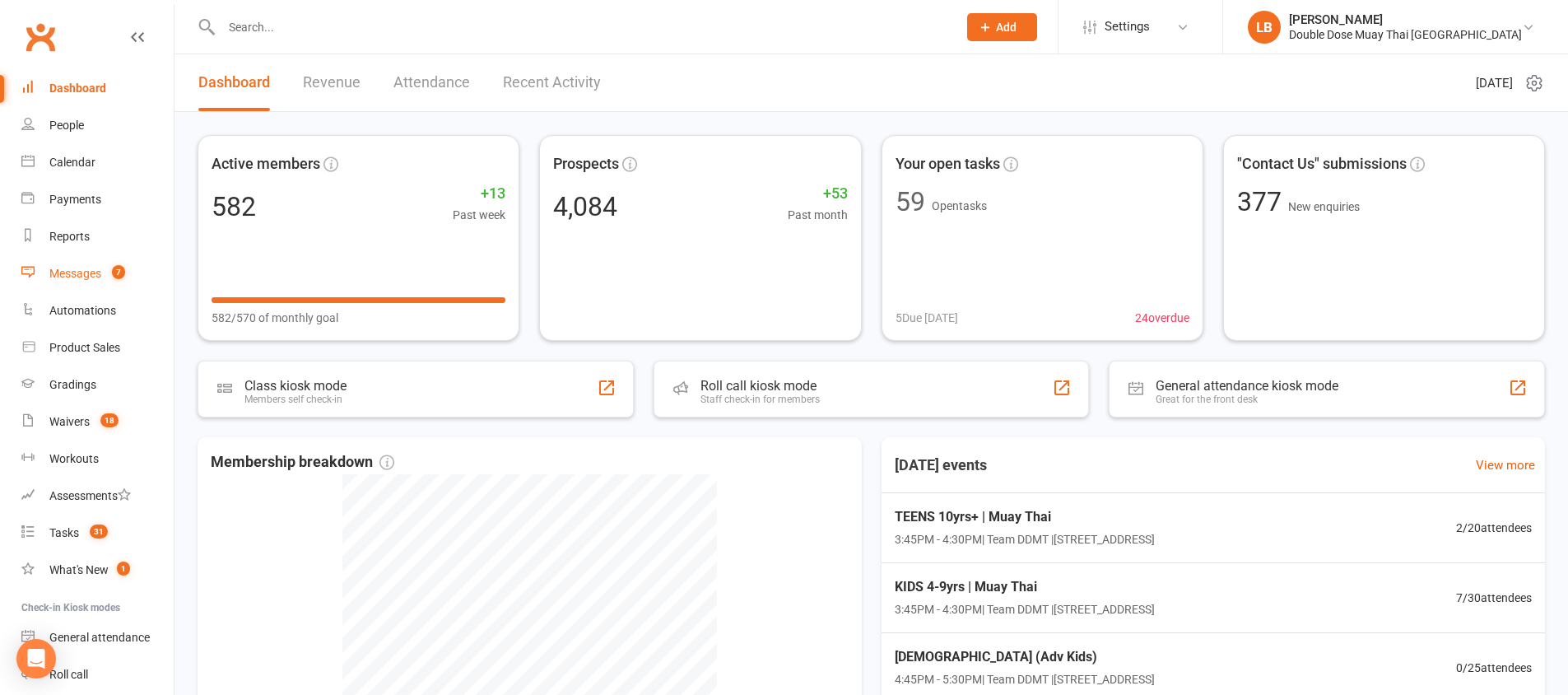
click at [87, 274] on div "Messages" at bounding box center [76, 273] width 52 height 14
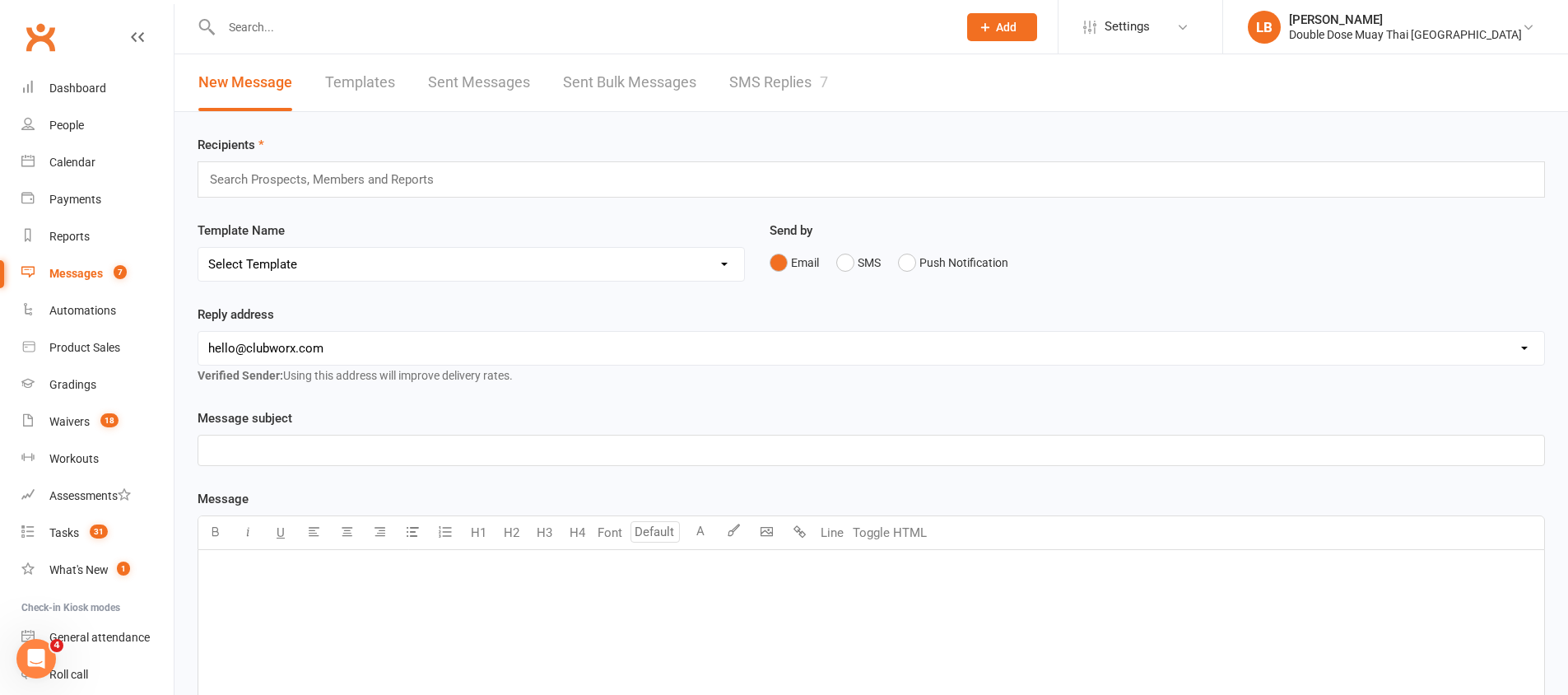
click at [803, 90] on link "SMS Replies 7" at bounding box center [779, 82] width 99 height 57
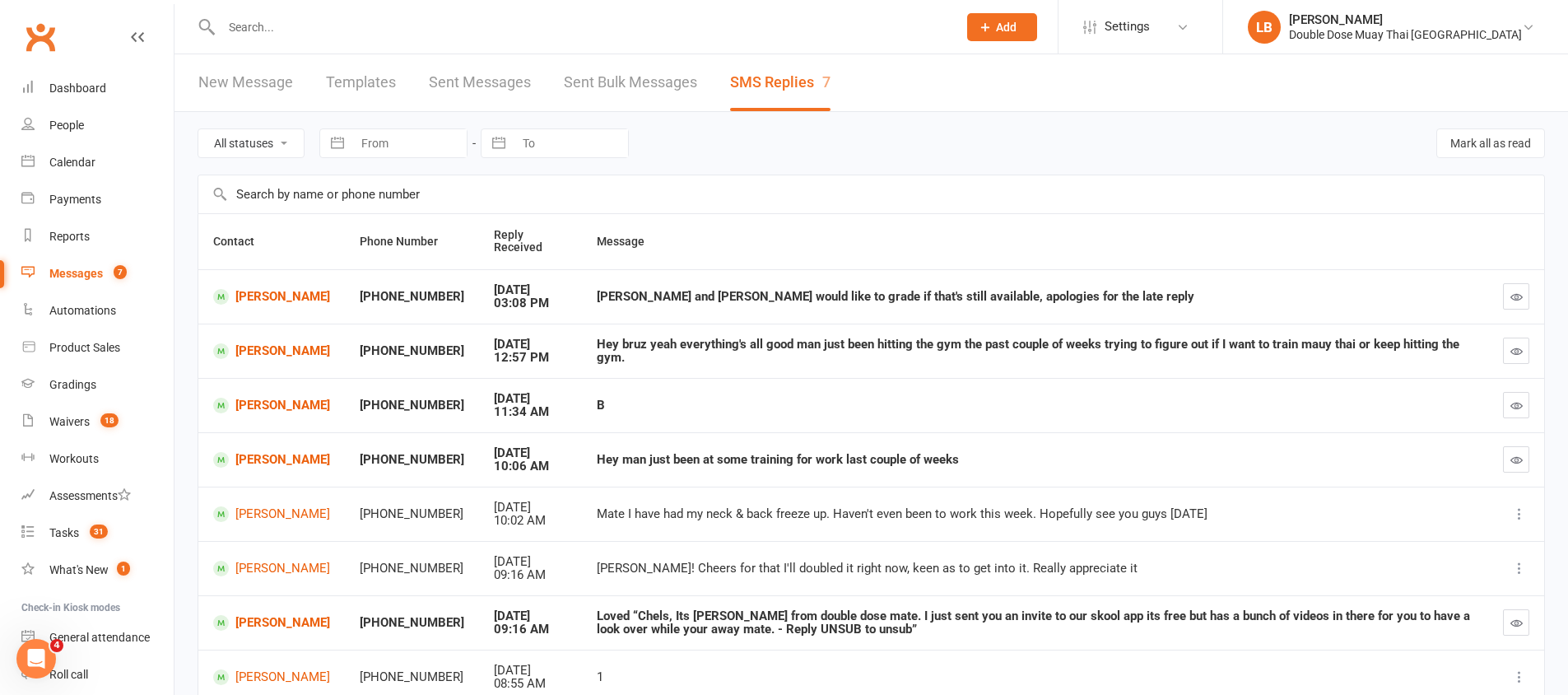
click at [582, 308] on td "[PERSON_NAME] and [PERSON_NAME] would like to grade if that's still available, …" at bounding box center [1035, 297] width 906 height 54
drag, startPoint x: 570, startPoint y: 308, endPoint x: 678, endPoint y: 306, distance: 108.0
click at [674, 306] on td "[PERSON_NAME] and [PERSON_NAME] would like to grade if that's still available, …" at bounding box center [1035, 297] width 906 height 54
drag, startPoint x: 596, startPoint y: 311, endPoint x: 825, endPoint y: 302, distance: 229.2
click at [812, 302] on td "[PERSON_NAME] and [PERSON_NAME] would like to grade if that's still available, …" at bounding box center [1035, 297] width 906 height 54
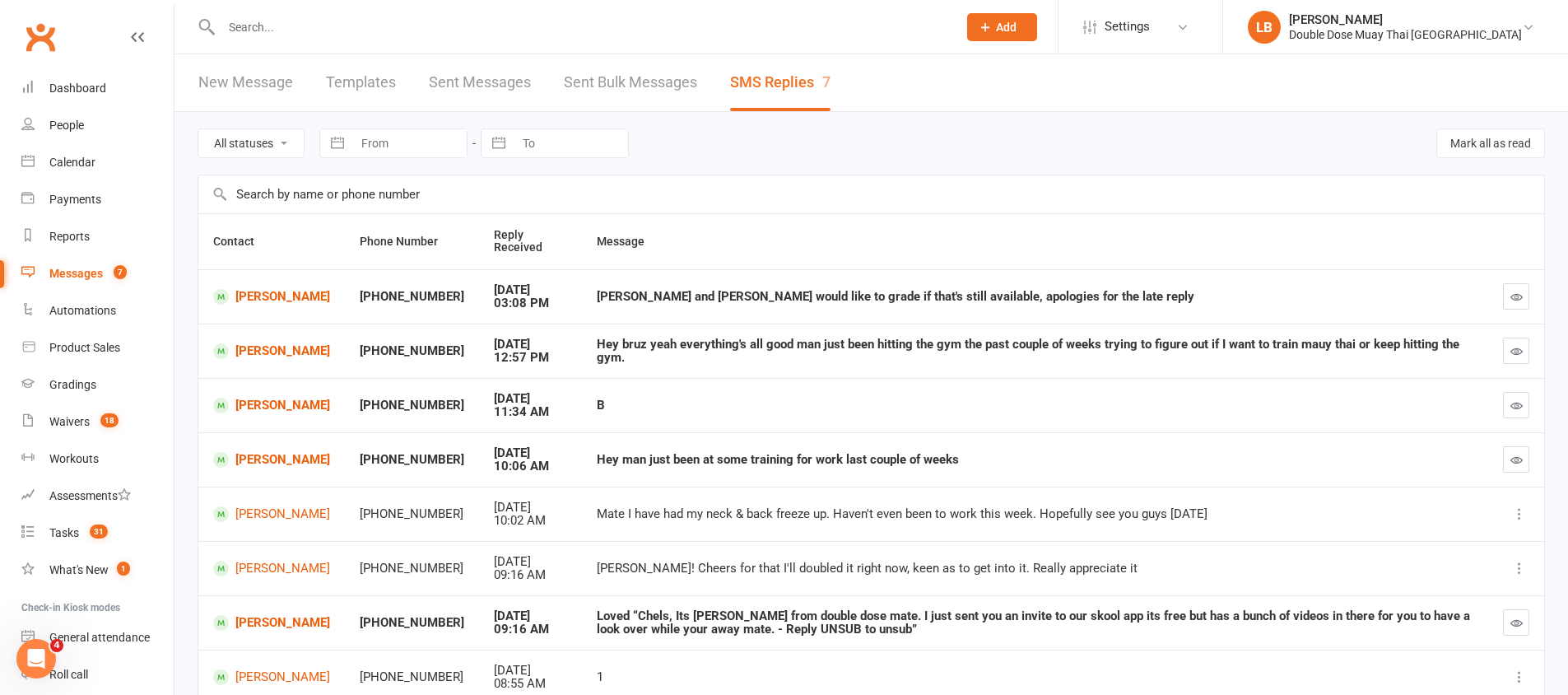
click at [897, 300] on div "[PERSON_NAME] and [PERSON_NAME] would like to grade if that's still available, …" at bounding box center [1035, 297] width 877 height 14
drag, startPoint x: 585, startPoint y: 361, endPoint x: 676, endPoint y: 361, distance: 91.0
click at [586, 361] on td "Hey bruz yeah everything's all good man just been hitting the gym the past coup…" at bounding box center [1035, 351] width 906 height 54
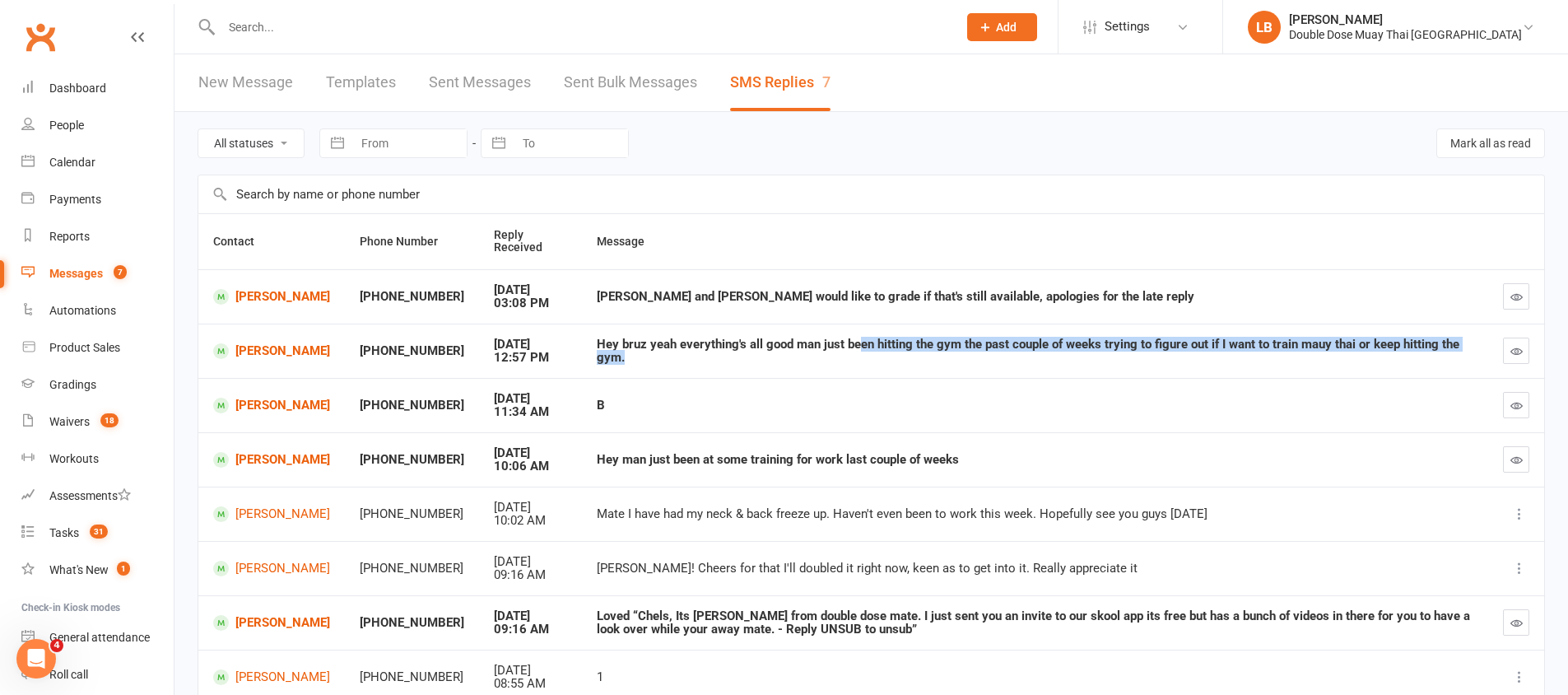
drag, startPoint x: 676, startPoint y: 361, endPoint x: 855, endPoint y: 351, distance: 179.3
click at [848, 350] on td "Hey bruz yeah everything's all good man just been hitting the gym the past coup…" at bounding box center [1035, 351] width 906 height 54
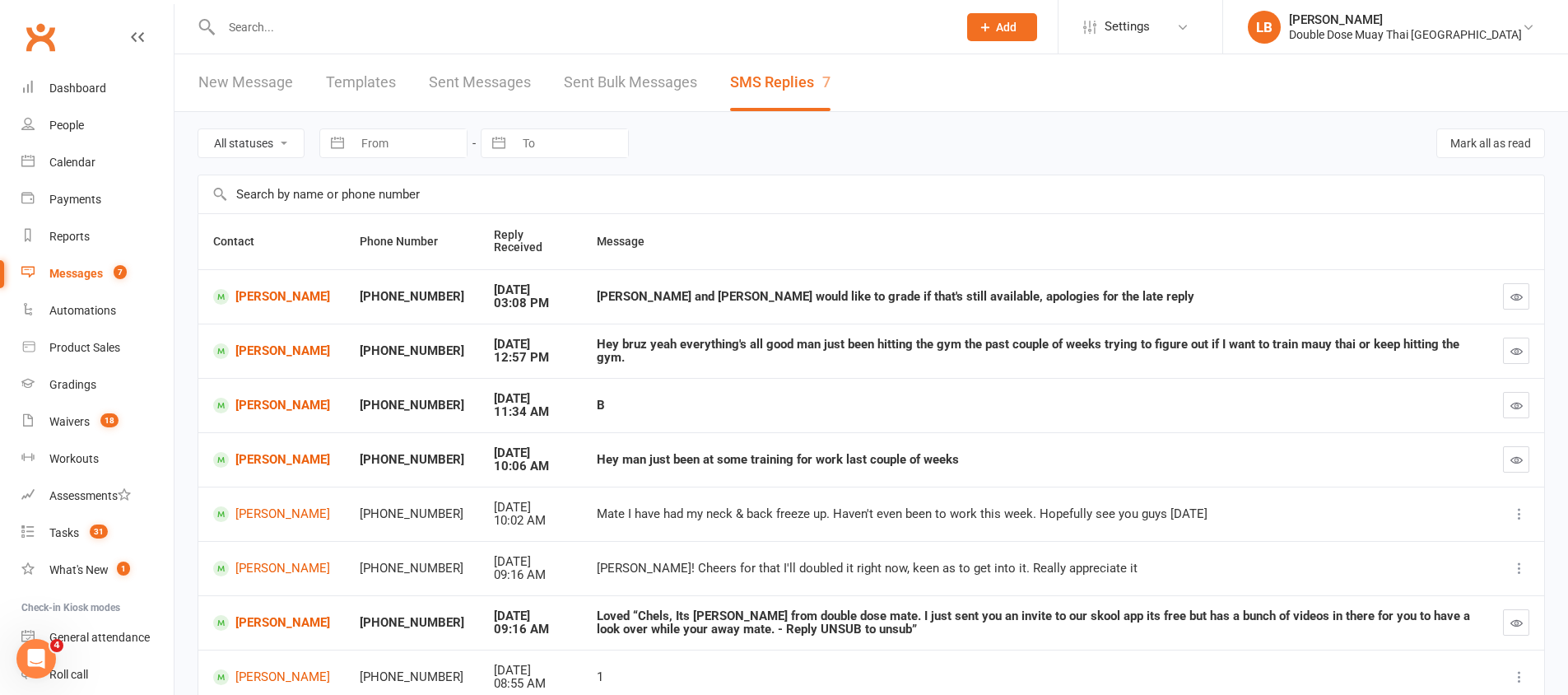
click at [852, 369] on td "Hey bruz yeah everything's all good man just been hitting the gym the past coup…" at bounding box center [1035, 351] width 906 height 54
drag, startPoint x: 1328, startPoint y: 354, endPoint x: 1383, endPoint y: 364, distance: 55.9
click at [1375, 362] on td "Hey bruz yeah everything's all good man just been hitting the gym the past coup…" at bounding box center [1035, 351] width 906 height 54
click at [1381, 363] on td "Hey bruz yeah everything's all good man just been hitting the gym the past coup…" at bounding box center [1035, 351] width 906 height 54
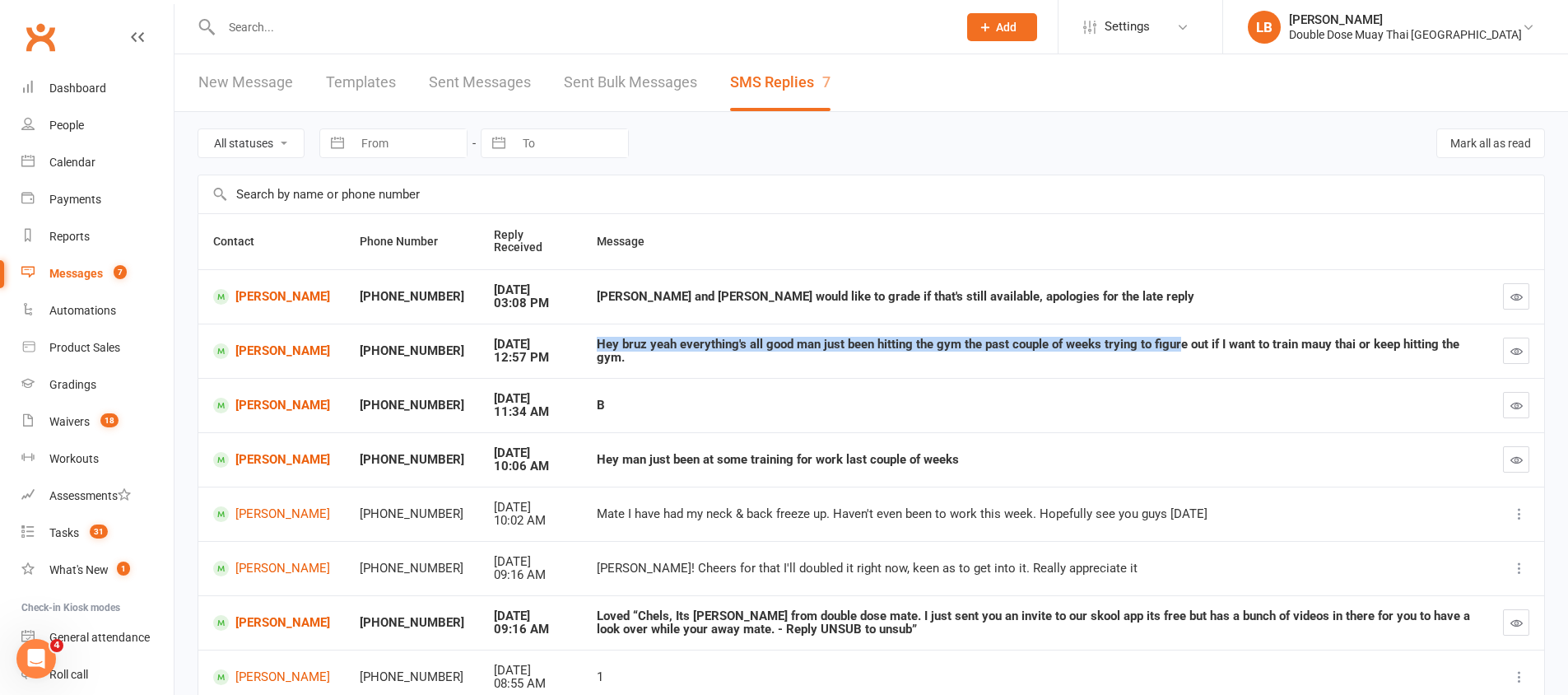
drag, startPoint x: 1171, startPoint y: 354, endPoint x: 1371, endPoint y: 341, distance: 200.4
click at [1370, 341] on td "Hey bruz yeah everything's all good man just been hitting the gym the past coup…" at bounding box center [1035, 351] width 906 height 54
click at [1512, 353] on icon "button" at bounding box center [1517, 352] width 13 height 13
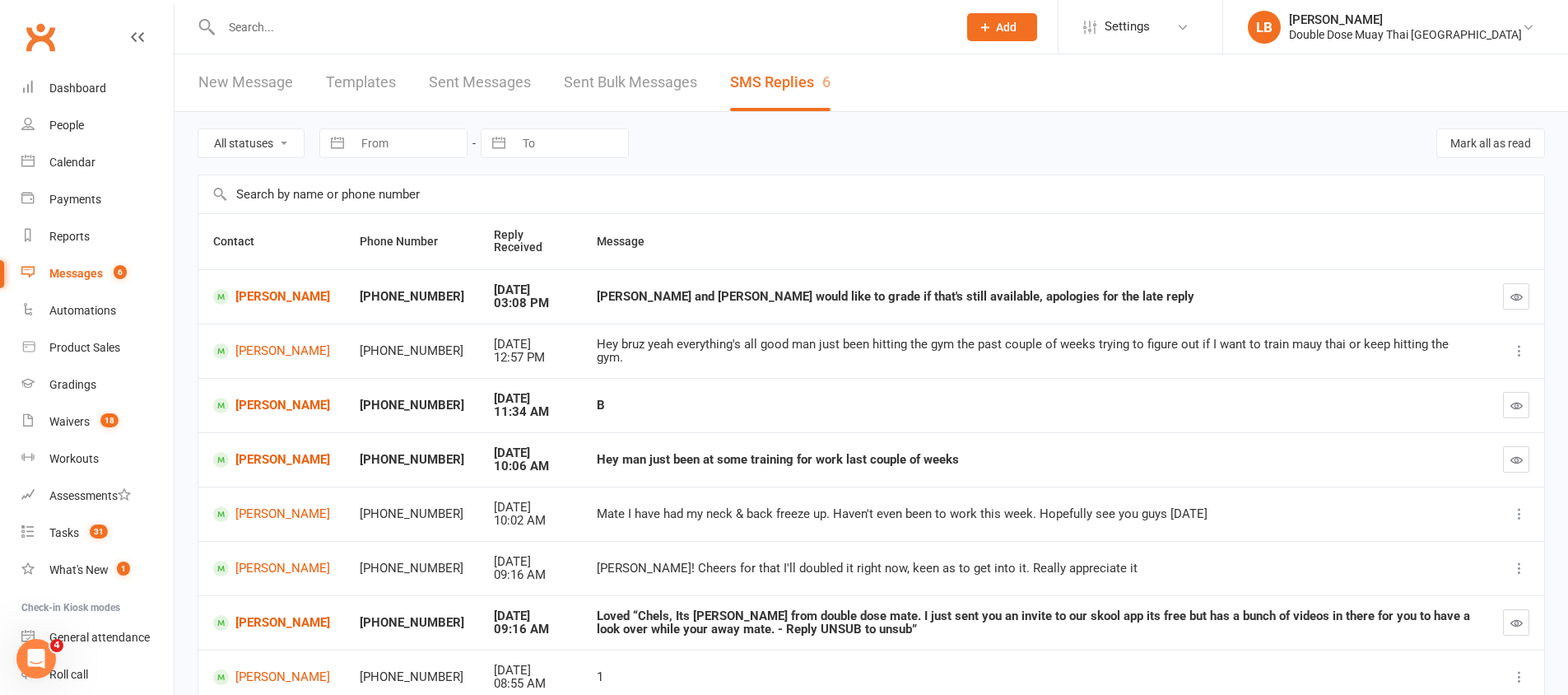
click at [1064, 369] on td "Hey bruz yeah everything's all good man just been hitting the gym the past coup…" at bounding box center [1035, 351] width 906 height 54
click at [272, 347] on link "[PERSON_NAME]" at bounding box center [272, 351] width 117 height 15
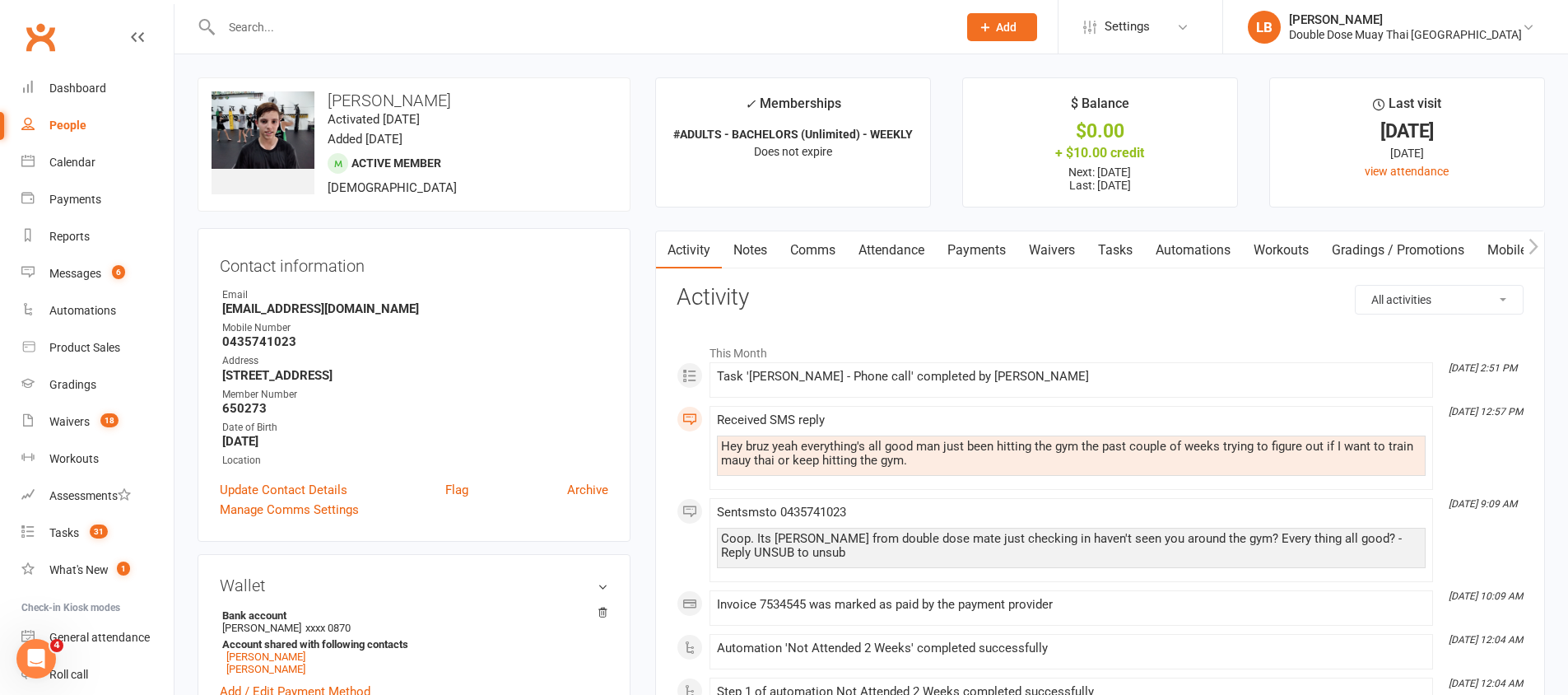
click at [819, 248] on link "Comms" at bounding box center [813, 251] width 68 height 38
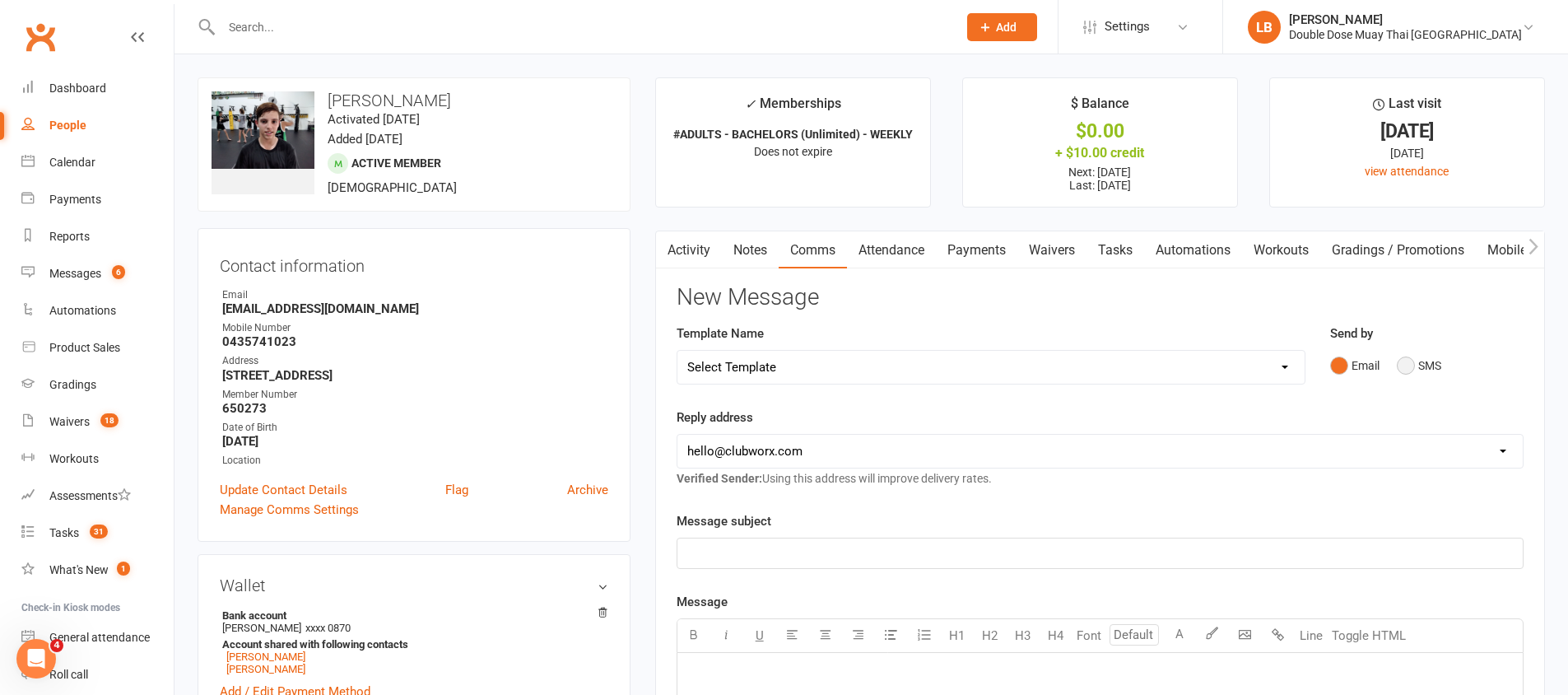
click at [1398, 372] on button "SMS" at bounding box center [1418, 365] width 44 height 32
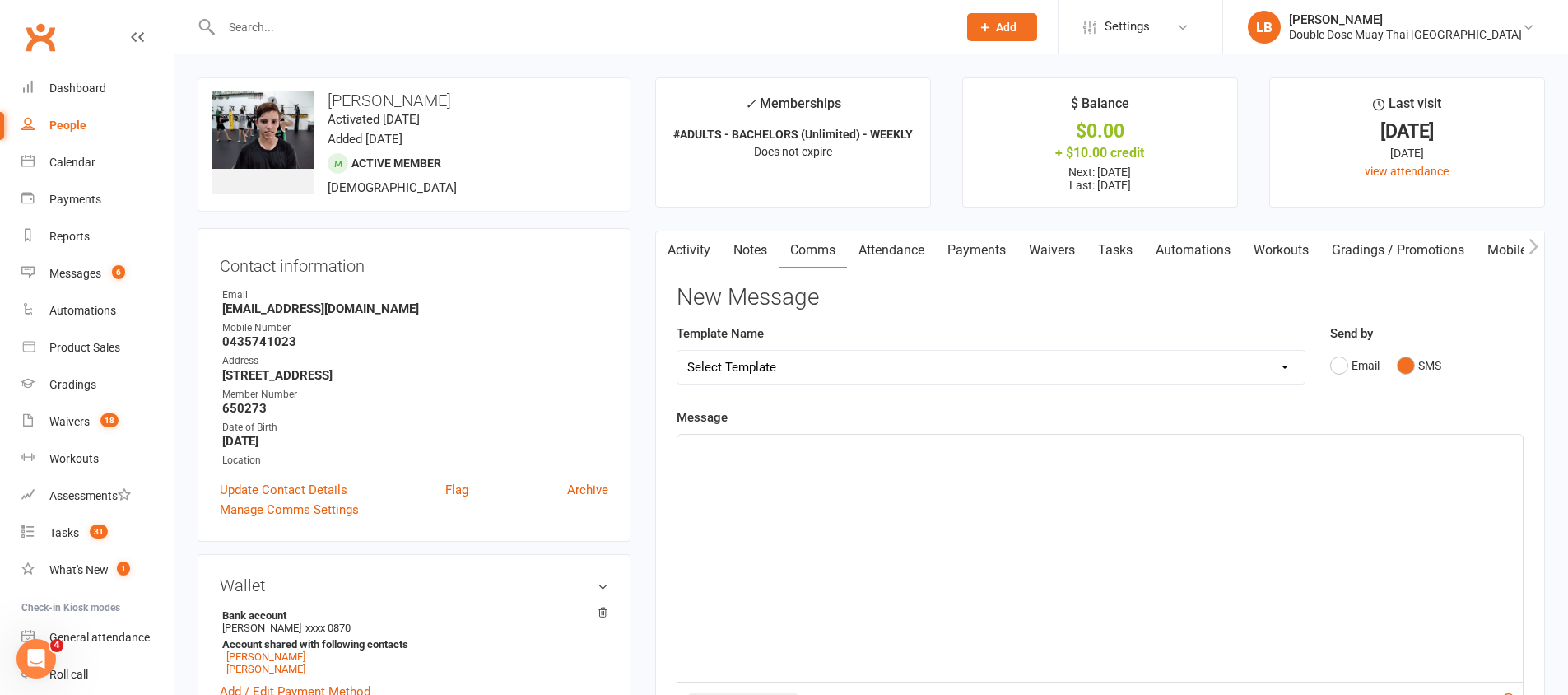
click at [1117, 509] on div "﻿" at bounding box center [1100, 558] width 845 height 247
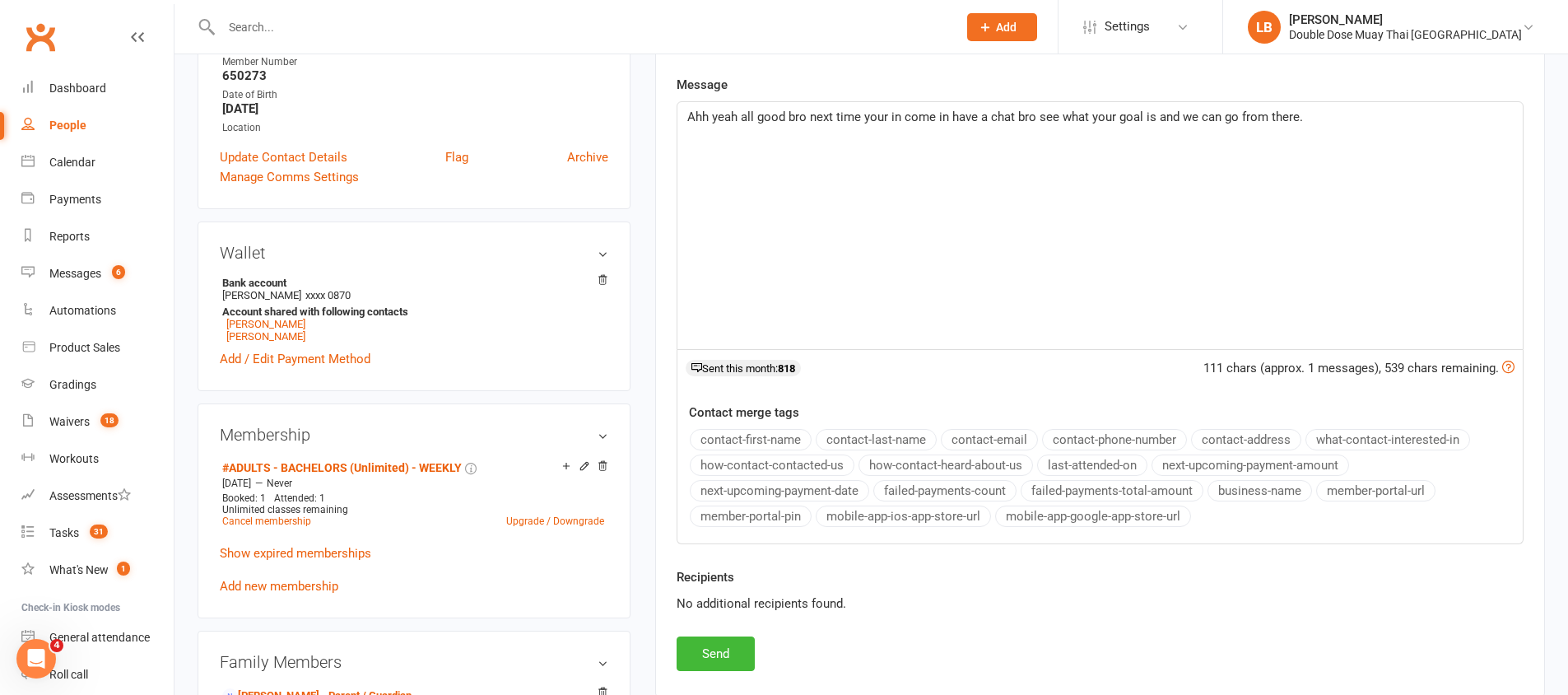
scroll to position [540, 0]
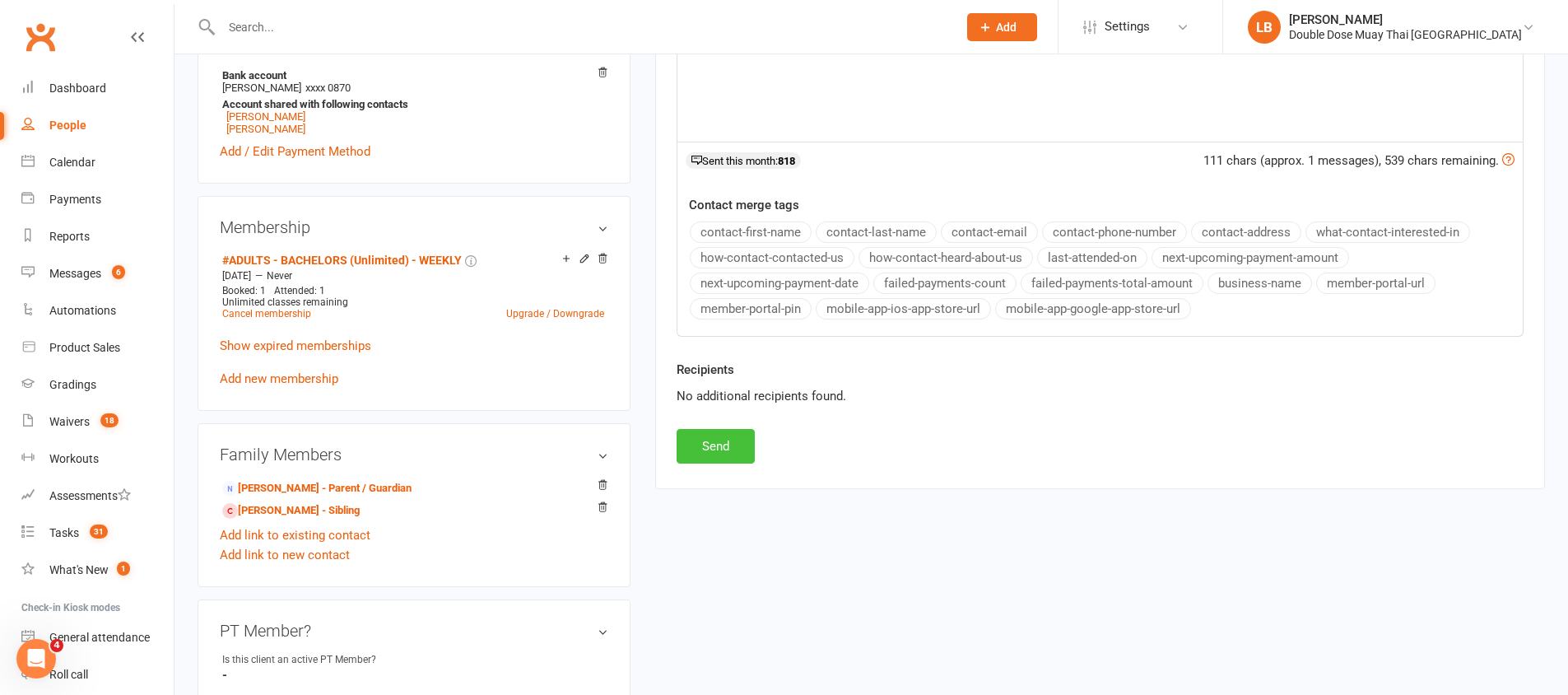
click at [722, 455] on button "Send" at bounding box center [716, 446] width 78 height 34
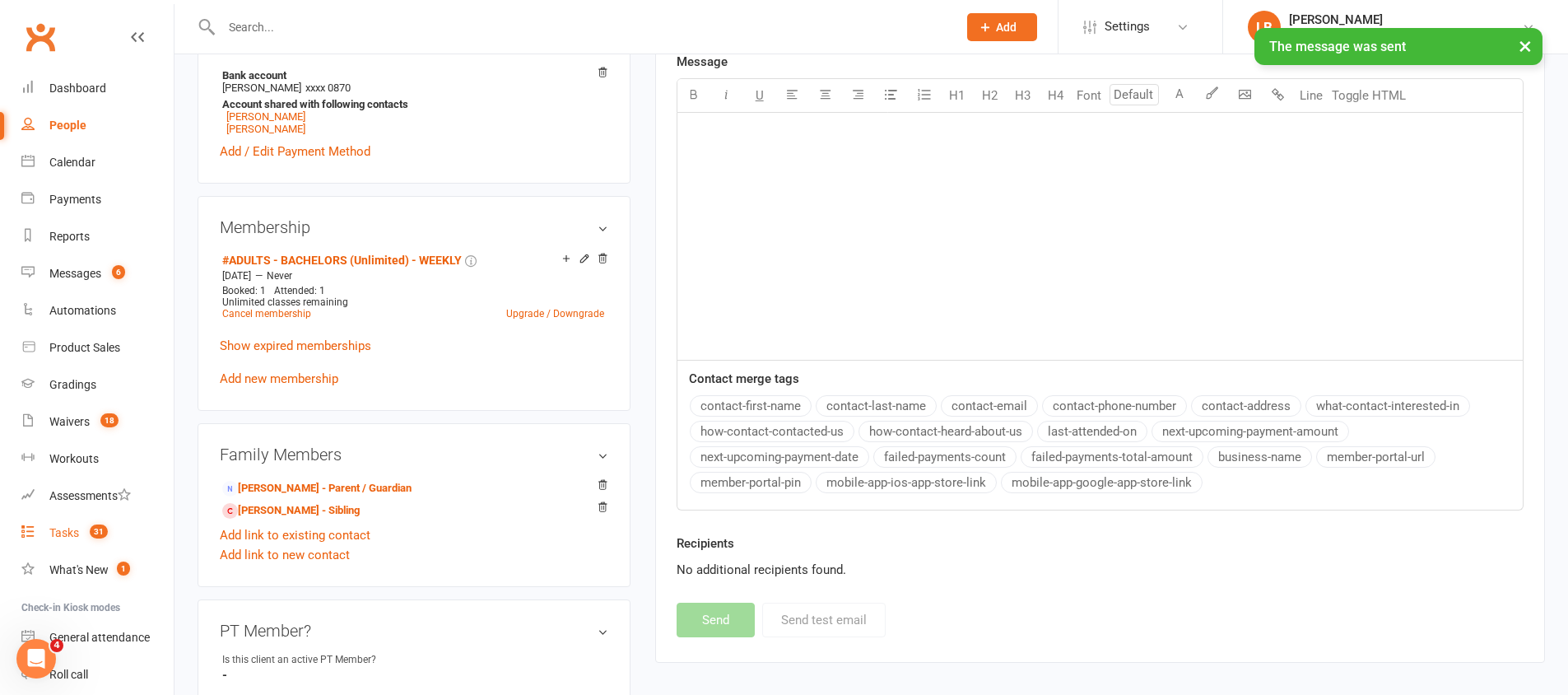
click at [72, 535] on div "Tasks" at bounding box center [64, 533] width 30 height 14
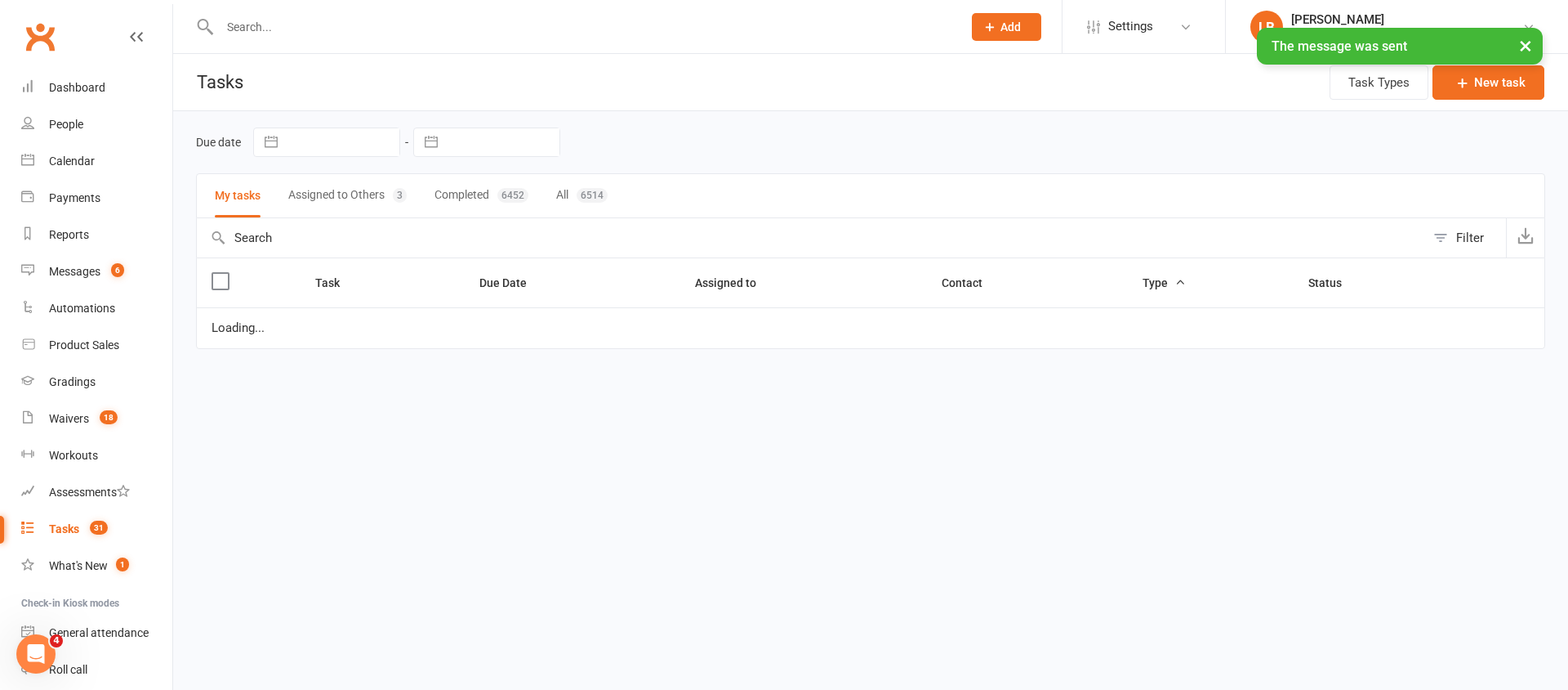
select select "started"
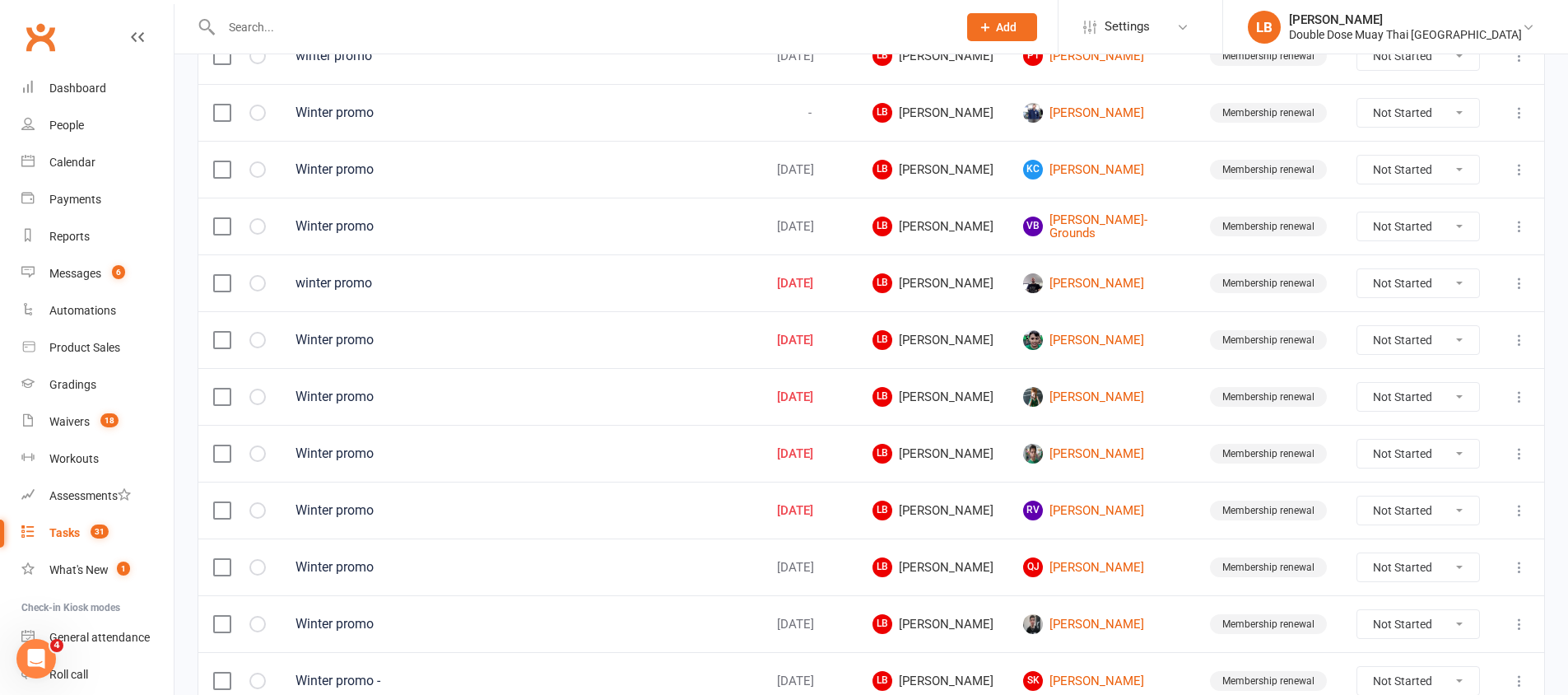
scroll to position [1162, 0]
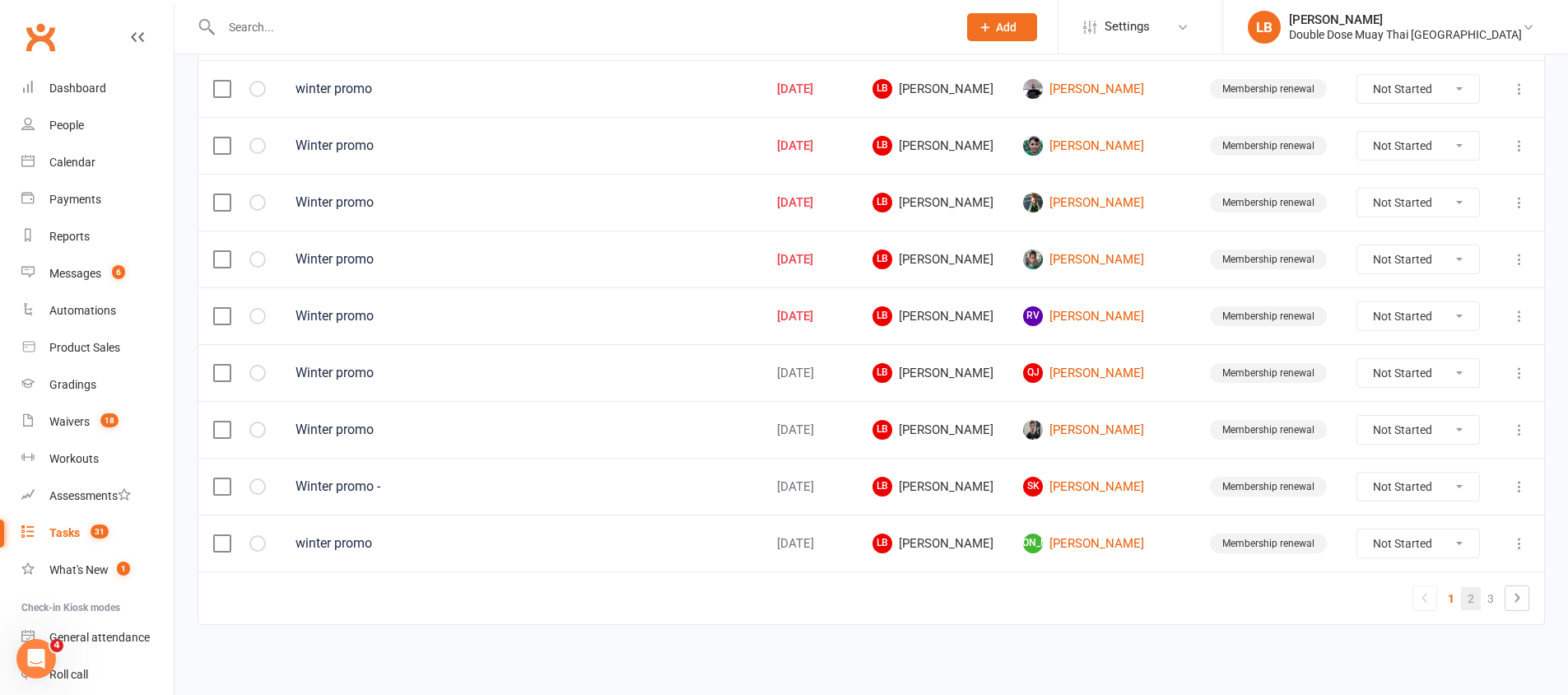
click at [1469, 596] on link "2" at bounding box center [1471, 599] width 20 height 23
select select "started"
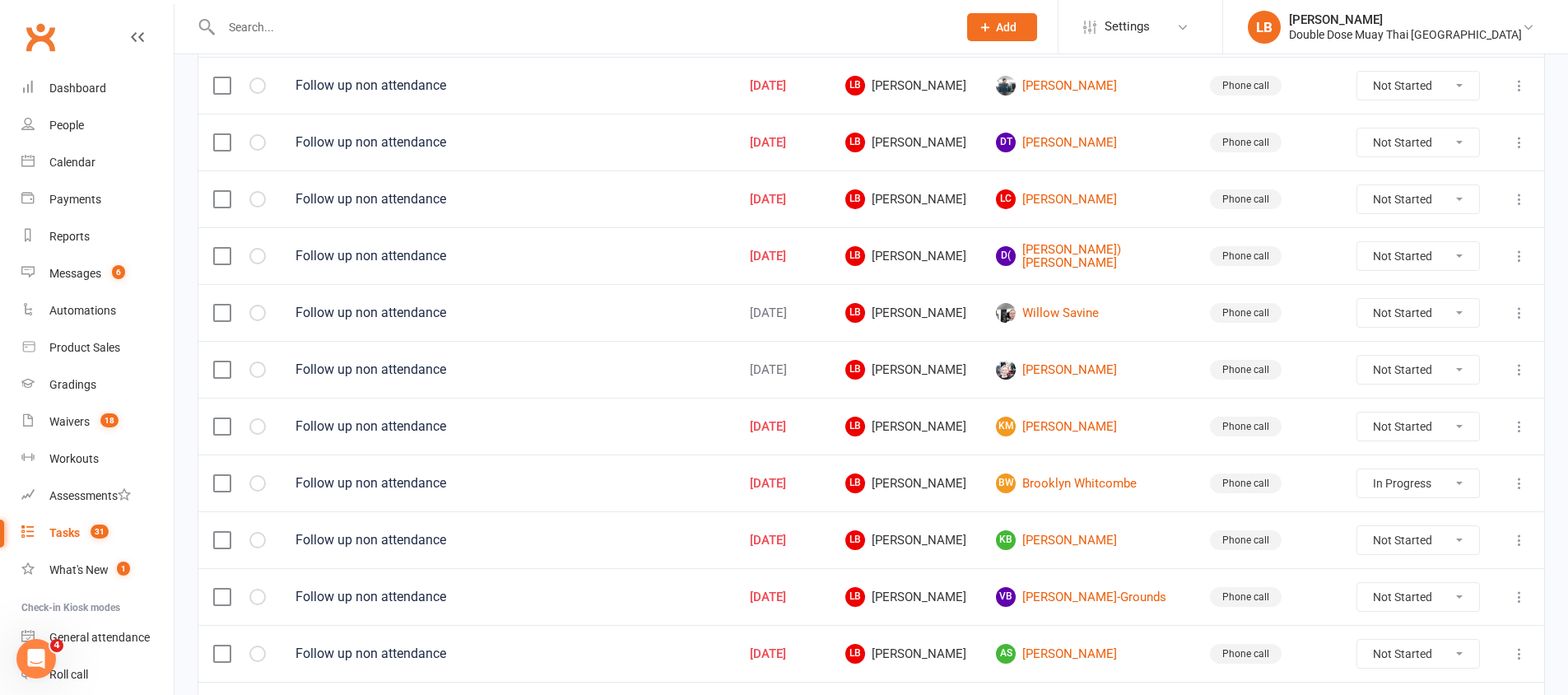
scroll to position [1158, 0]
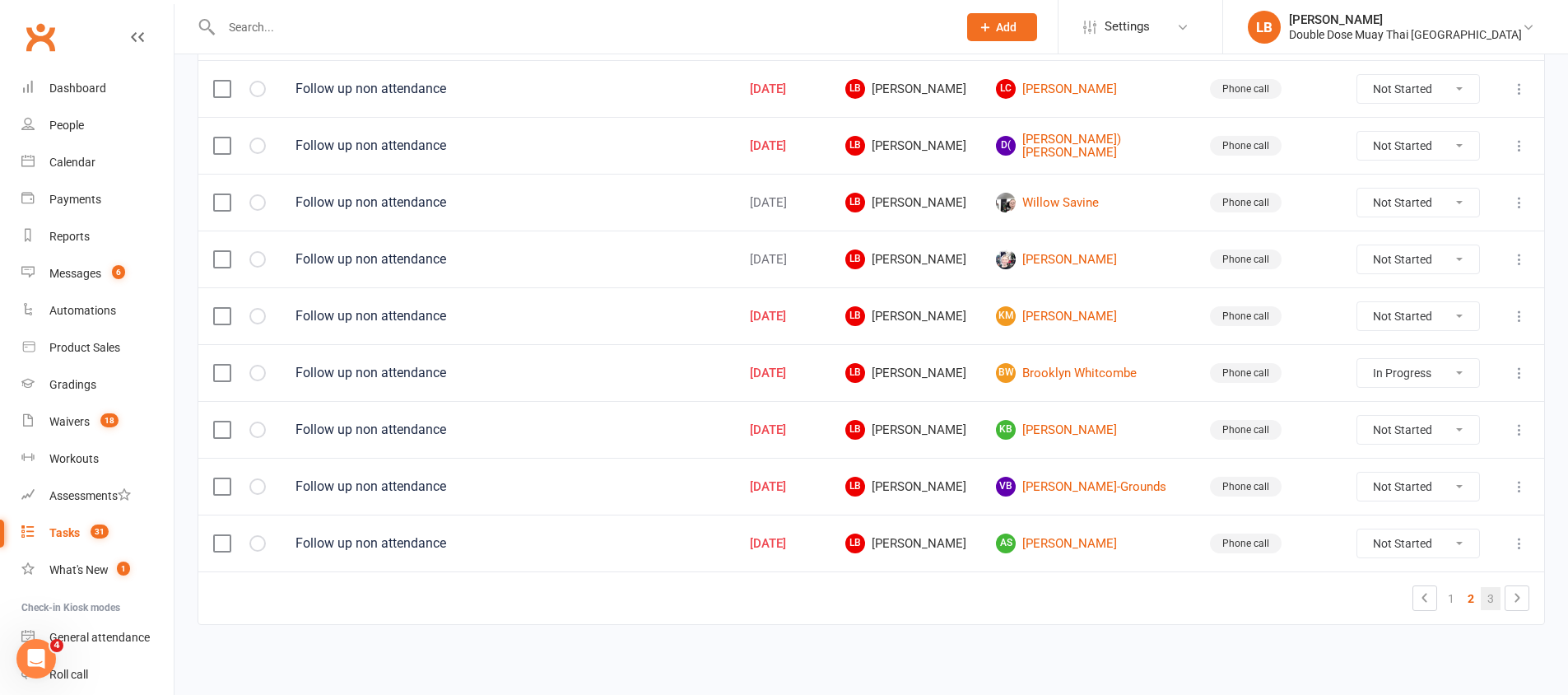
click at [1485, 597] on link "3" at bounding box center [1491, 599] width 20 height 23
select select "started"
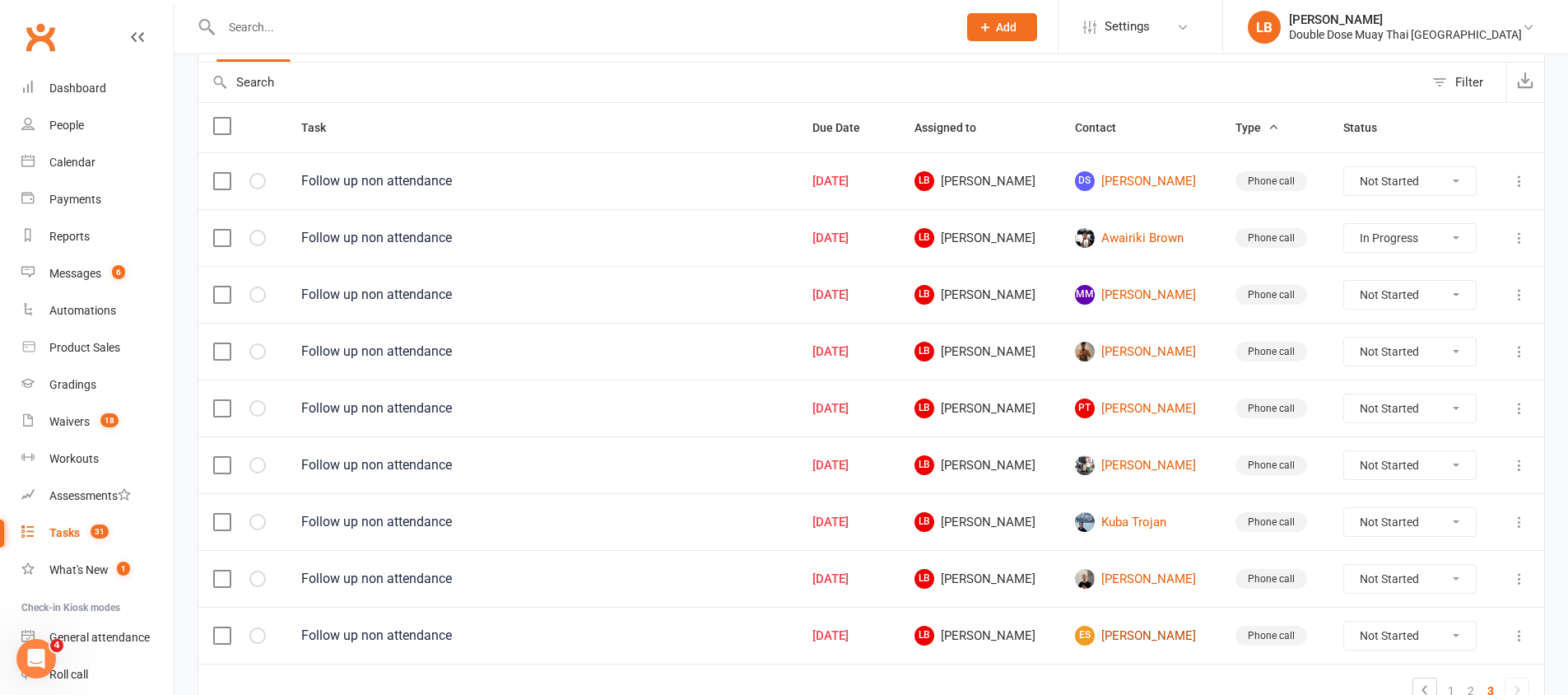
scroll to position [250, 0]
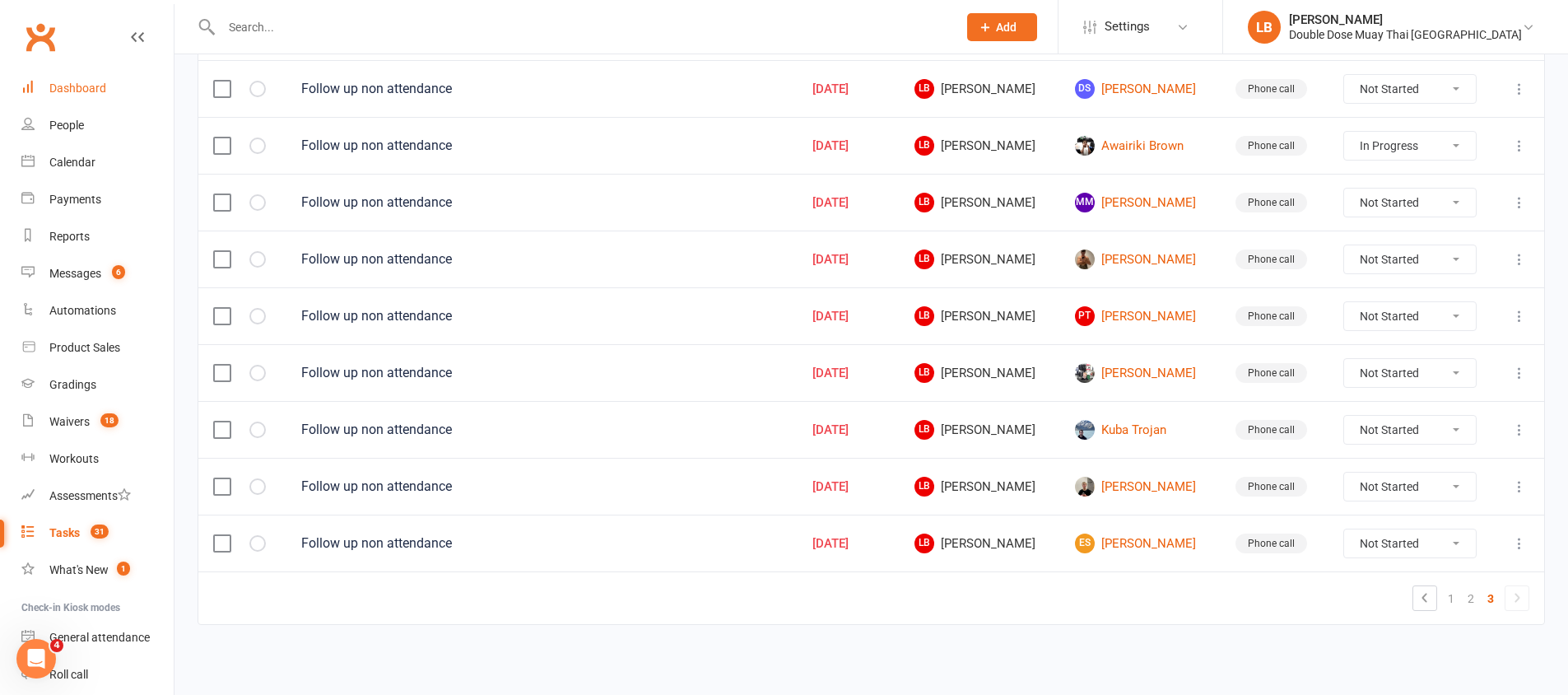
click at [106, 85] on link "Dashboard" at bounding box center [97, 88] width 152 height 37
